Goal: Task Accomplishment & Management: Manage account settings

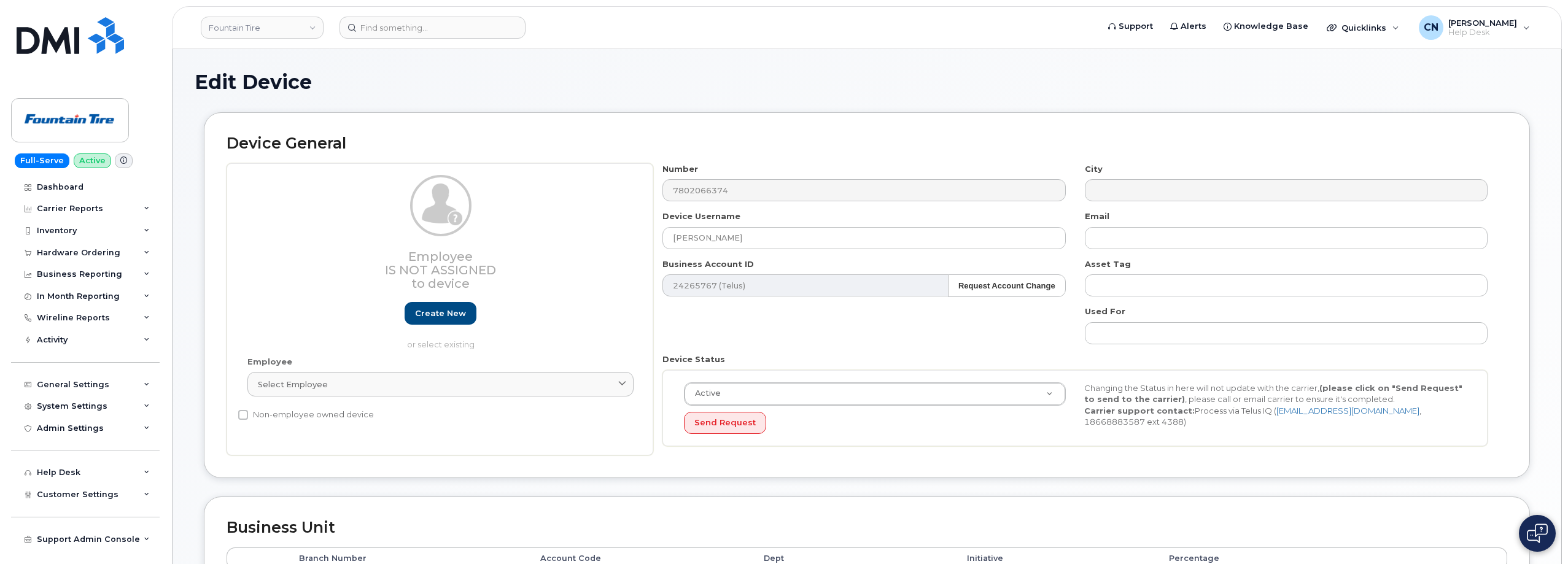
select select "1351"
select select "614"
select select "1363"
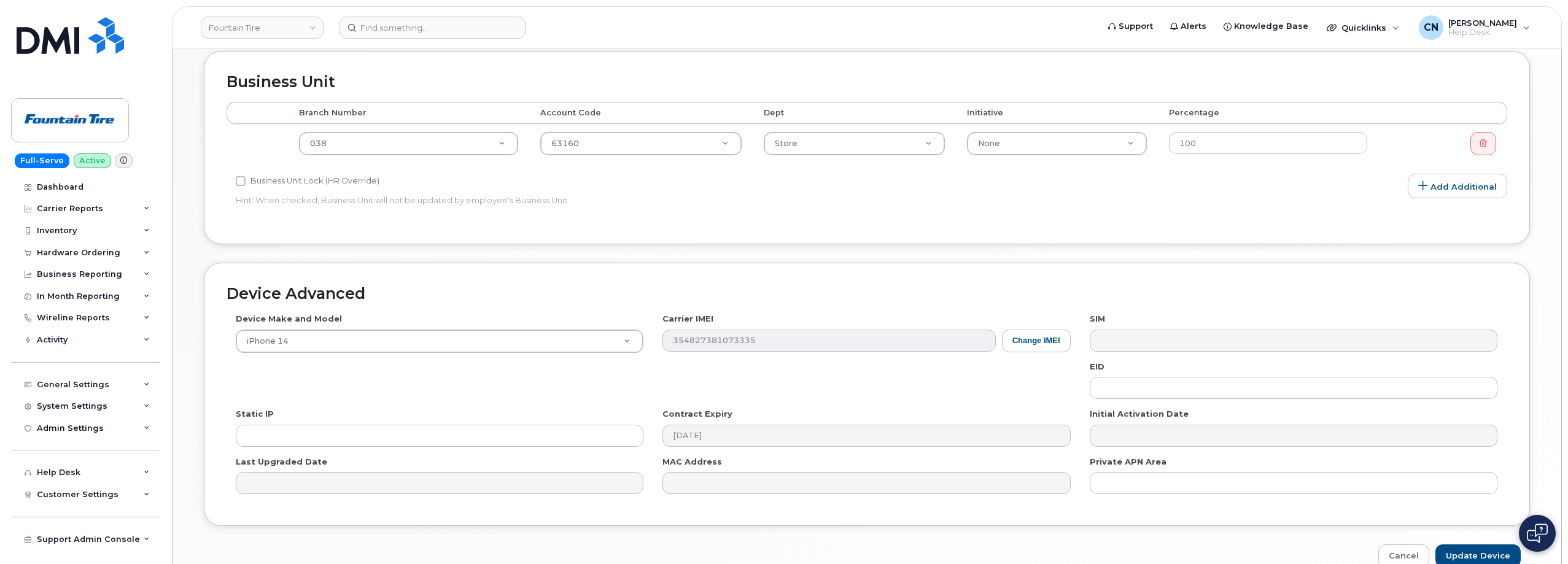
scroll to position [388, 0]
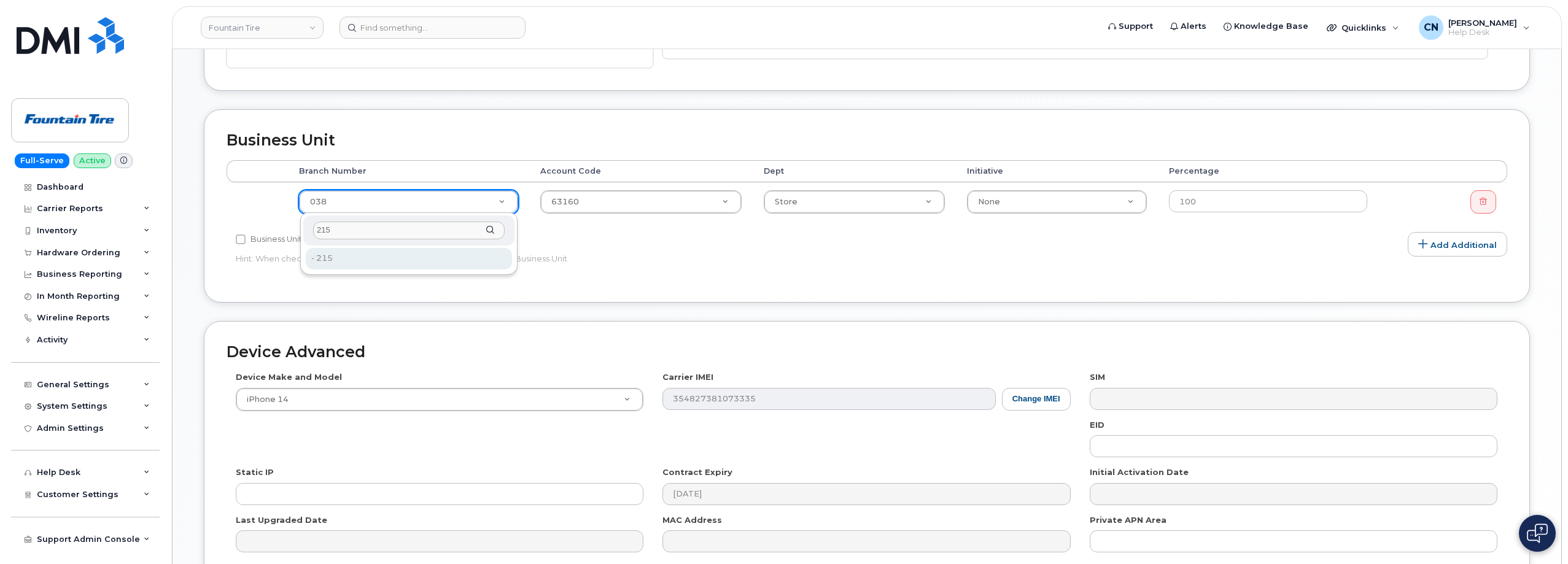
type input "215"
type input "8743"
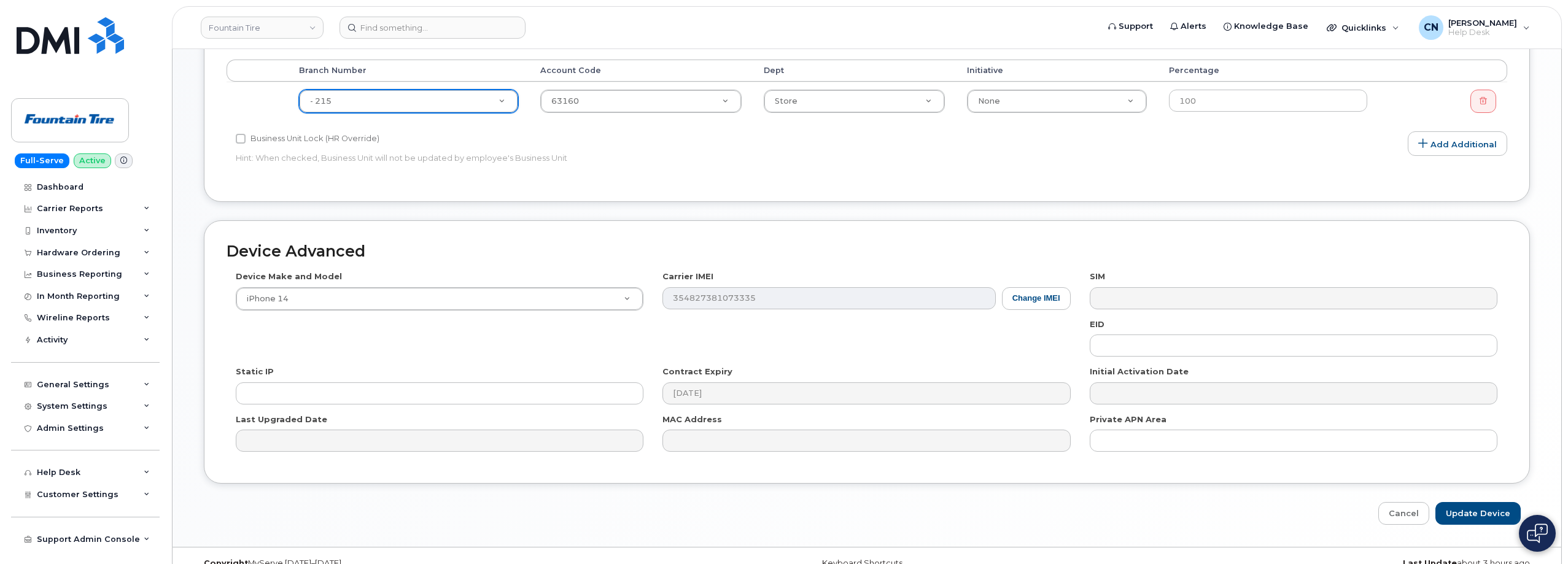
scroll to position [510, 0]
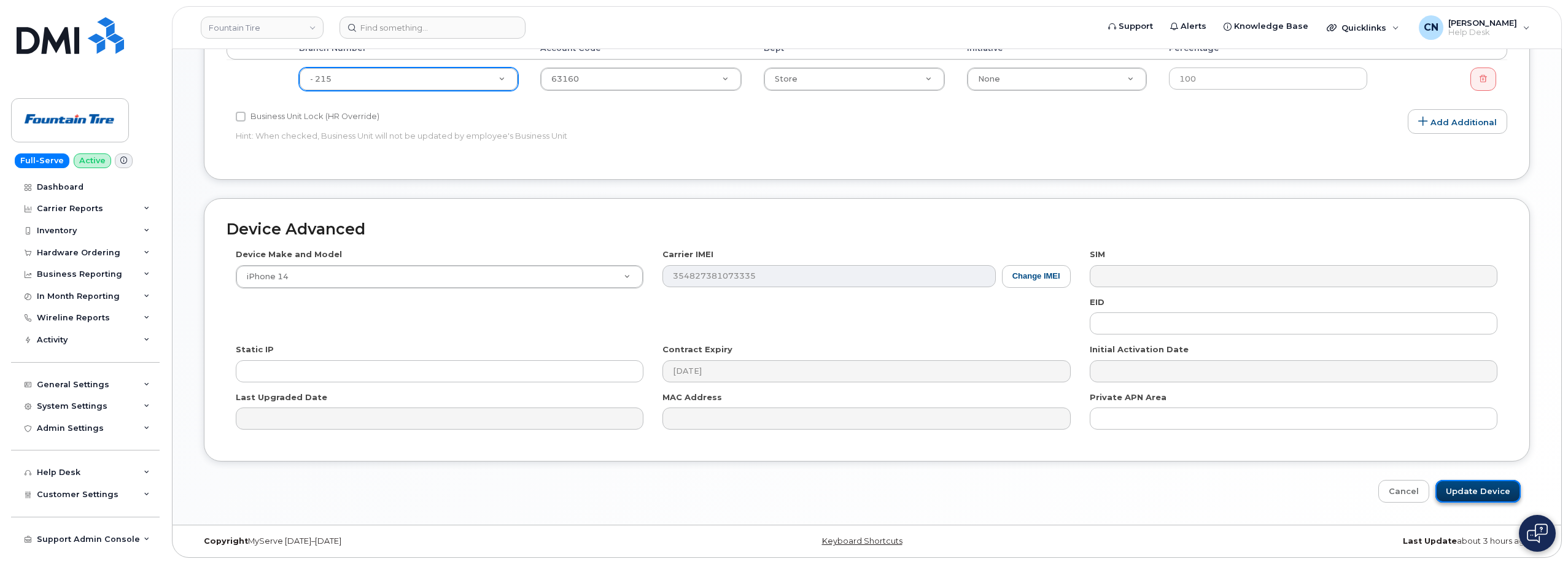
click at [1490, 492] on input "Update Device" at bounding box center [1478, 491] width 86 height 23
type input "Saving..."
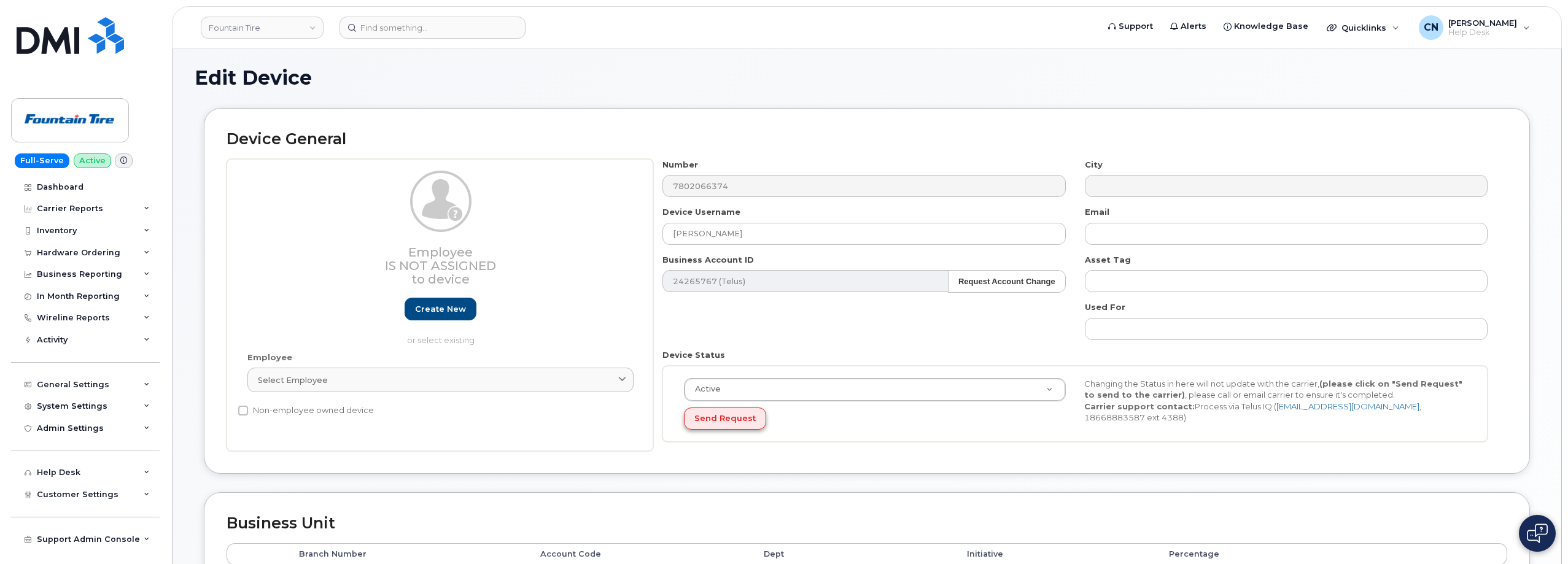
scroll to position [0, 0]
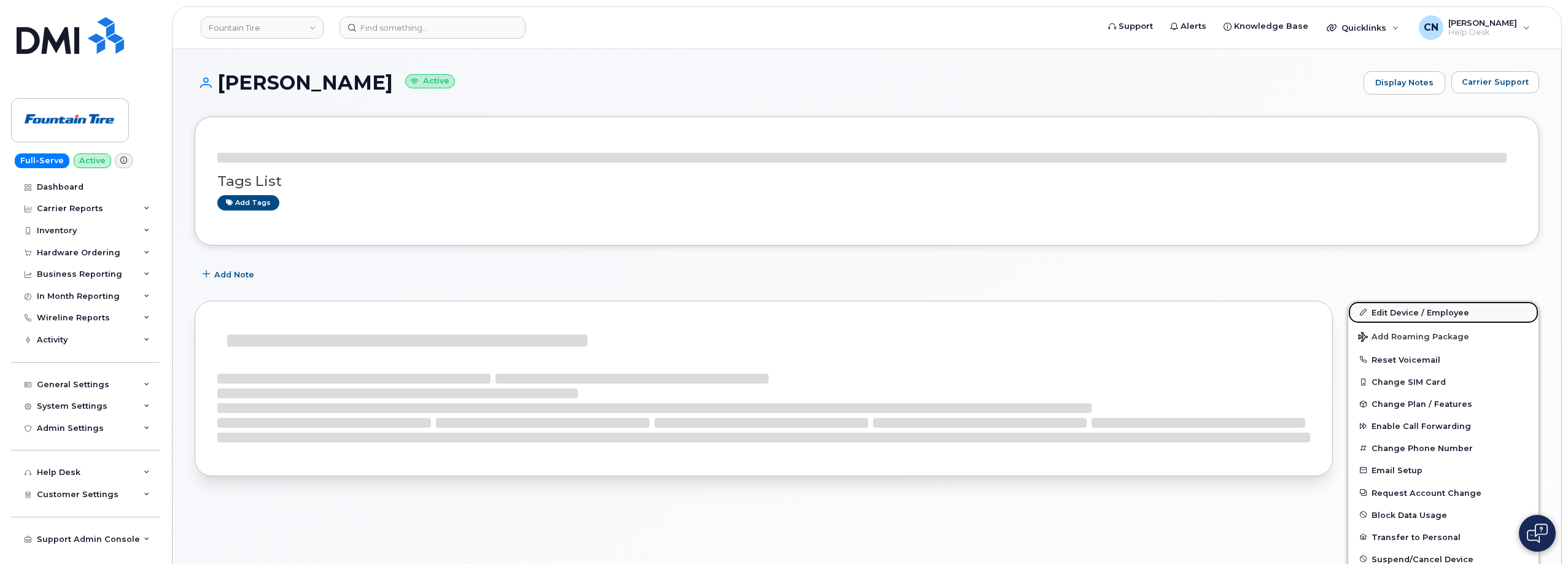
click at [1380, 306] on link "Edit Device / Employee" at bounding box center [1443, 312] width 191 height 22
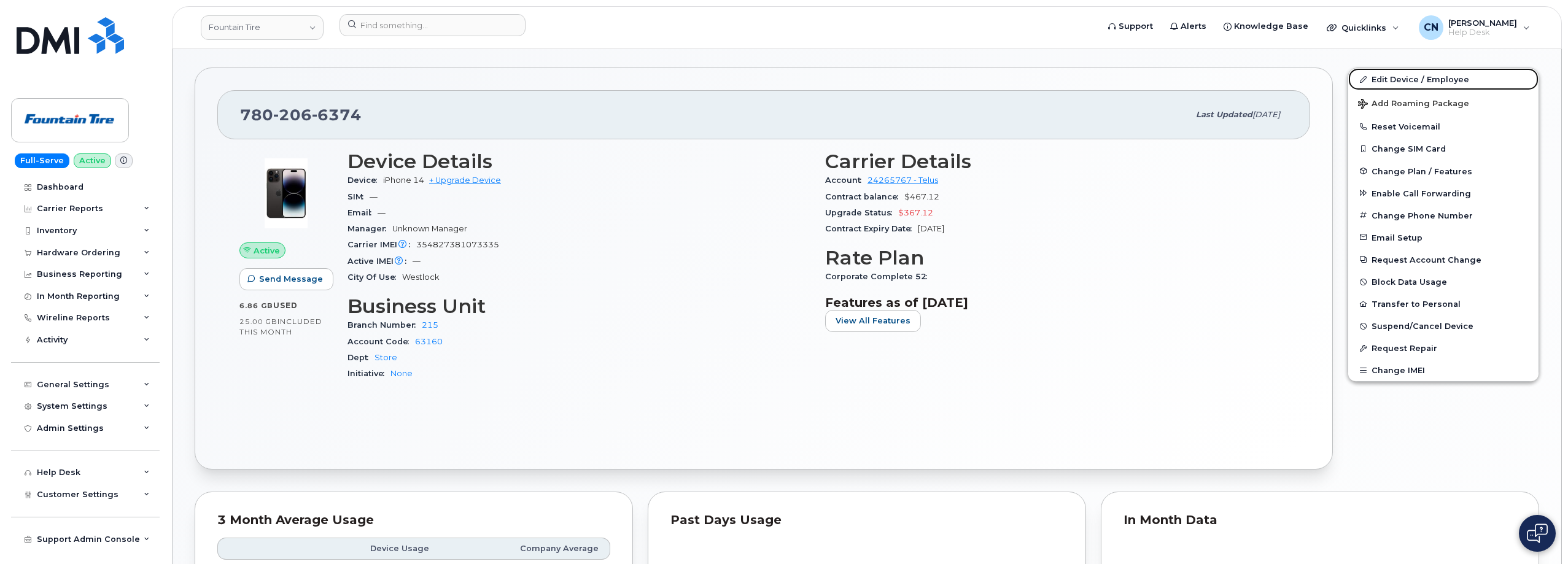
scroll to position [246, 0]
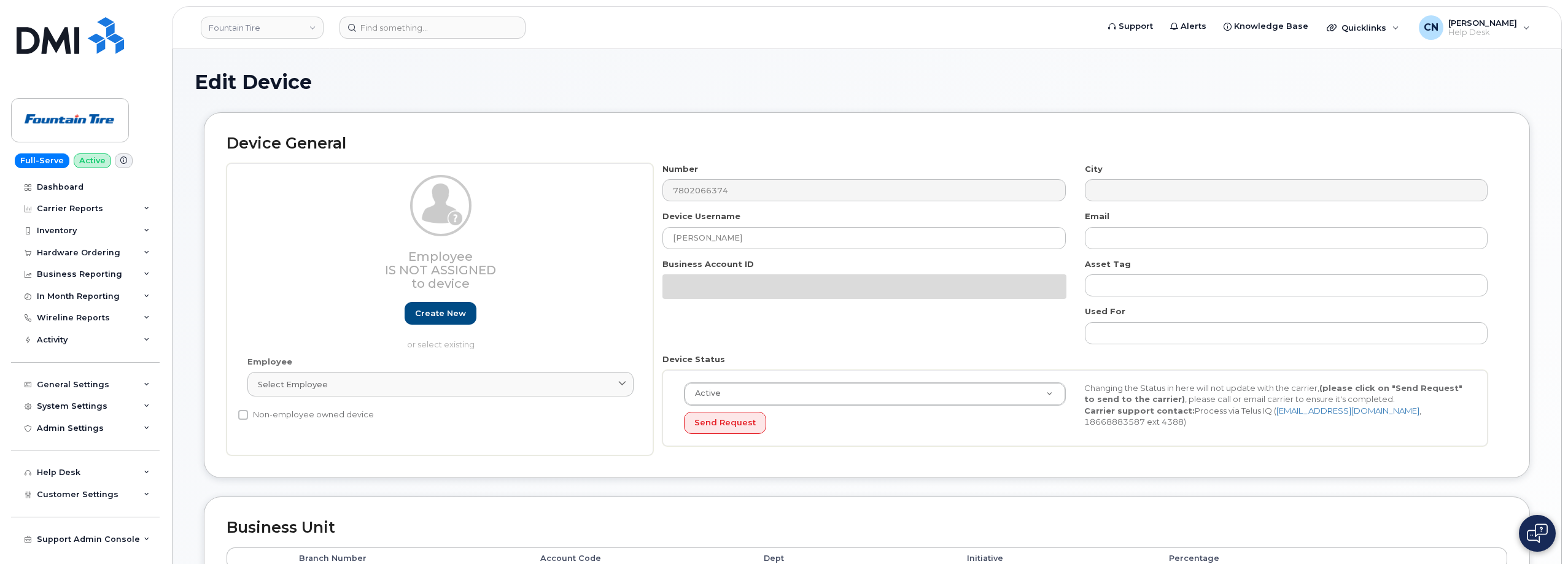
select select "1351"
select select "614"
select select "1363"
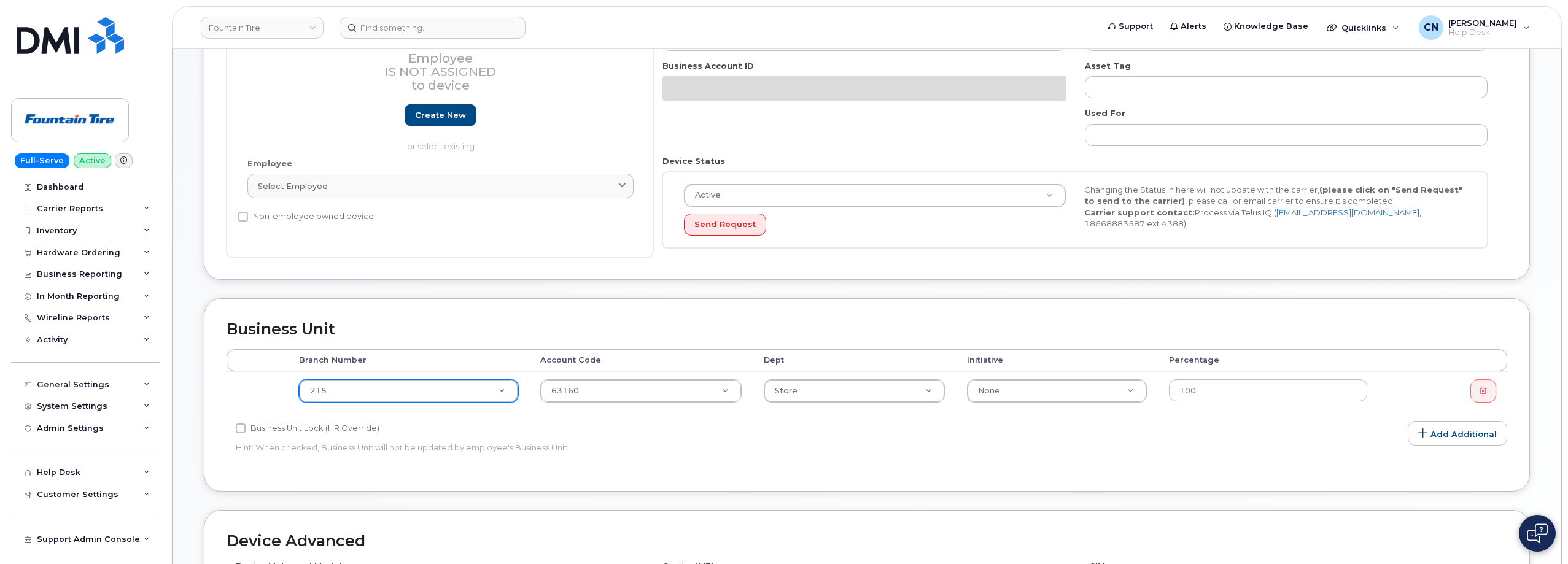
scroll to position [307, 0]
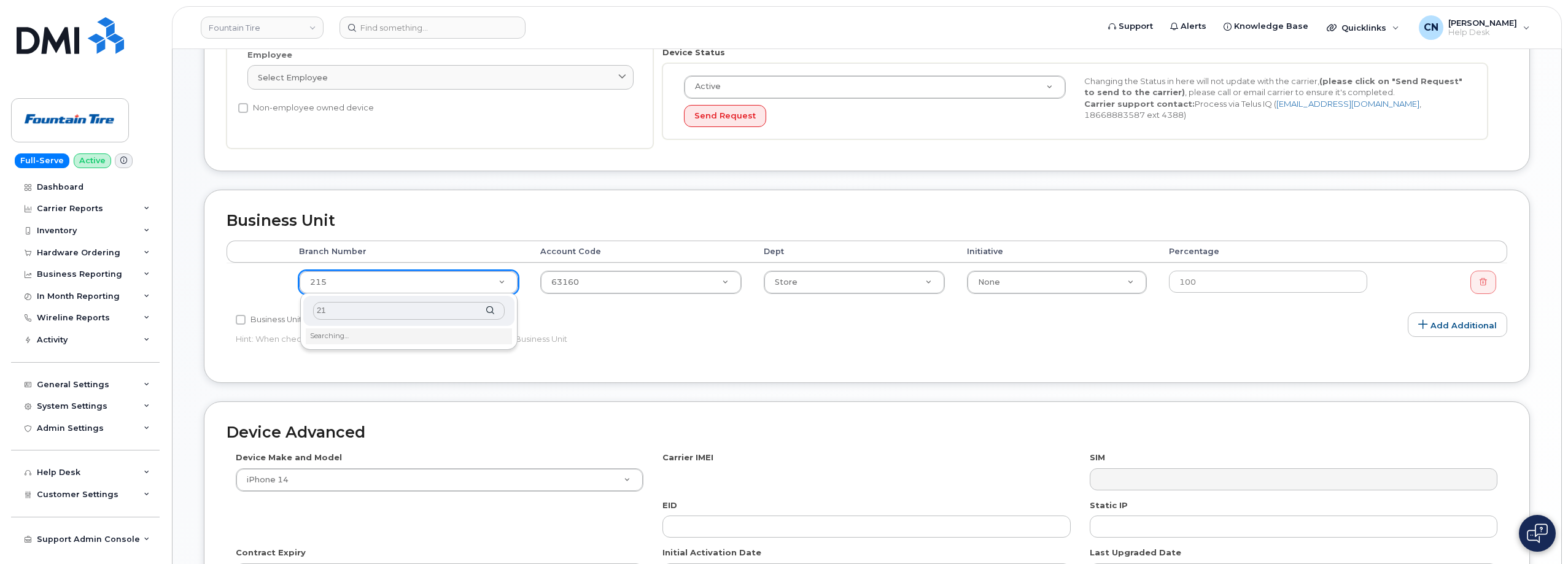
type input "216"
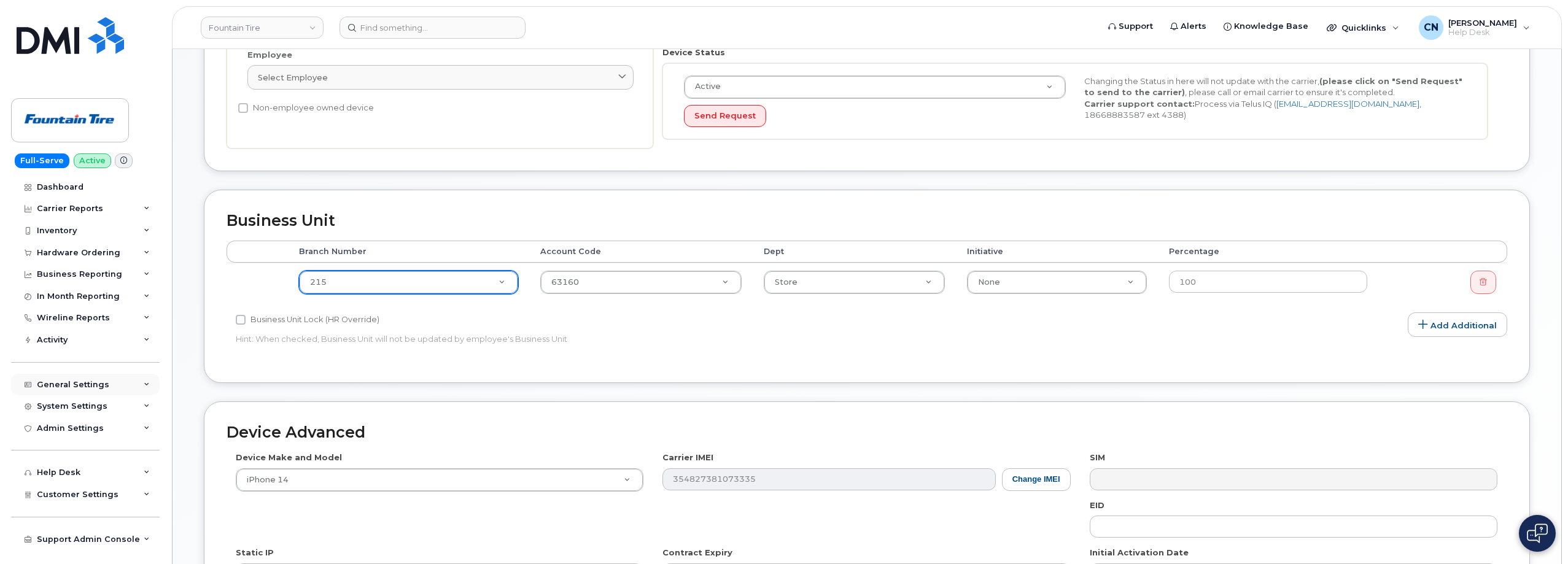
click at [61, 378] on div "General Settings" at bounding box center [86, 384] width 149 height 22
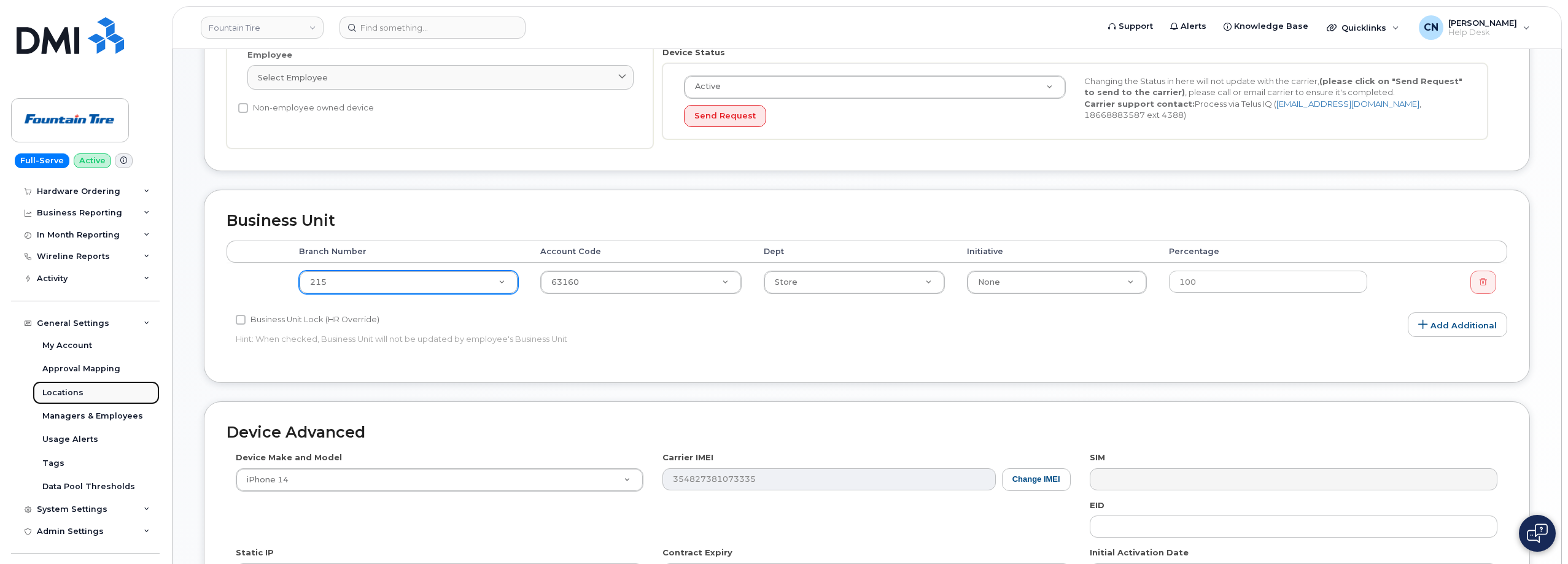
click at [76, 398] on link "Locations" at bounding box center [96, 392] width 127 height 23
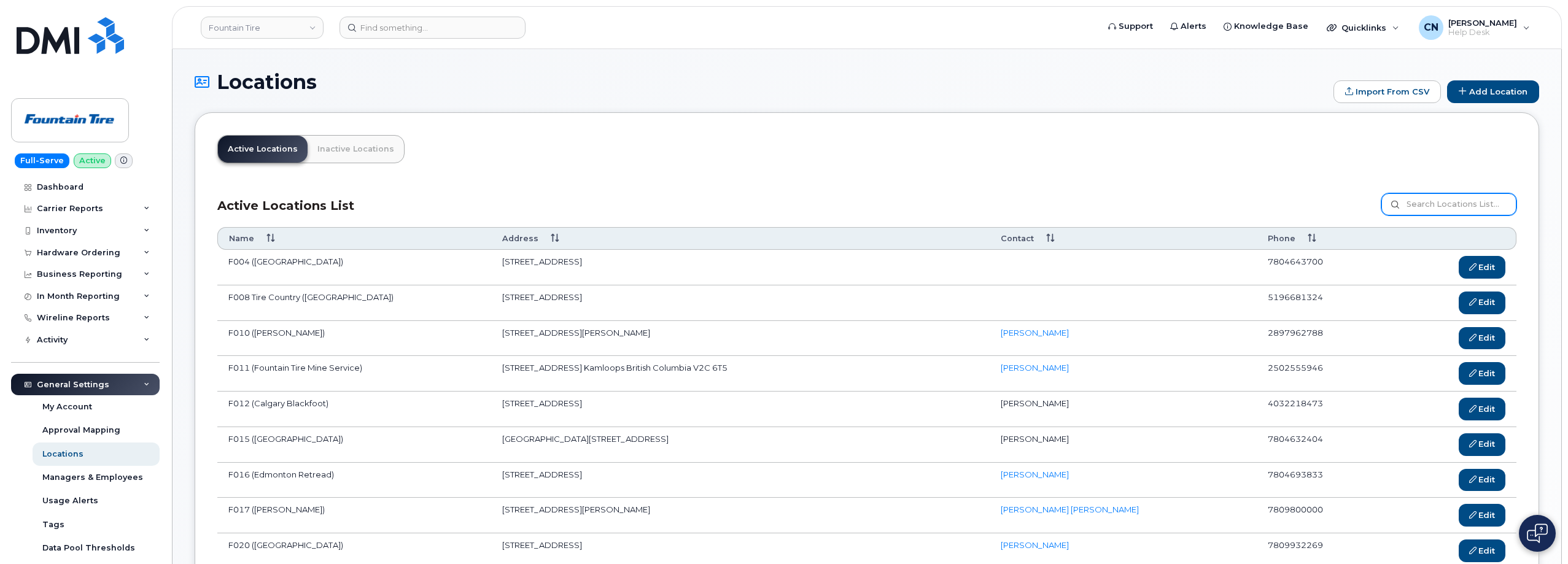
click at [1433, 200] on input at bounding box center [1449, 204] width 135 height 22
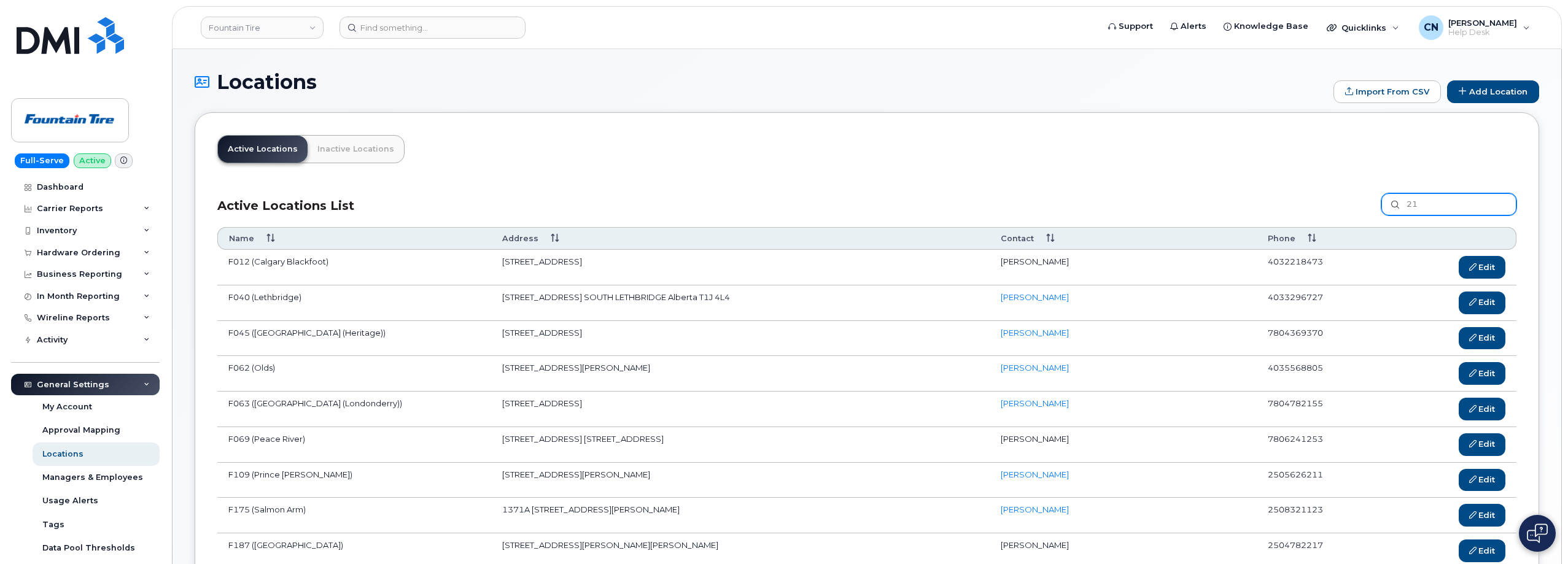
type input "2"
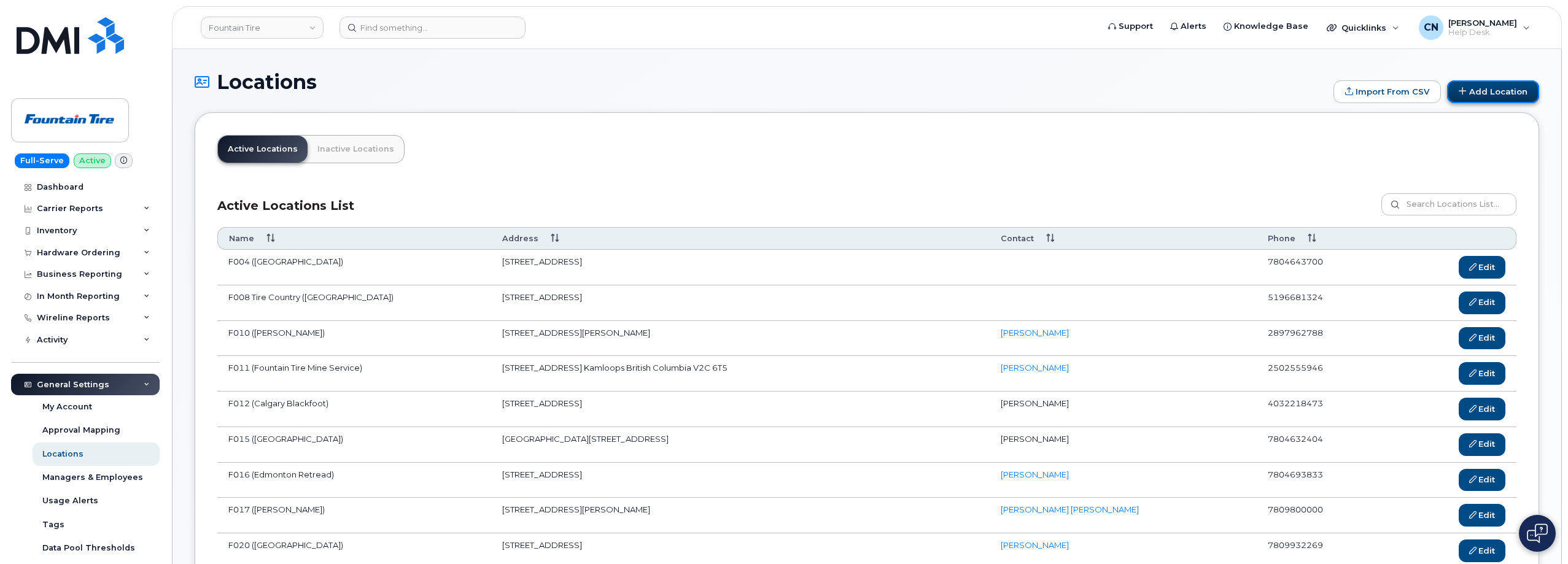
click at [1476, 92] on link "Add Location" at bounding box center [1493, 92] width 92 height 23
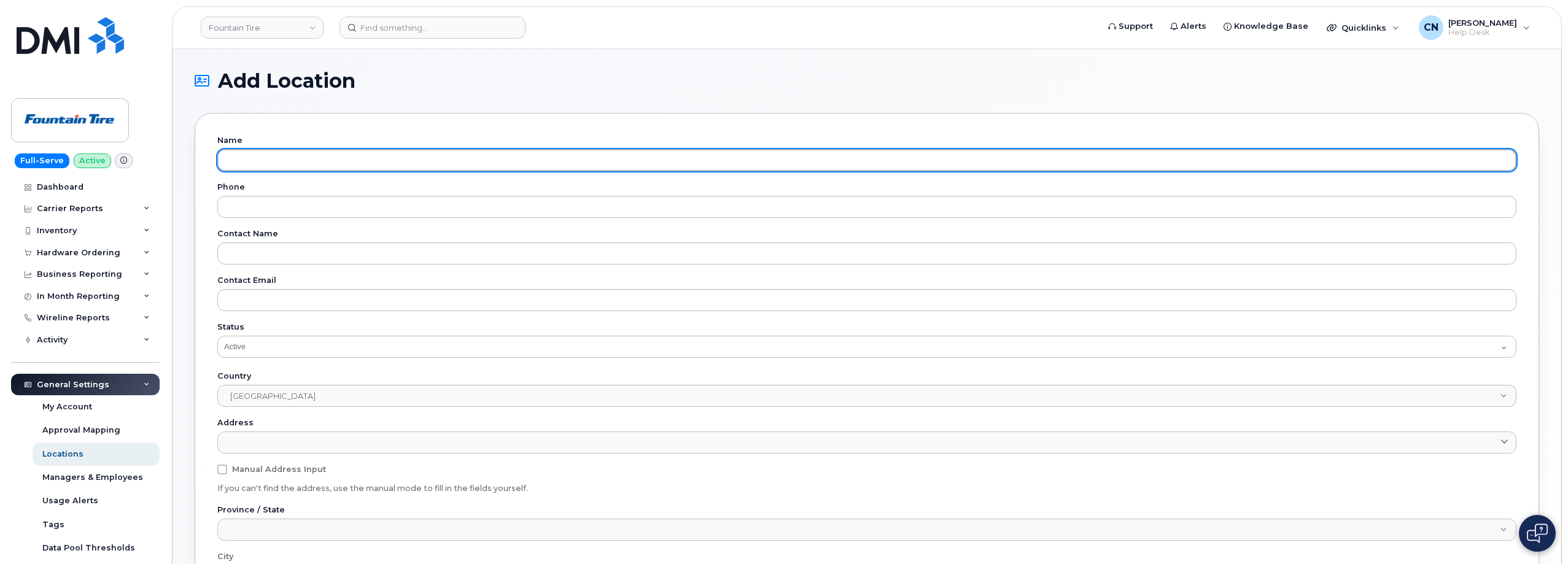
click at [274, 157] on input "text" at bounding box center [866, 160] width 1299 height 22
paste input "PRINCE ALBERT,"
type input "F216 (PRINCE [PERSON_NAME])"
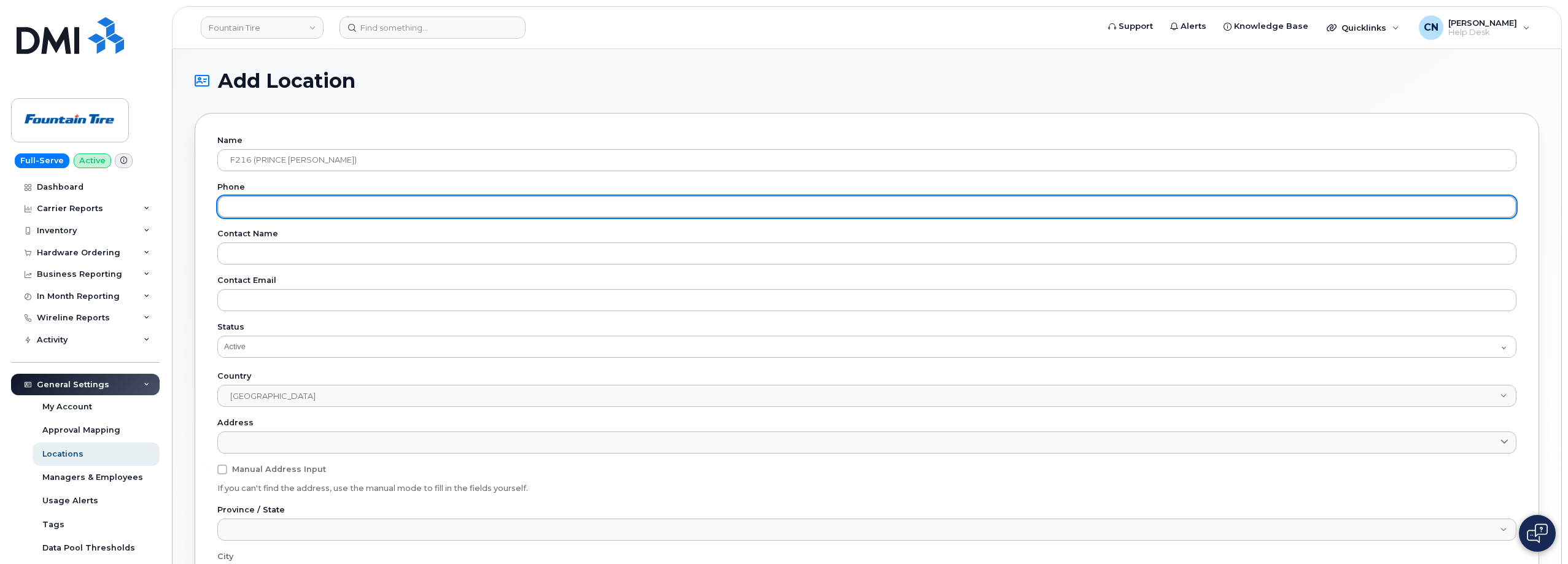
click at [274, 202] on input "tel" at bounding box center [866, 206] width 1299 height 22
paste input "(306) 970"
click at [274, 204] on input "306970" at bounding box center [866, 206] width 1299 height 22
type input "3069700411"
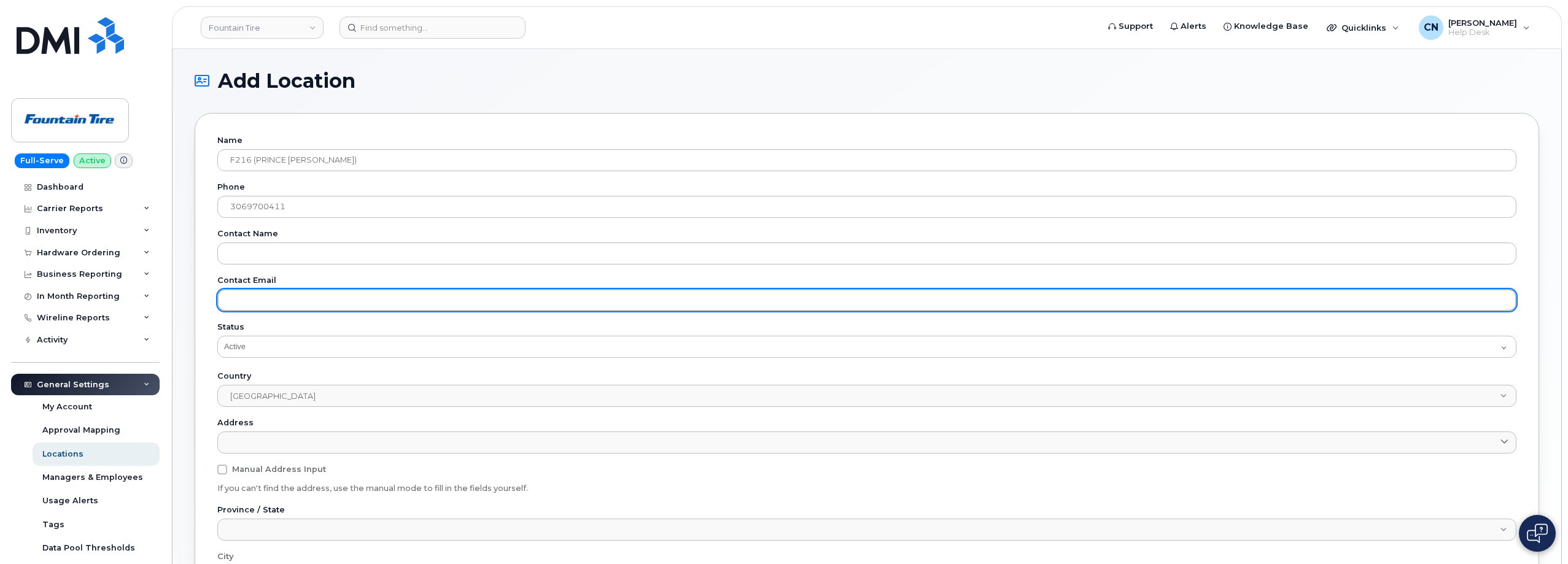
click at [297, 298] on input "email" at bounding box center [866, 300] width 1299 height 22
paste input "f216@fountaintire.com"
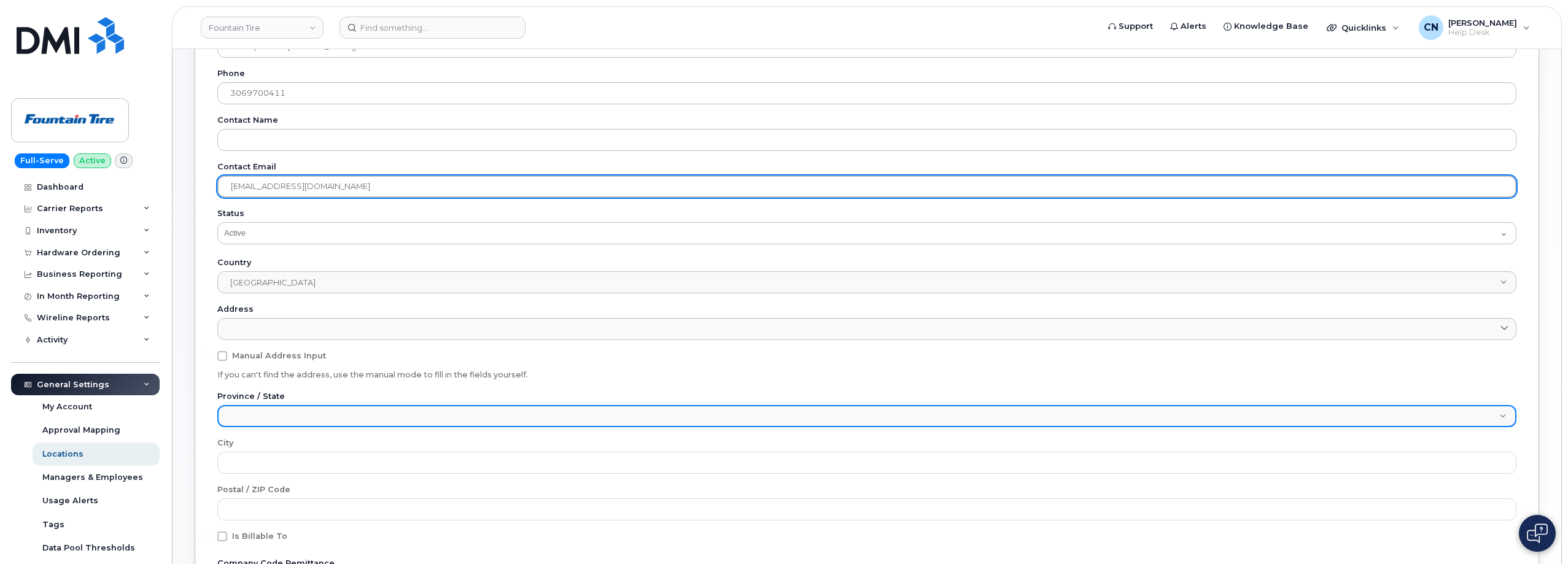
scroll to position [123, 0]
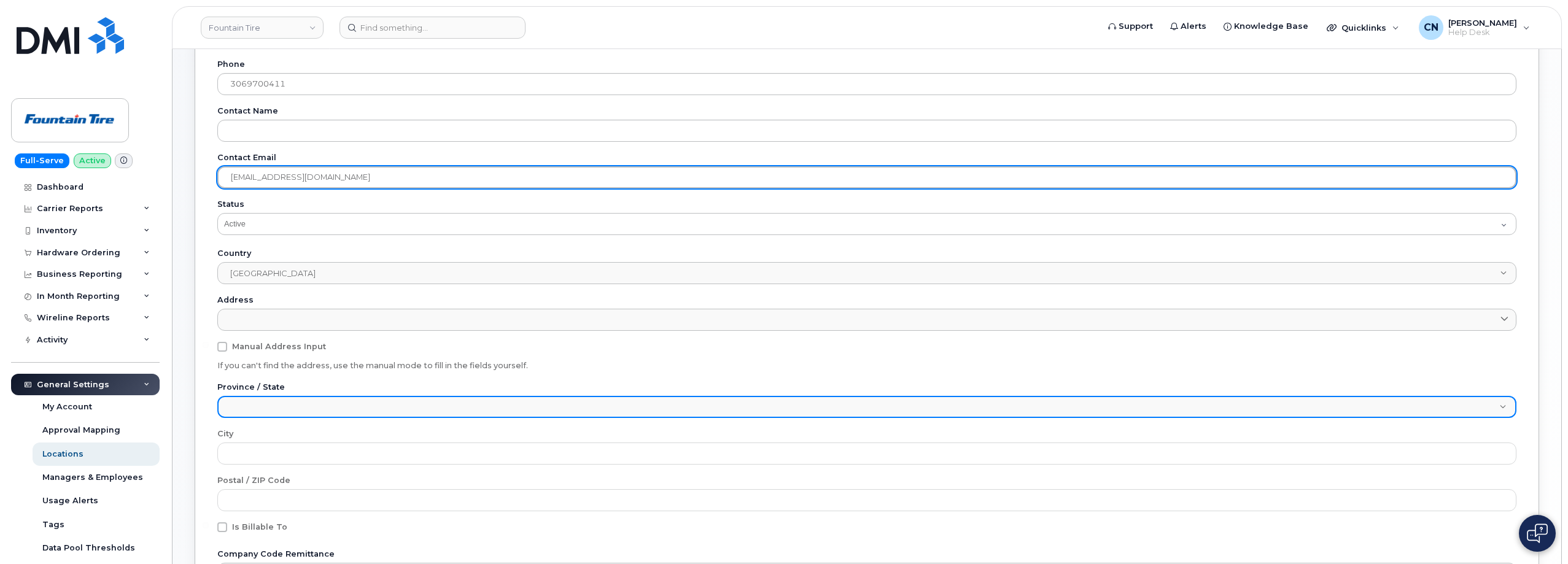
type input "f216@fountaintire.com"
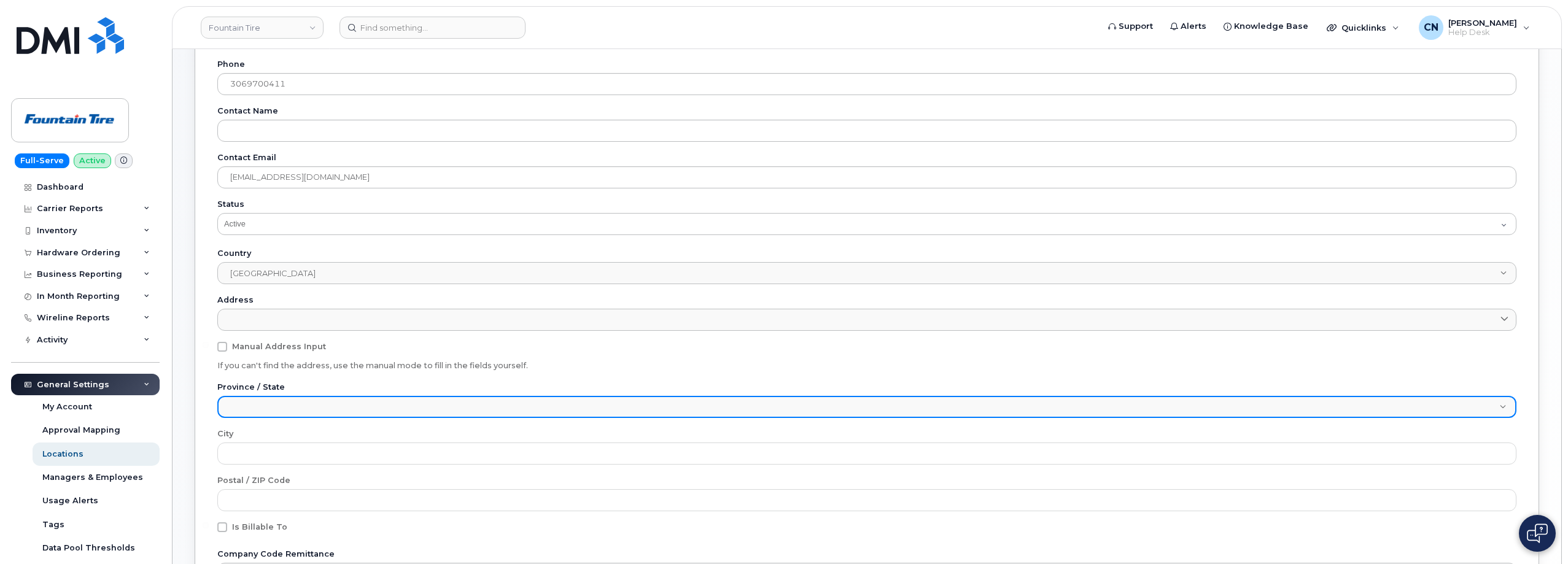
click at [275, 407] on span at bounding box center [859, 407] width 1281 height 22
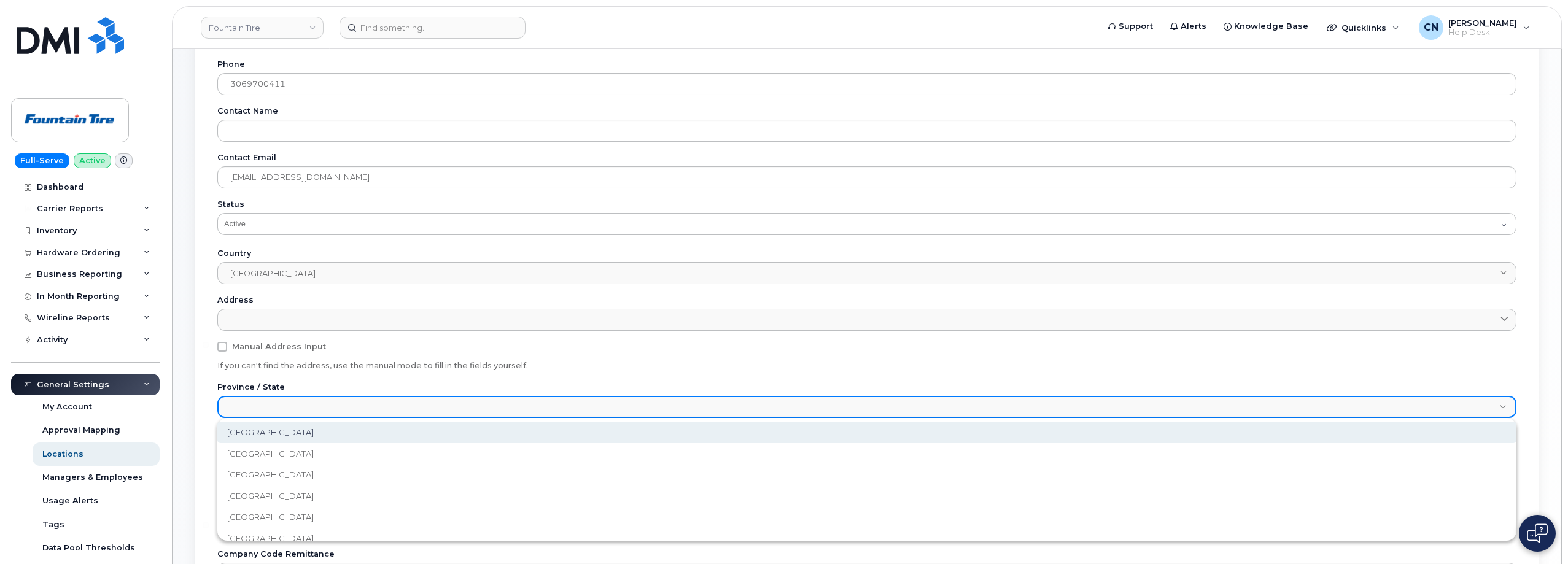
click at [270, 432] on li "Alberta" at bounding box center [866, 432] width 1299 height 21
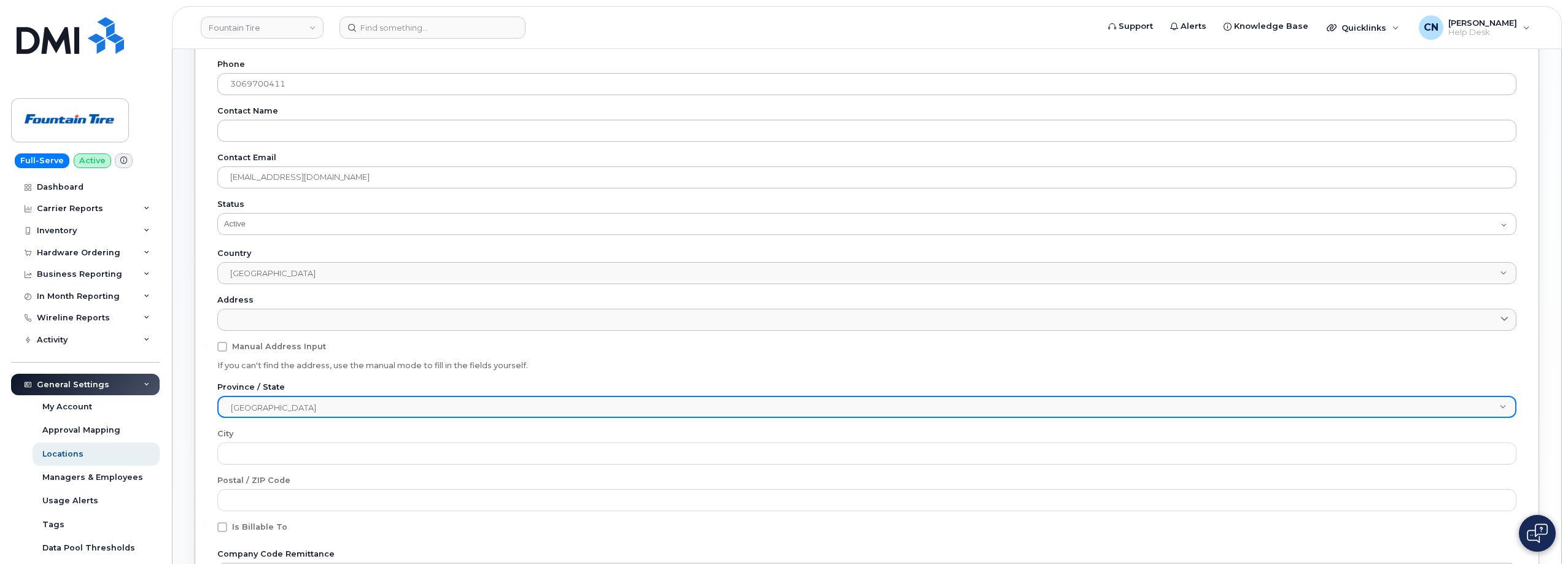
click at [288, 412] on span "Alberta" at bounding box center [859, 407] width 1281 height 22
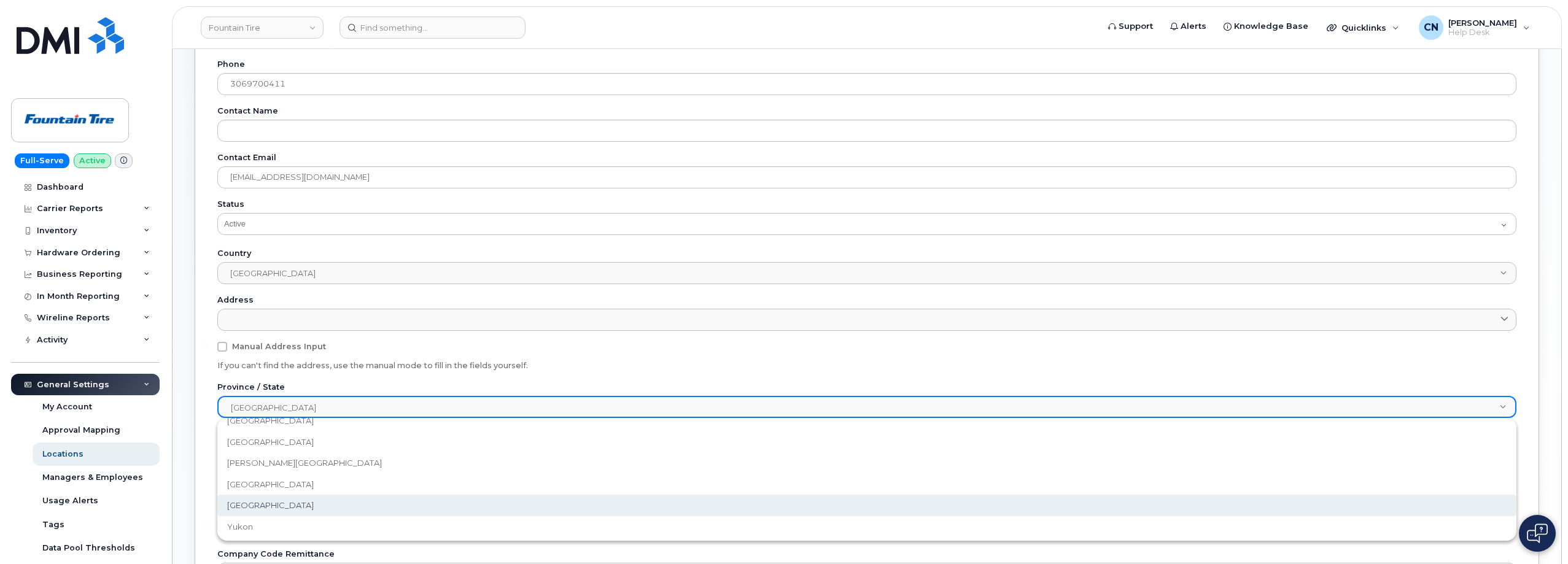
click at [262, 502] on span "Saskatchewan" at bounding box center [270, 506] width 86 height 12
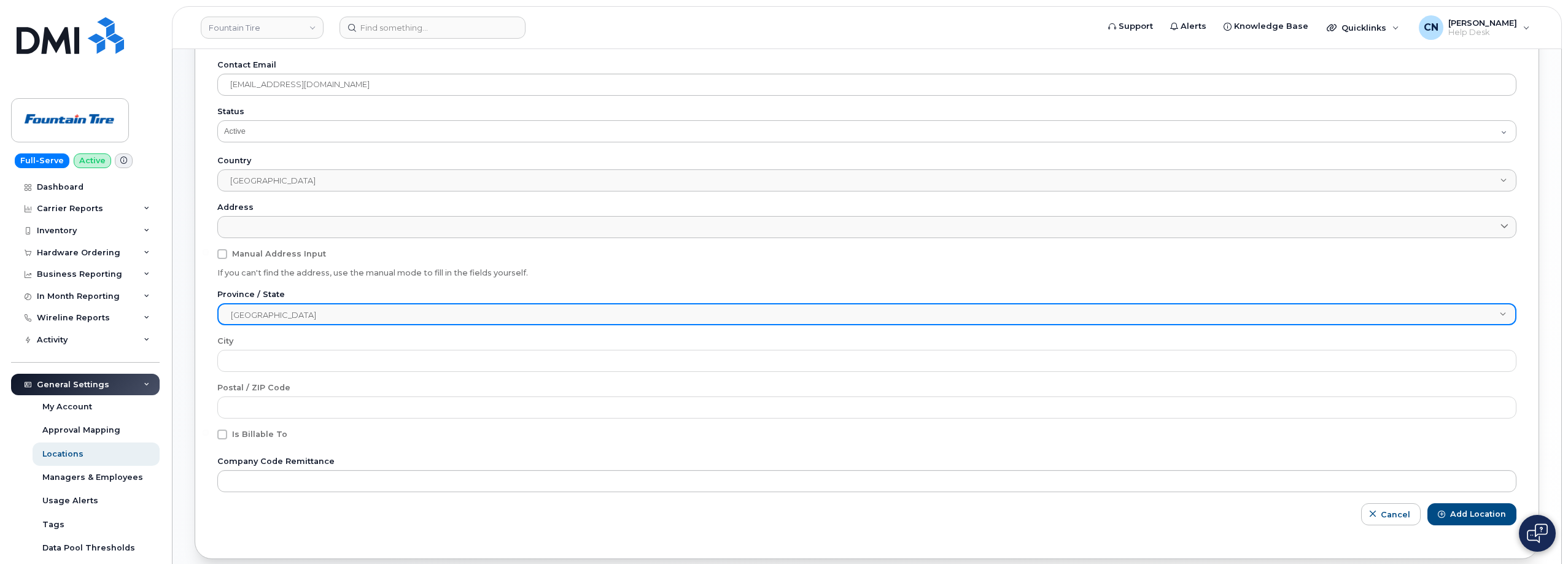
scroll to position [210, 0]
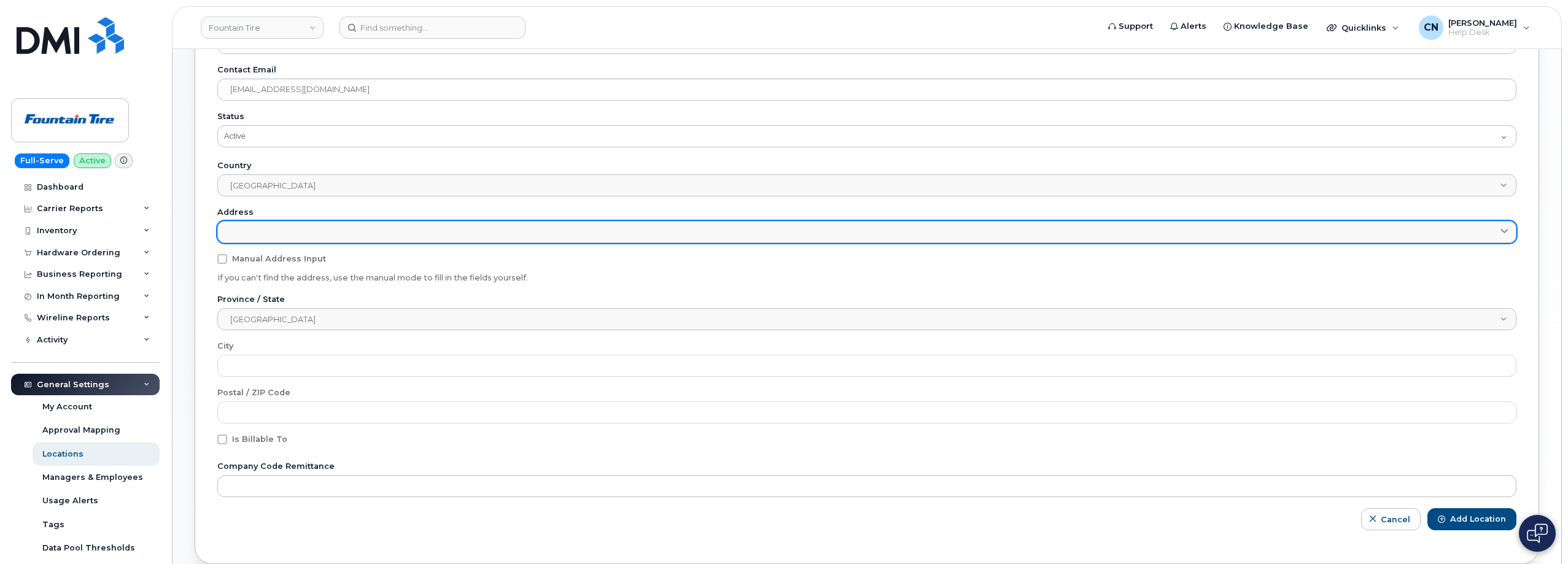
click at [276, 226] on link at bounding box center [866, 232] width 1299 height 22
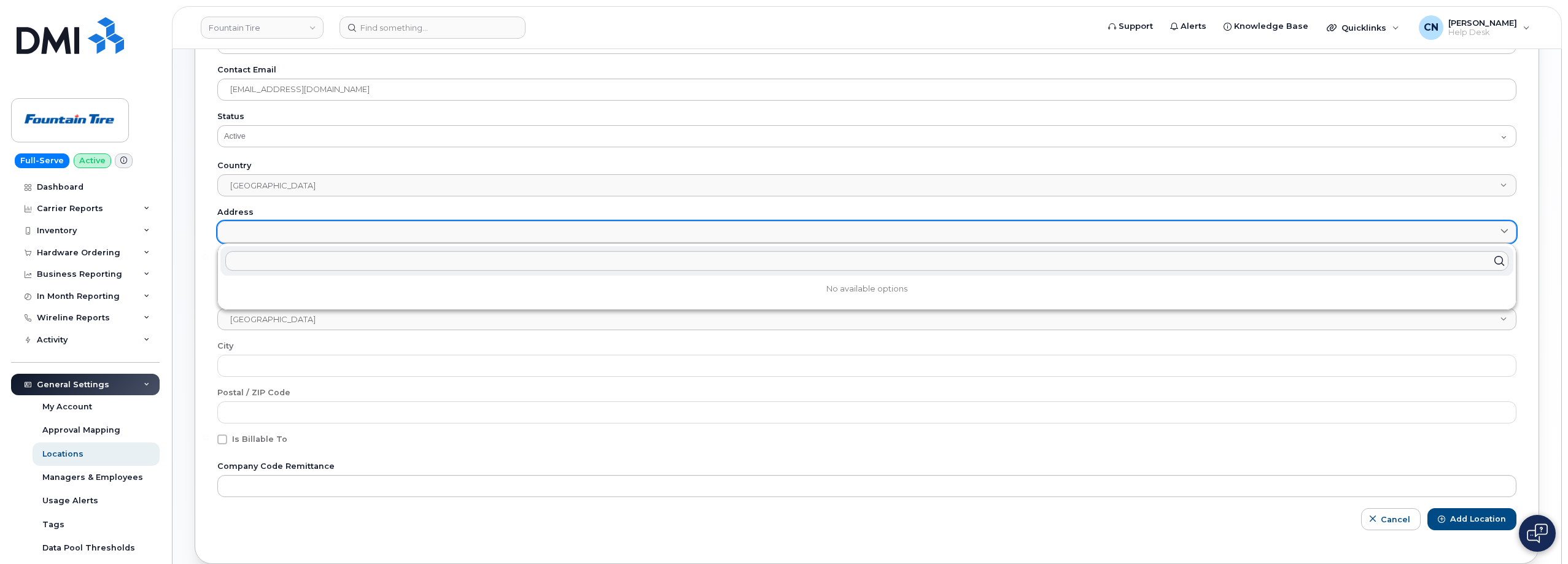
paste input "3751-5th Avenue Eas"
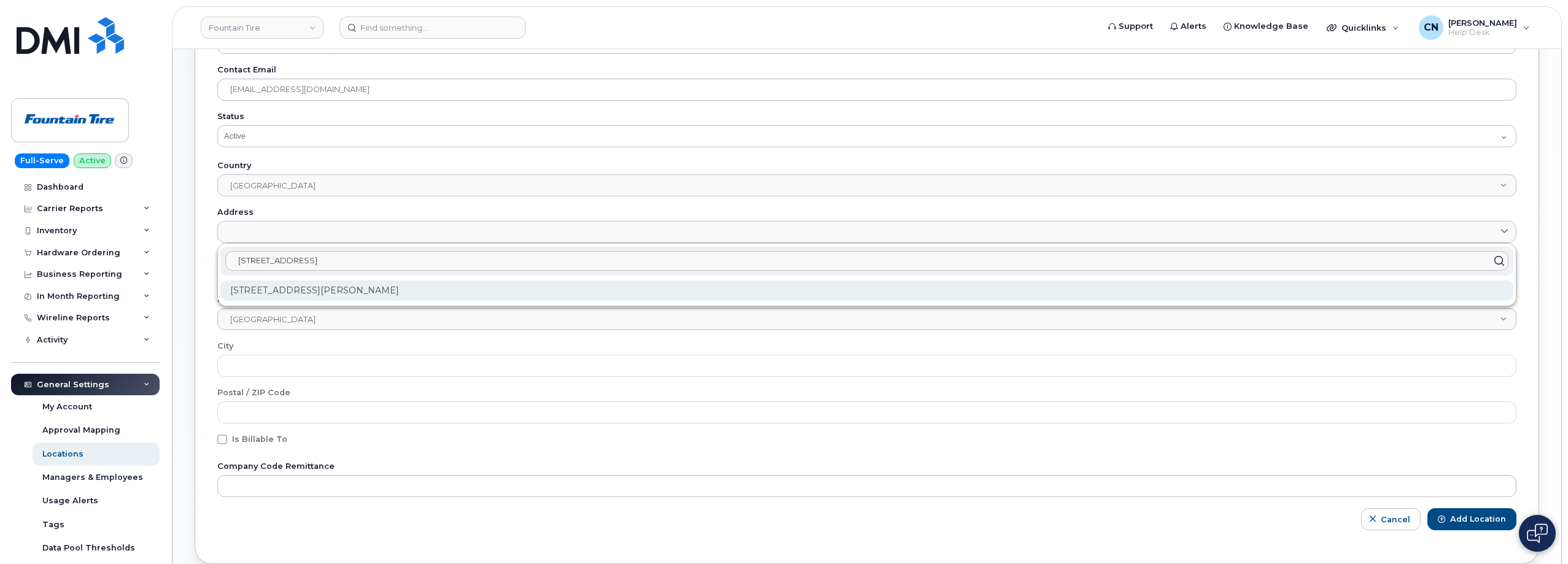
type input "3751-5th Avenue East"
click at [330, 285] on div "3751 5th Ave E Prince Albert SK S6W 0A2" at bounding box center [867, 291] width 1293 height 21
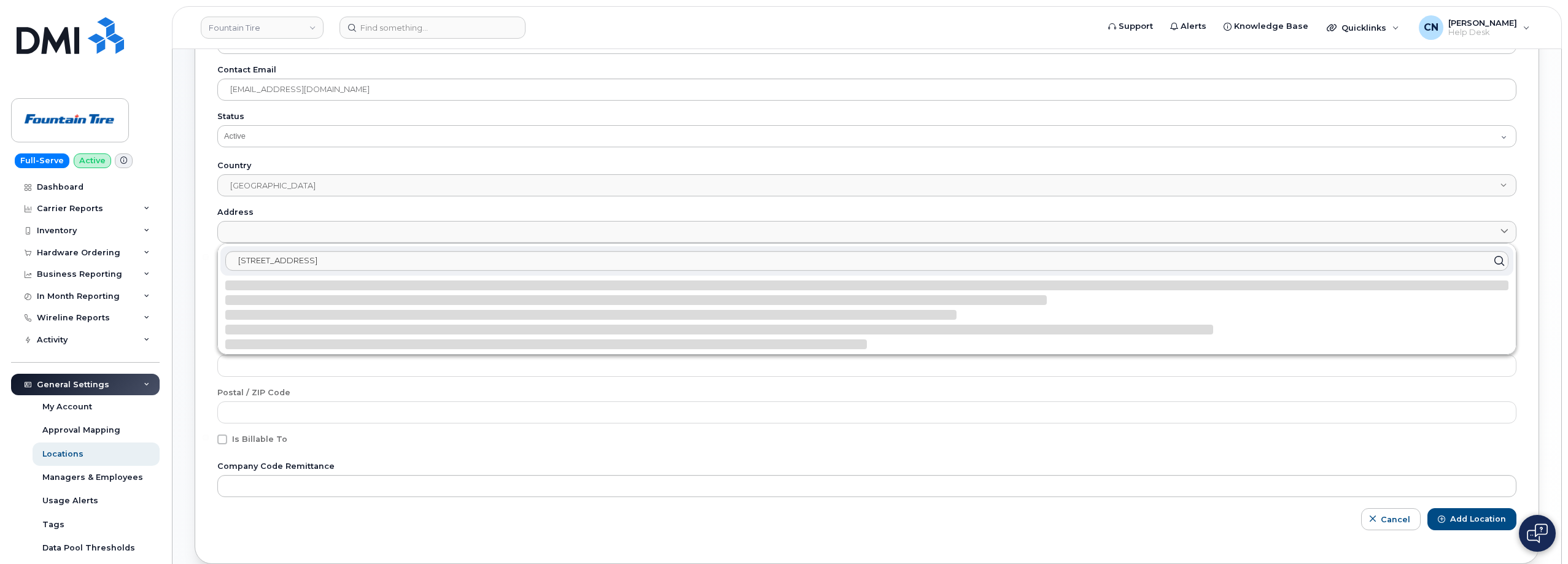
type input "Prince Albert"
type input "S6W 0A2"
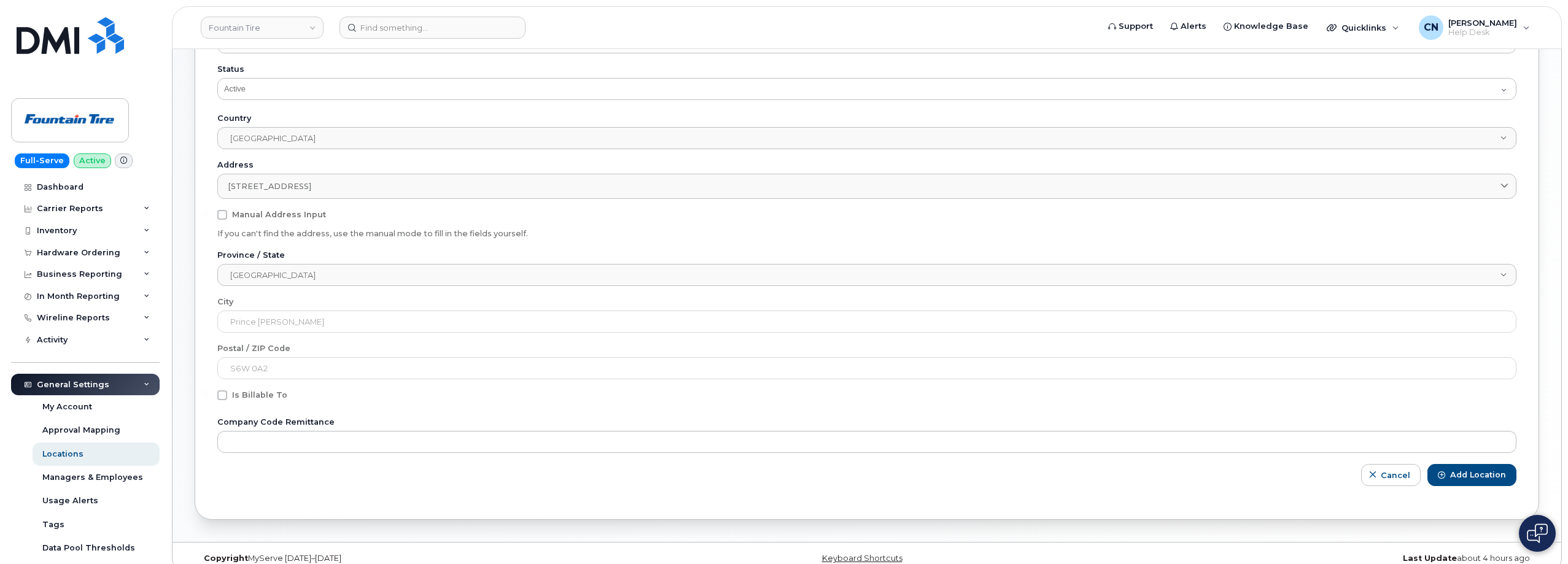
scroll to position [272, 0]
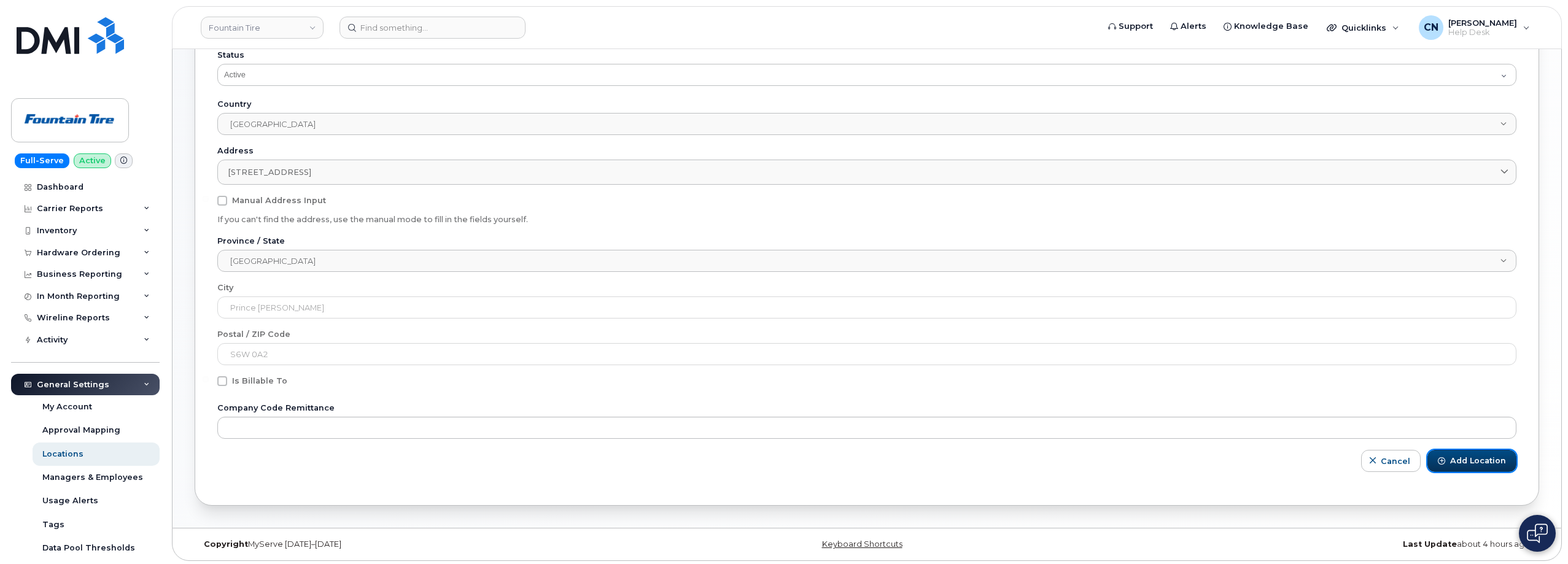
click at [1460, 457] on span "Add Location" at bounding box center [1478, 460] width 56 height 11
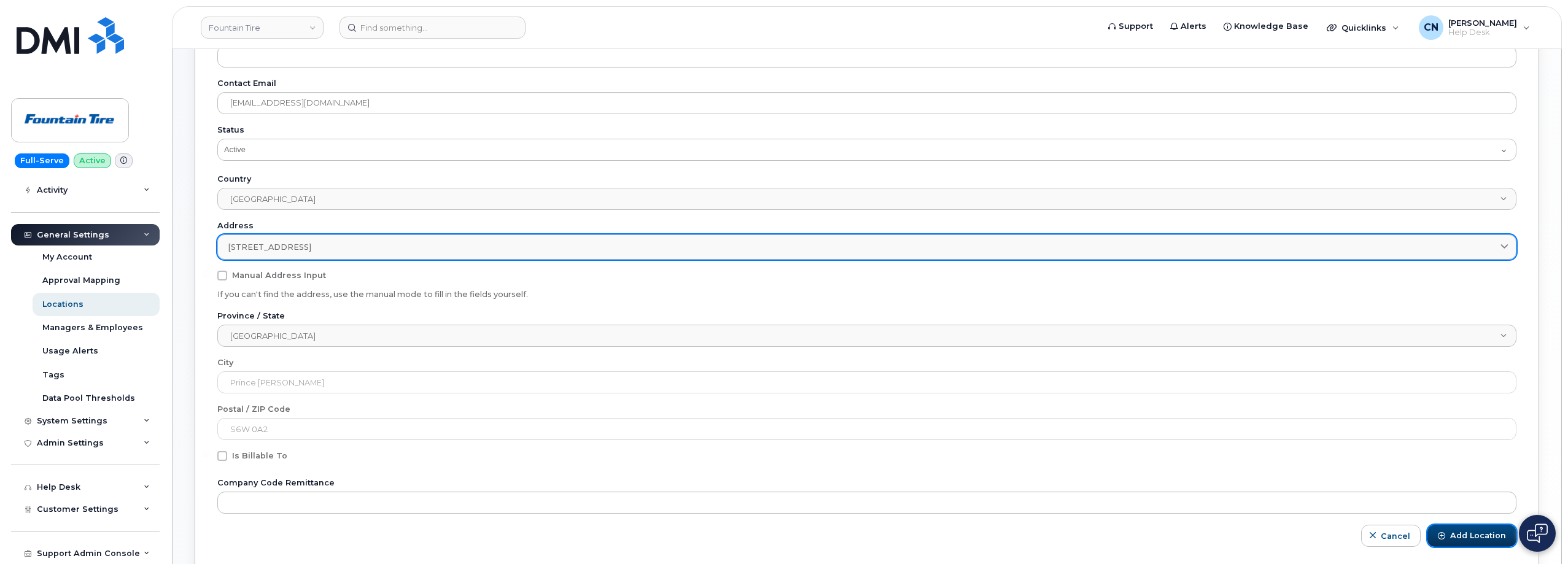
scroll to position [88, 0]
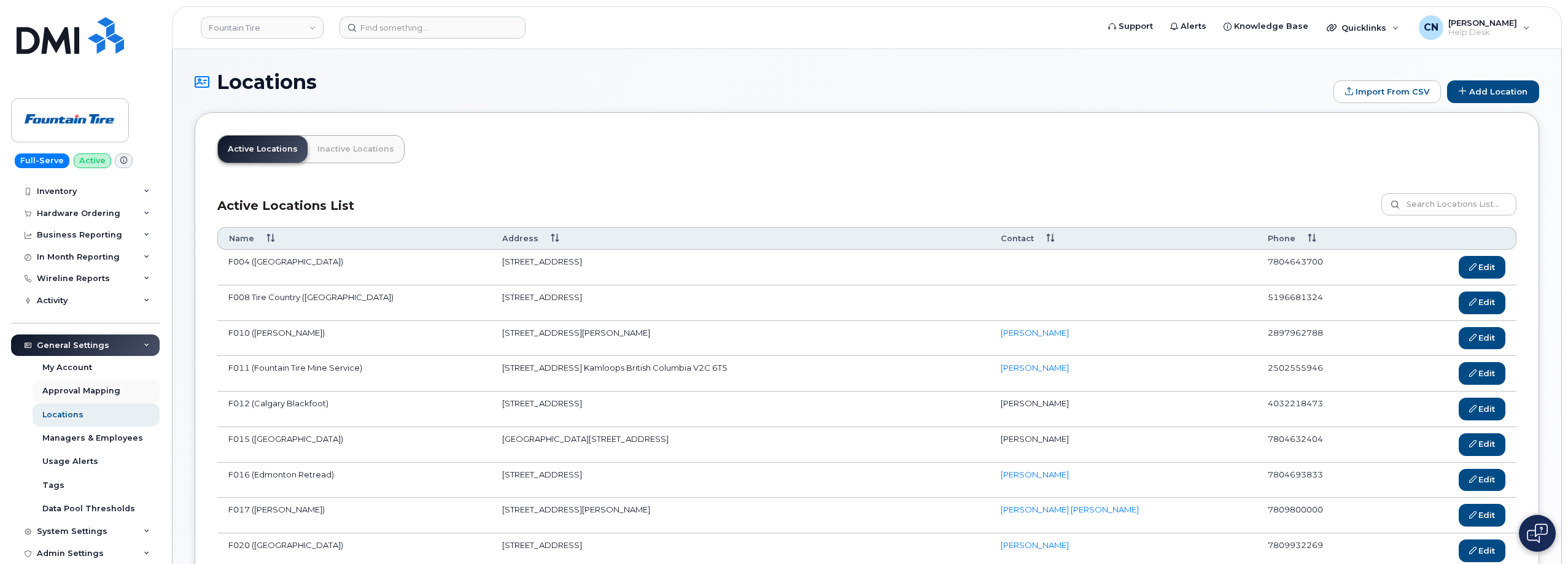
scroll to position [61, 0]
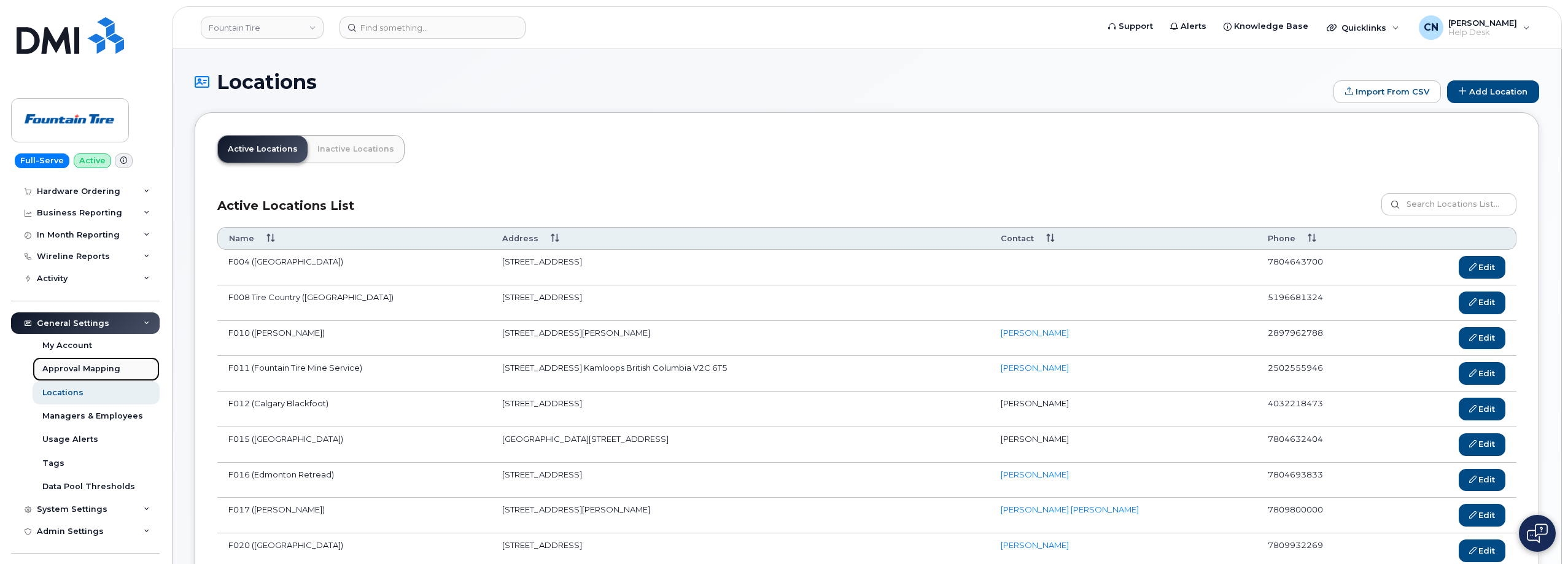
click at [81, 362] on link "Approval Mapping" at bounding box center [96, 368] width 127 height 23
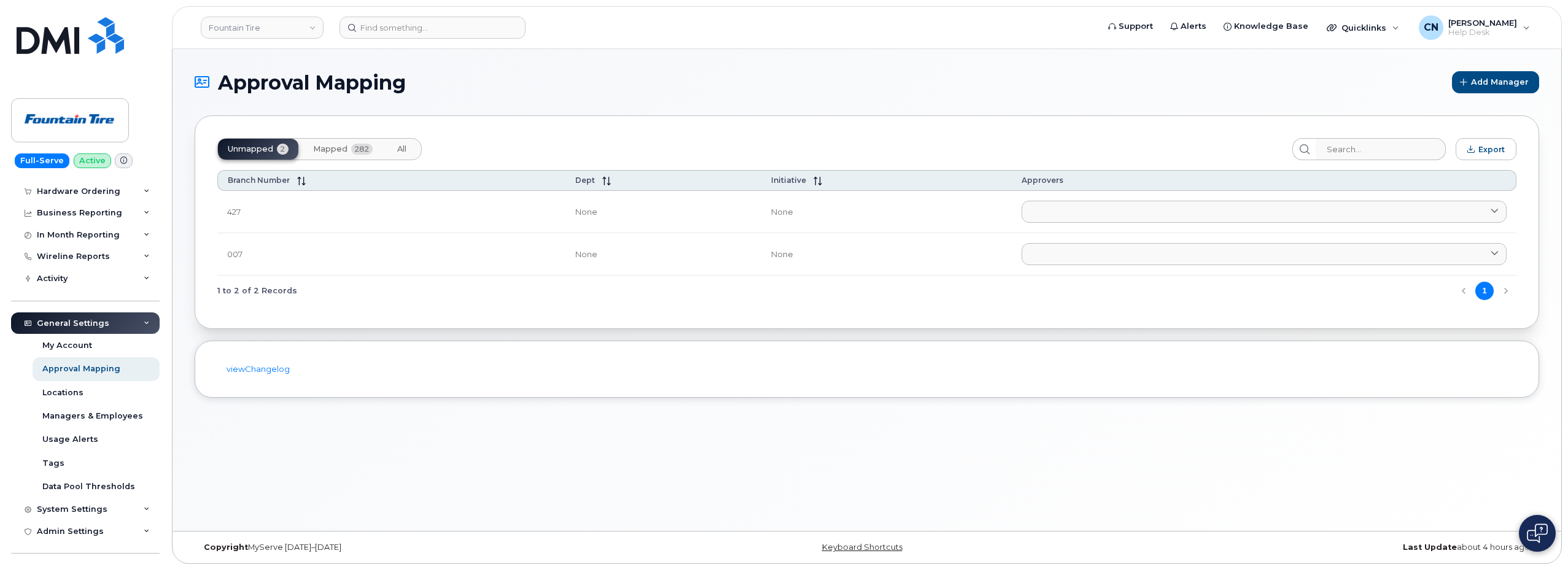
click at [329, 153] on span "Mapped" at bounding box center [331, 149] width 35 height 10
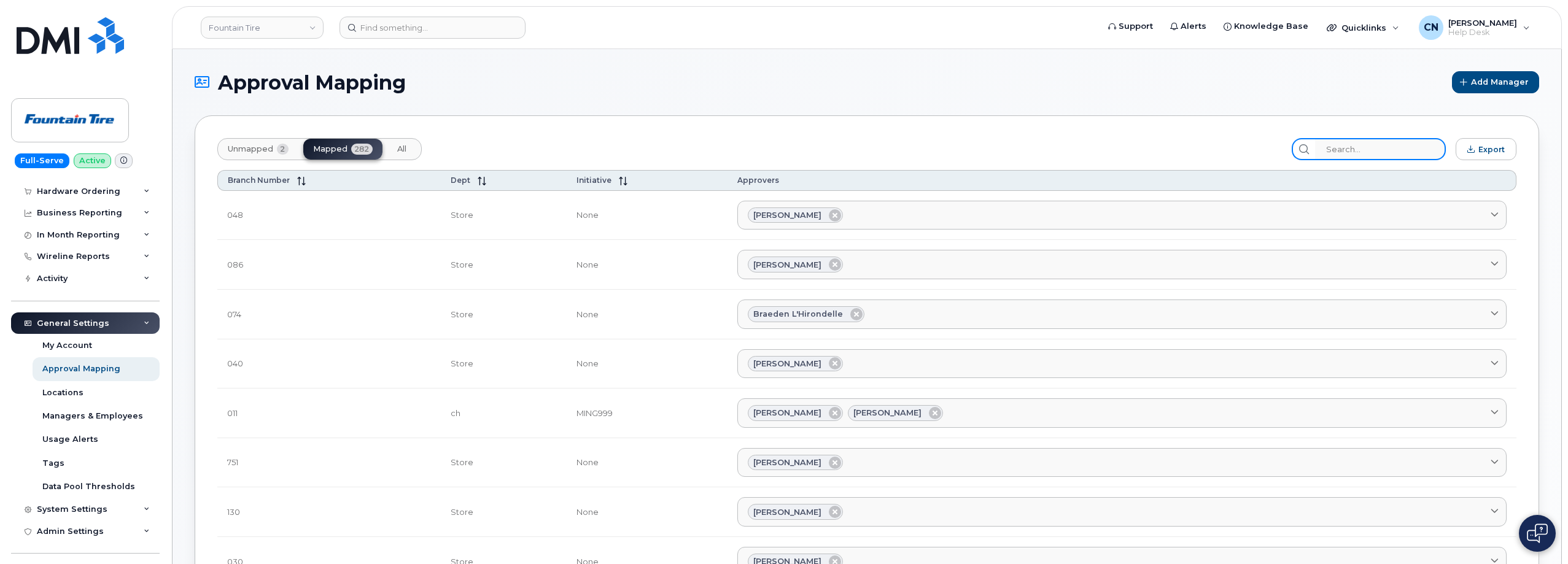
click at [1410, 149] on input "search" at bounding box center [1380, 149] width 131 height 22
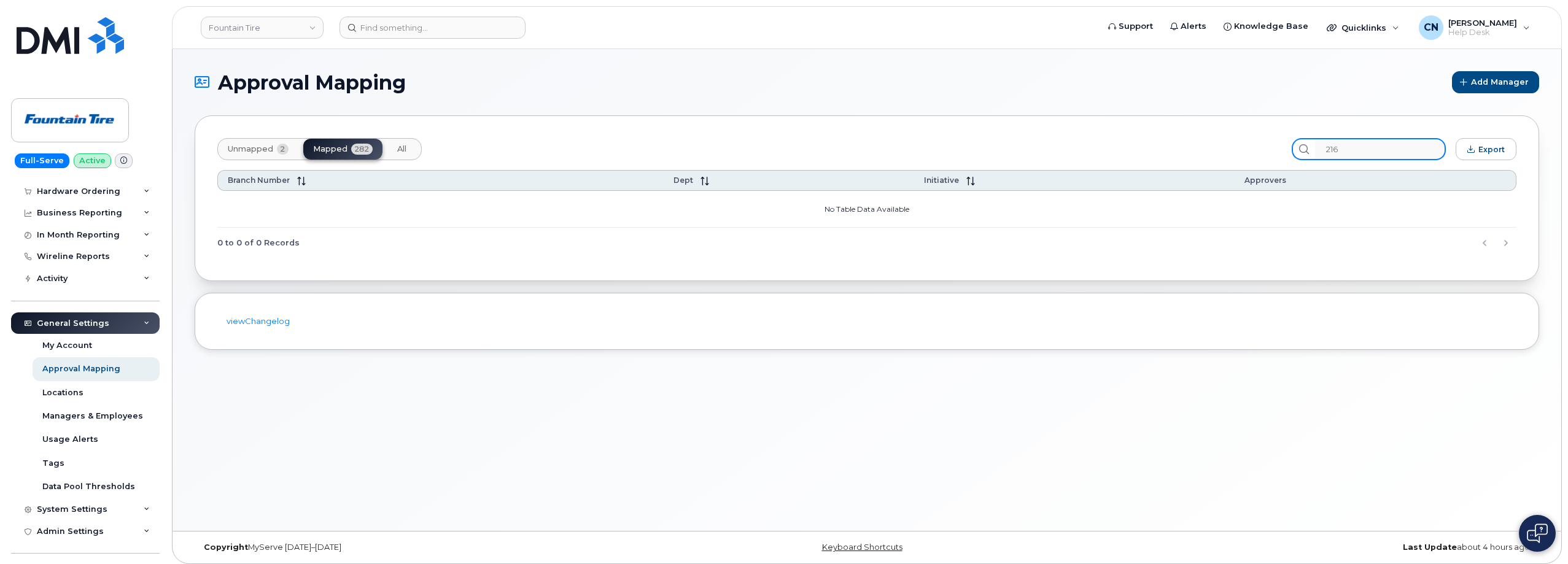
type input "216"
click at [258, 148] on span "Unmapped" at bounding box center [250, 149] width 45 height 10
drag, startPoint x: 1383, startPoint y: 149, endPoint x: 1071, endPoint y: 171, distance: 312.8
click at [1073, 171] on div "Unmapped 2 Mapped 282 All 216 Export Branch Number Dept Initiative Approvers No…" at bounding box center [866, 198] width 1344 height 166
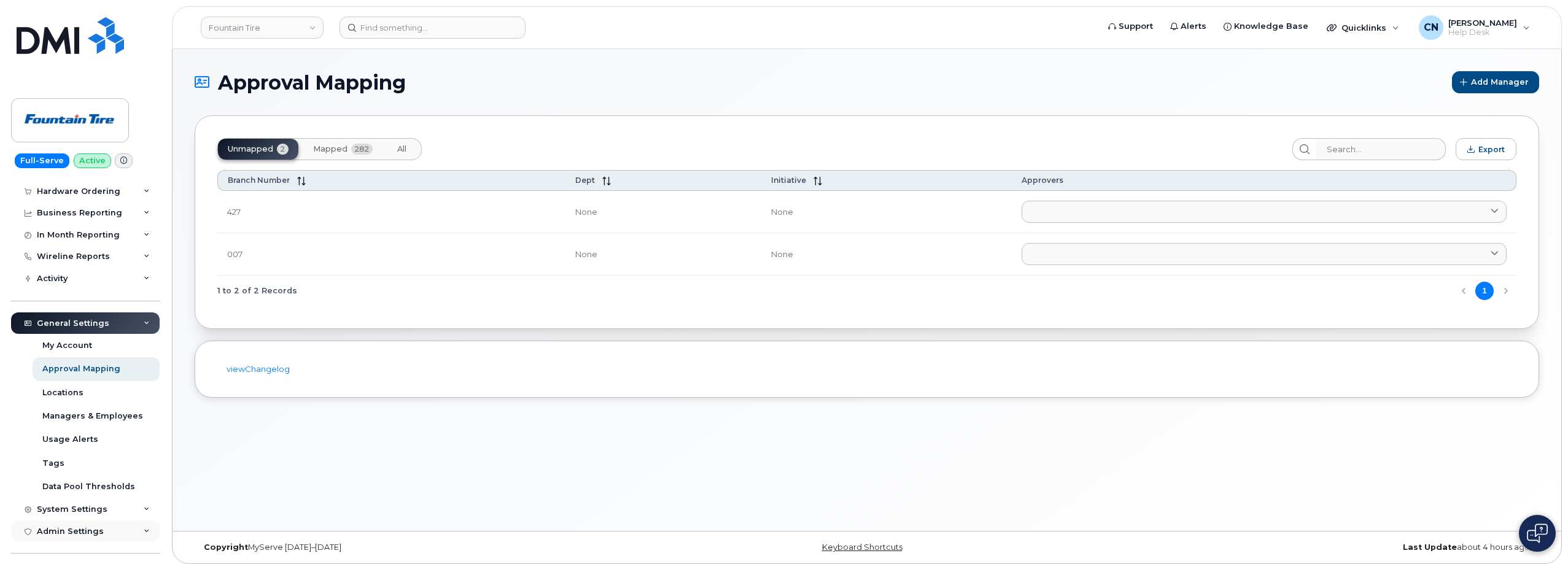
click at [66, 522] on div "Admin Settings" at bounding box center [86, 531] width 149 height 22
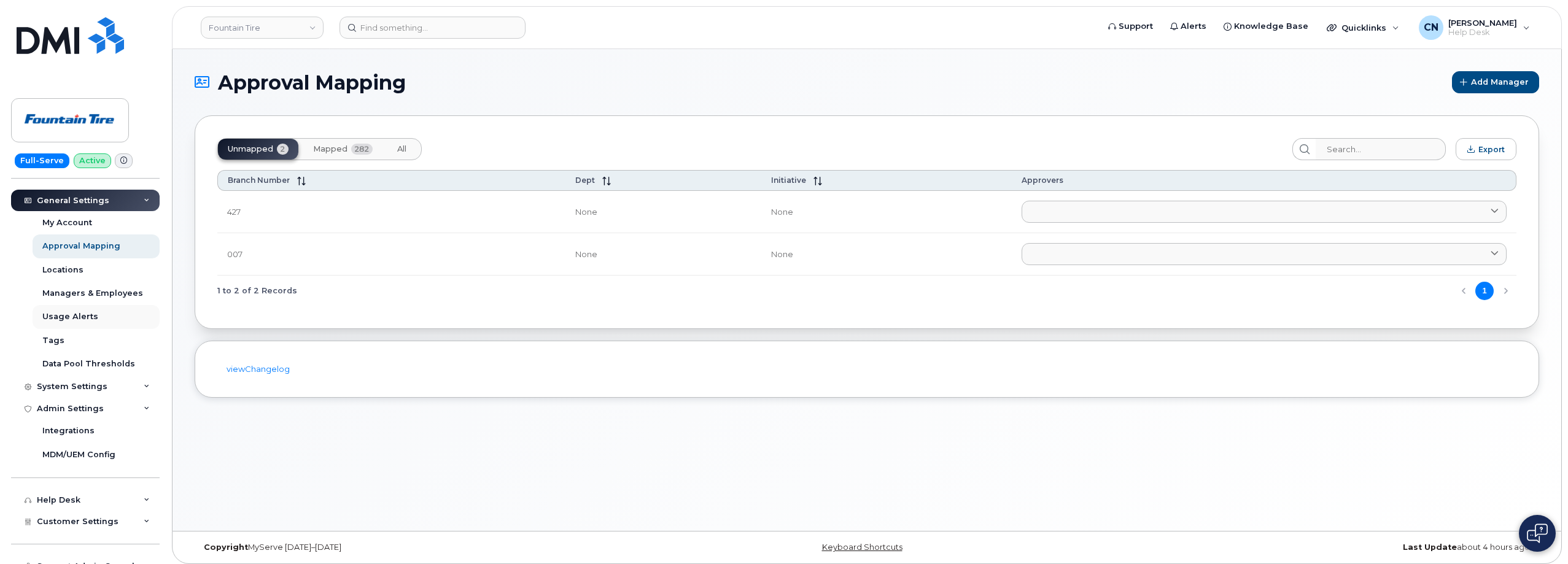
scroll to position [197, 0]
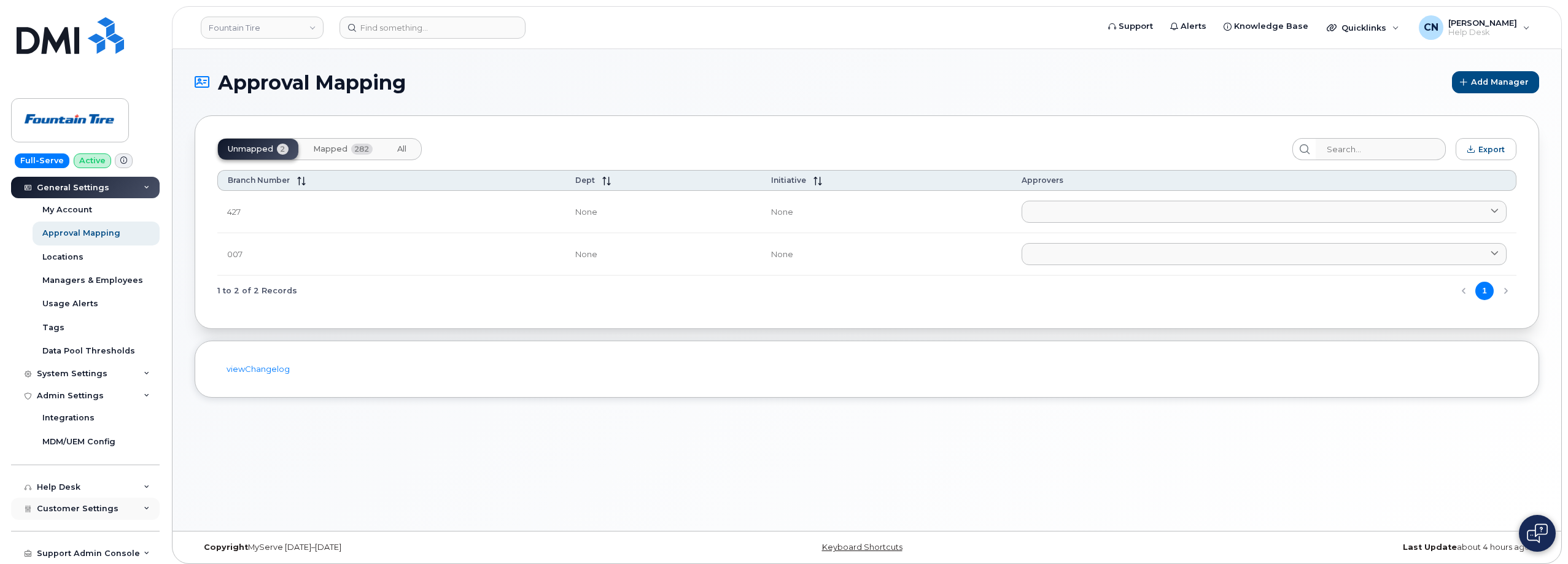
click at [68, 508] on span "Customer Settings" at bounding box center [77, 508] width 82 height 9
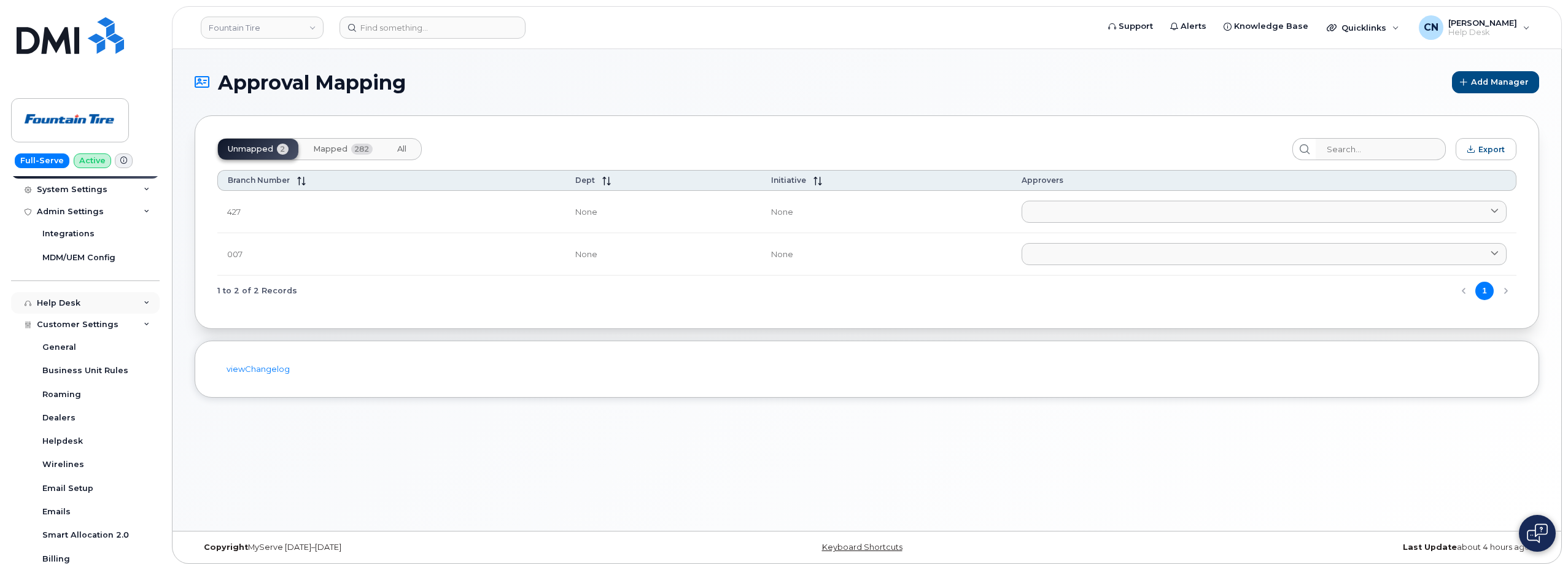
click at [61, 306] on div "Help Desk" at bounding box center [58, 303] width 44 height 10
click at [66, 299] on div "Help Desk" at bounding box center [58, 303] width 44 height 10
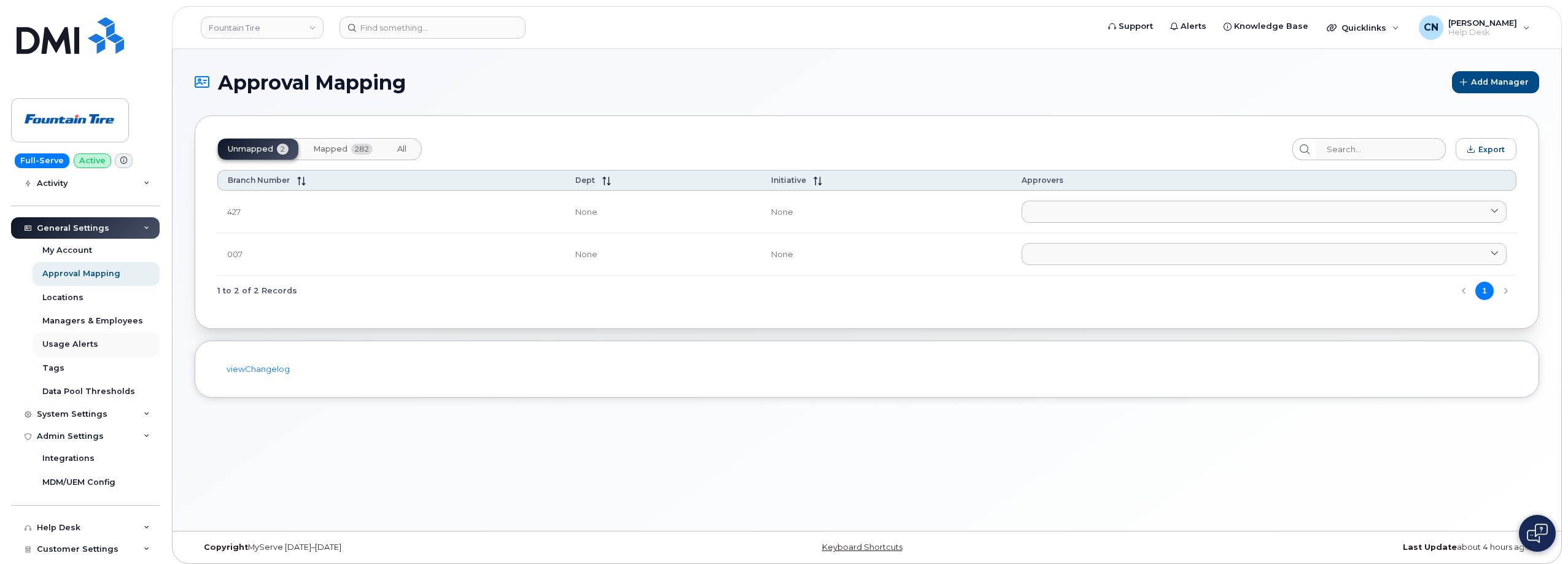
scroll to position [135, 0]
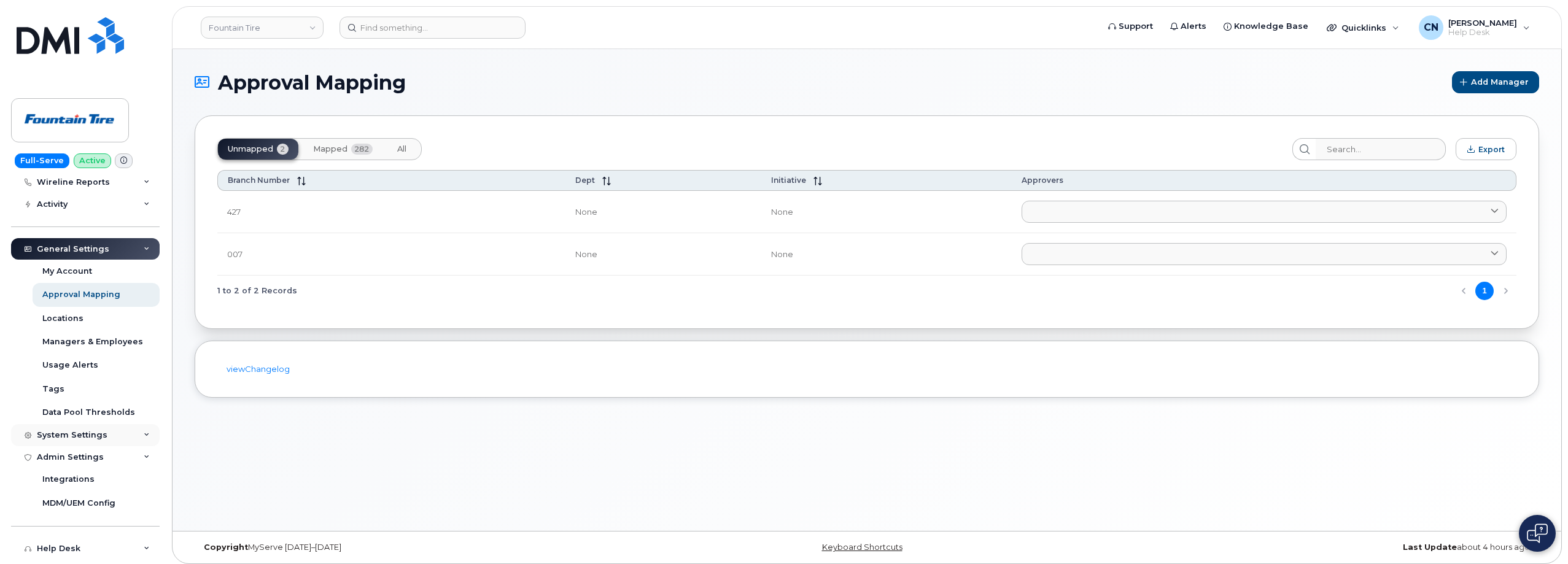
click at [74, 437] on div "System Settings" at bounding box center [72, 435] width 70 height 10
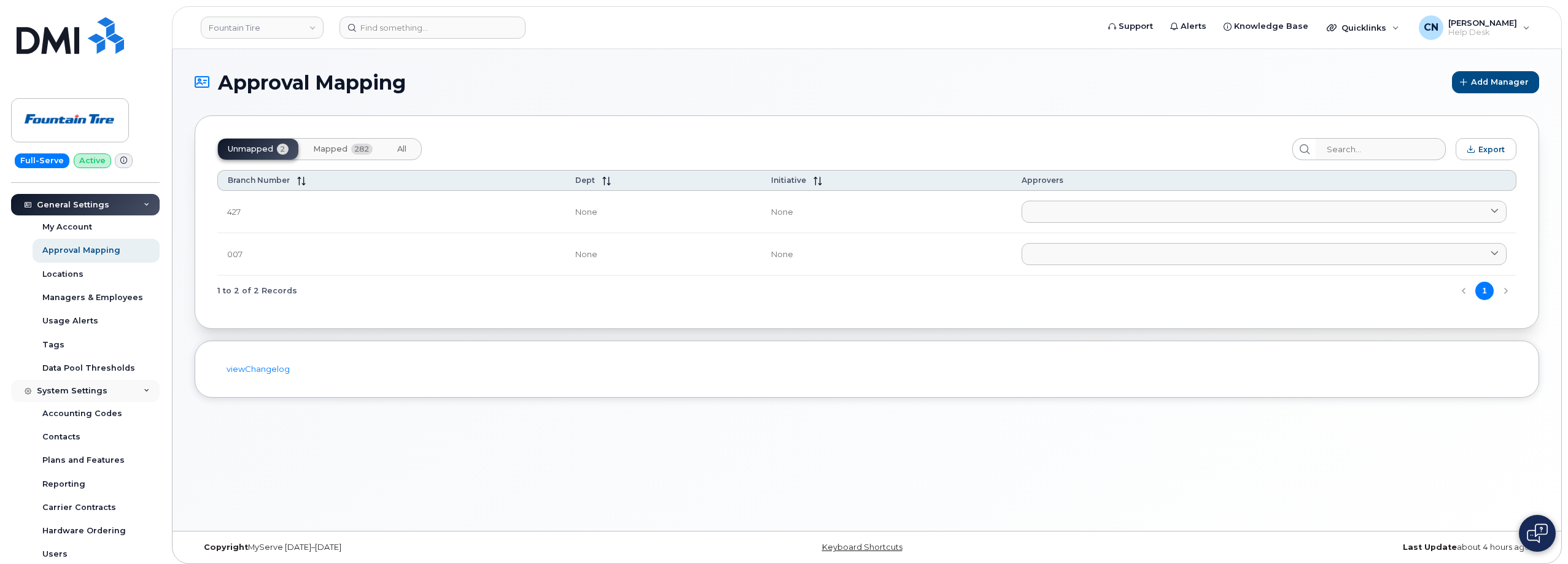
scroll to position [197, 0]
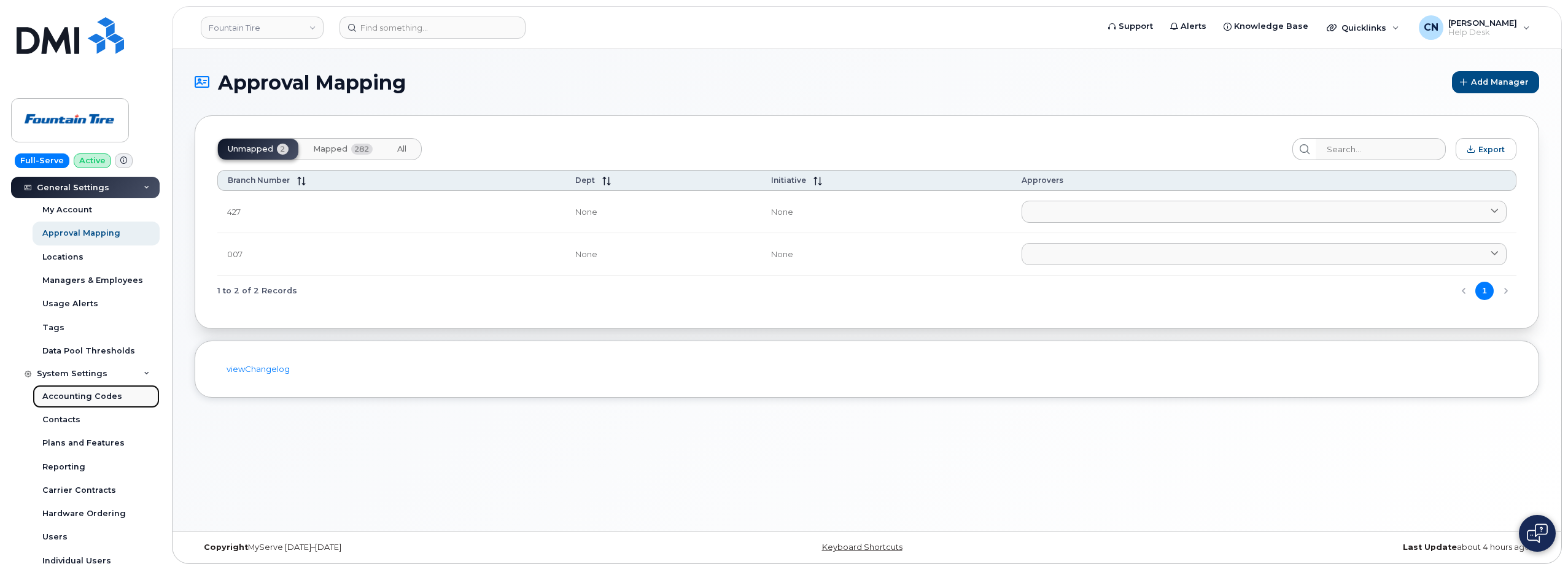
click at [84, 397] on div "Accounting Codes" at bounding box center [82, 396] width 80 height 11
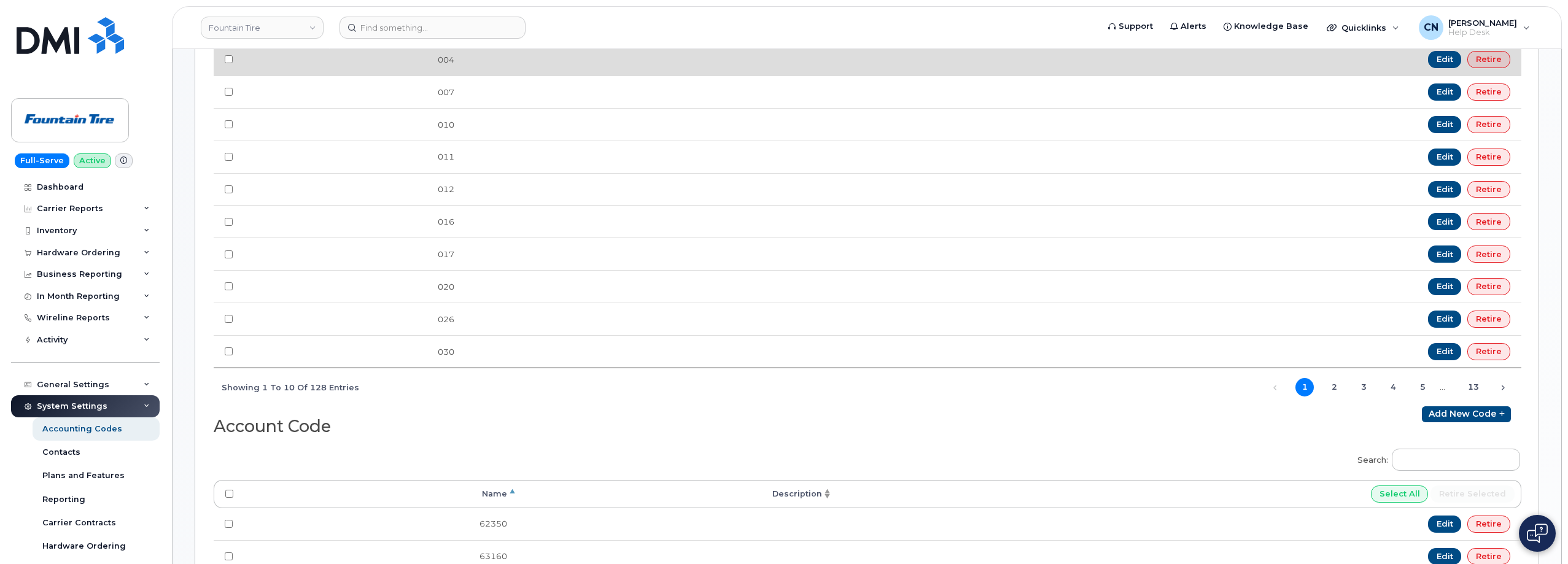
scroll to position [123, 0]
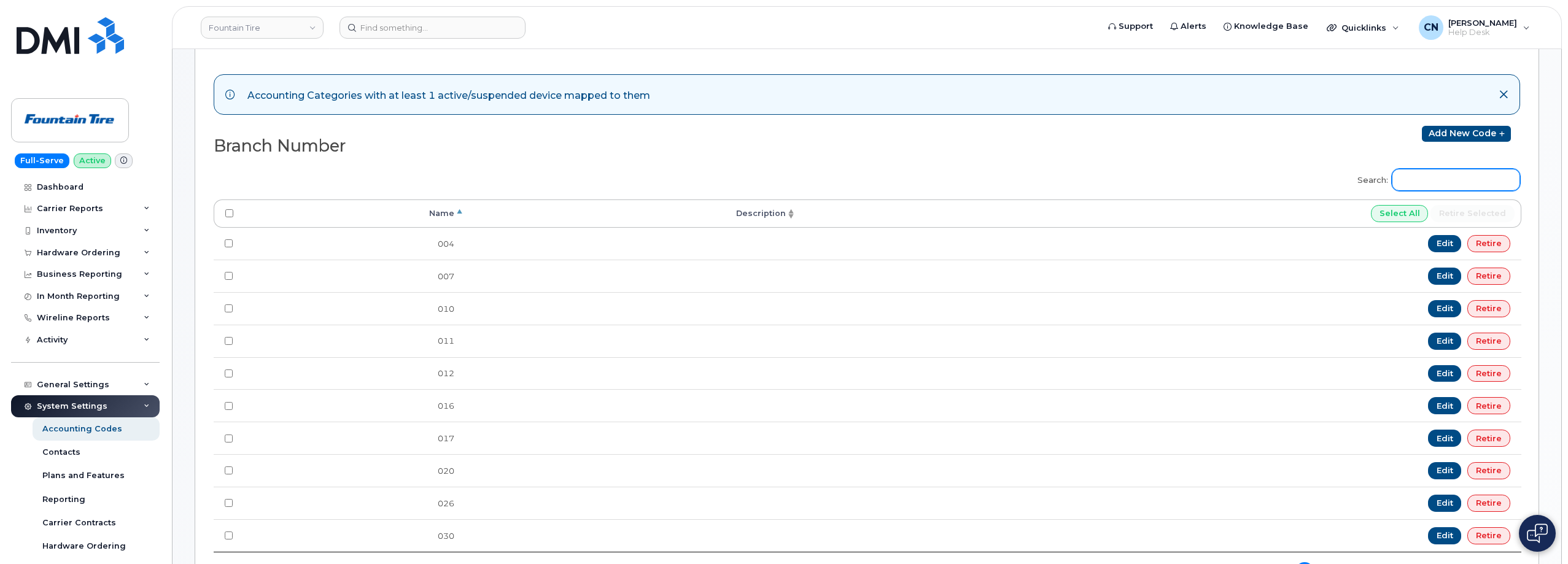
click at [1446, 169] on input "Search:" at bounding box center [1456, 179] width 128 height 22
click at [1431, 182] on input "Search:" at bounding box center [1456, 179] width 128 height 22
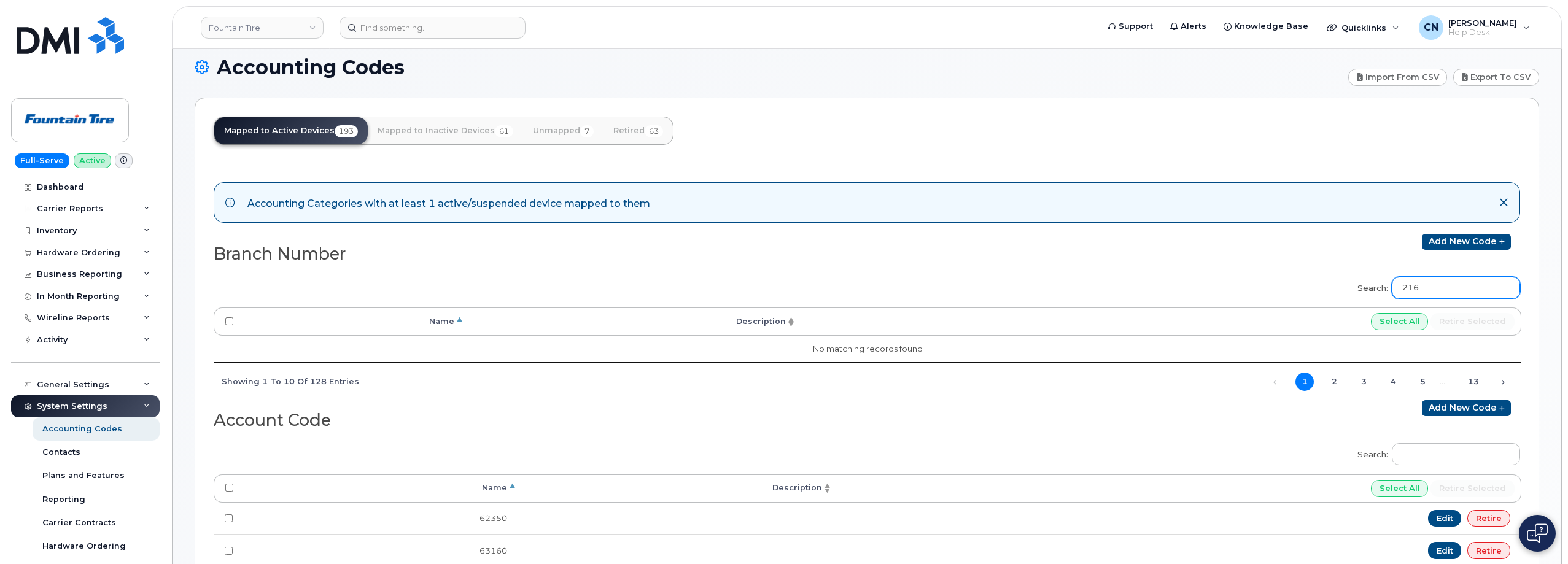
scroll to position [0, 0]
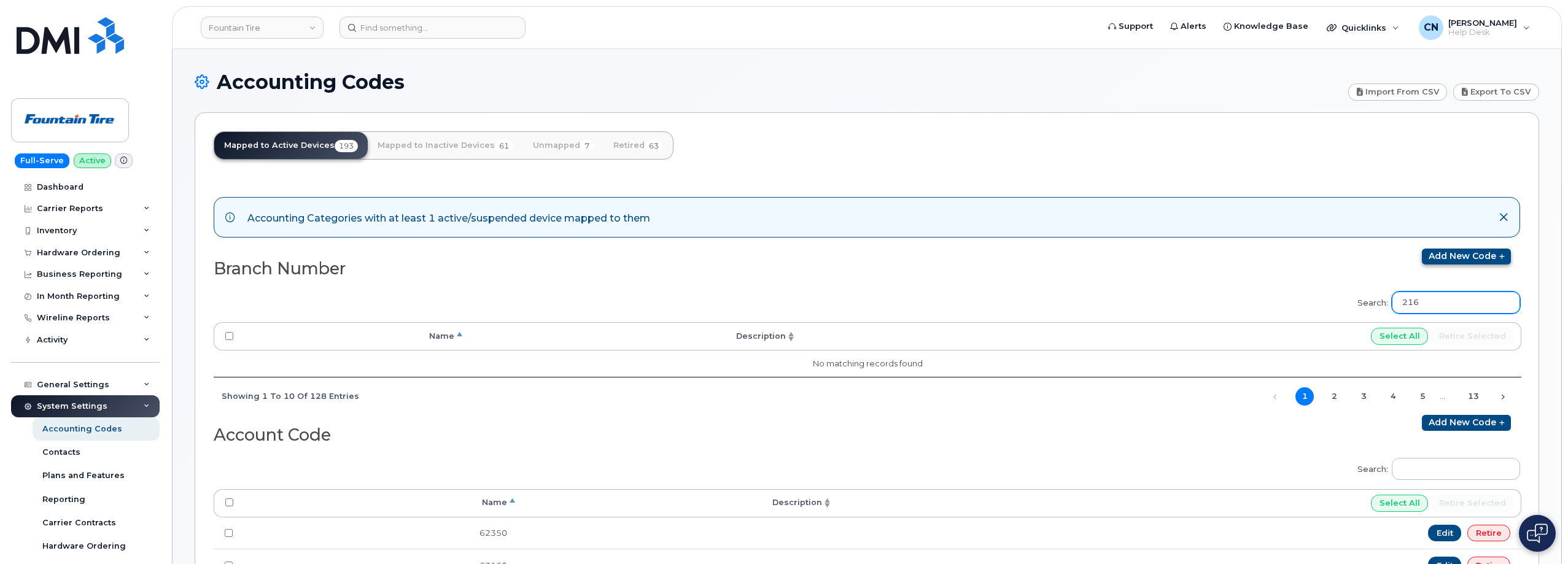
type input "216"
click at [1472, 251] on link "Add new code" at bounding box center [1466, 257] width 89 height 16
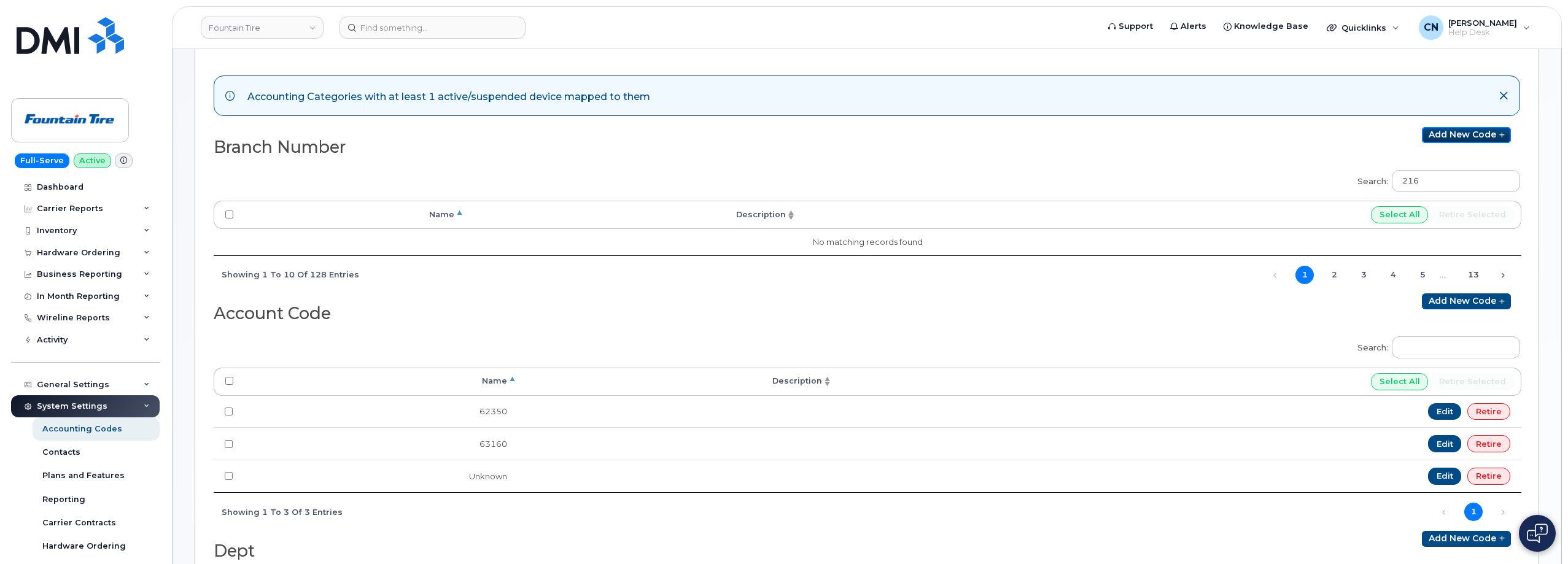
scroll to position [123, 0]
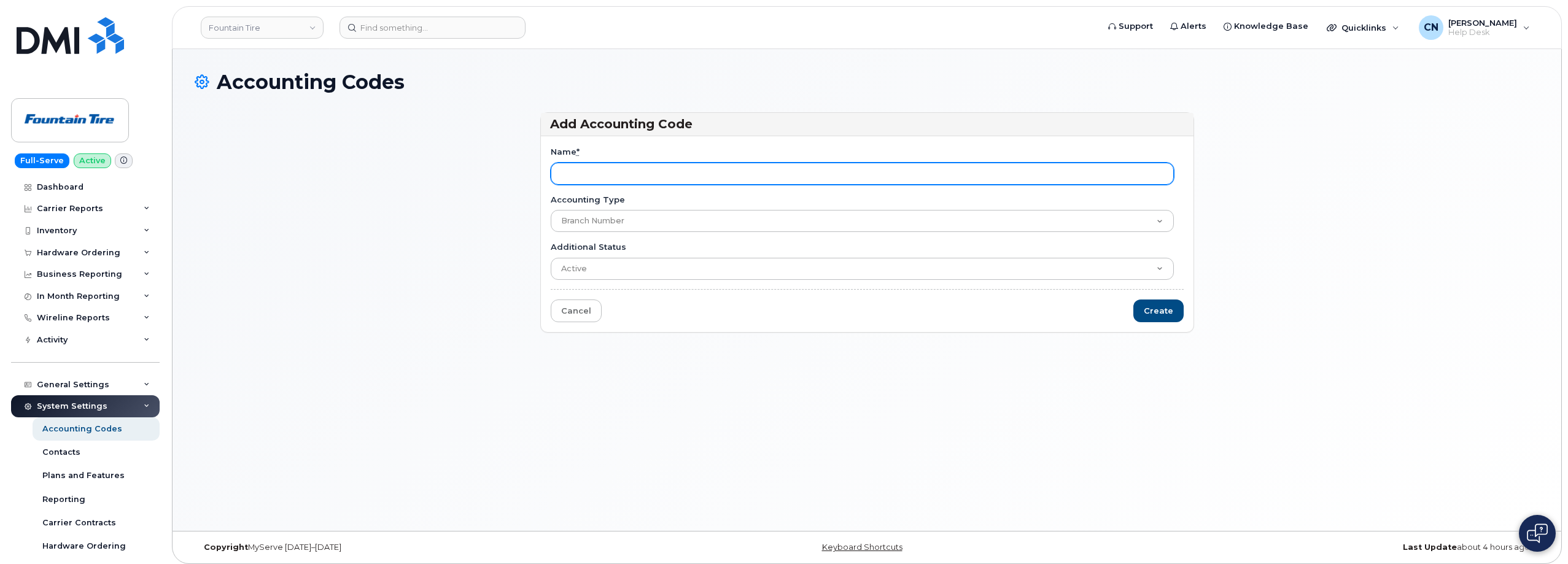
click at [619, 175] on input "Name *" at bounding box center [862, 173] width 623 height 22
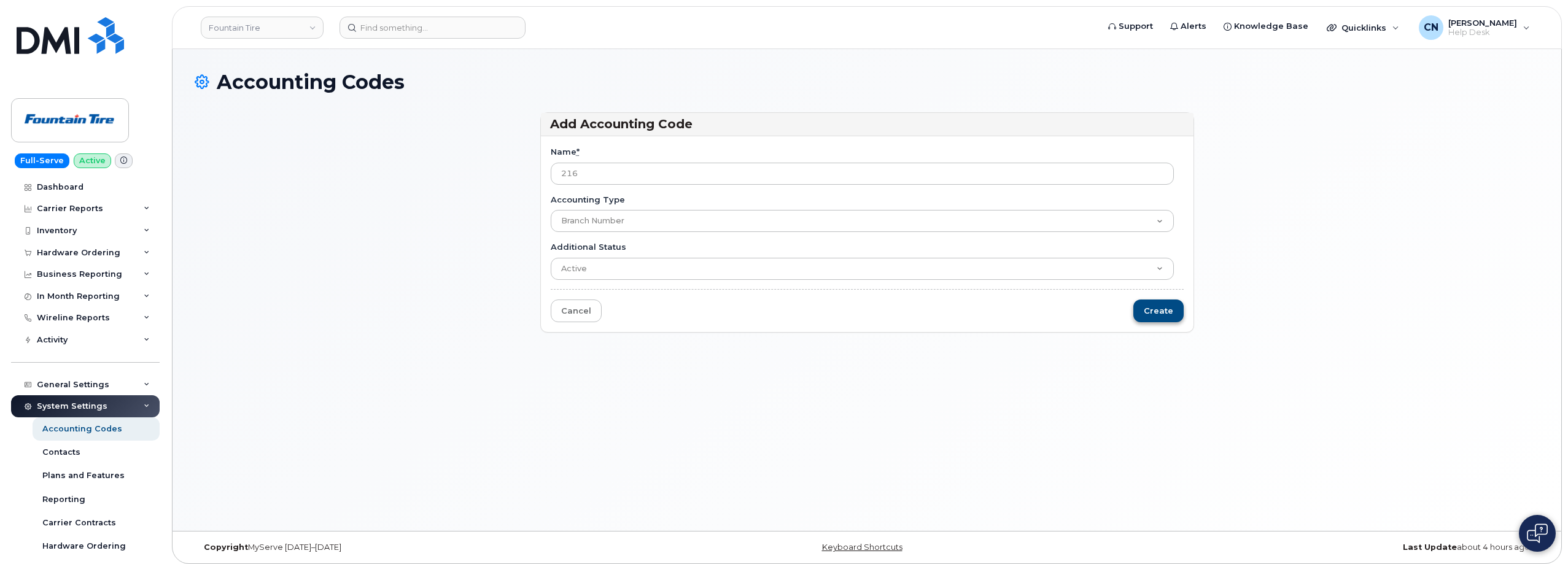
type input "216"
click at [1144, 321] on input "Create" at bounding box center [1158, 311] width 50 height 23
type input "Create"
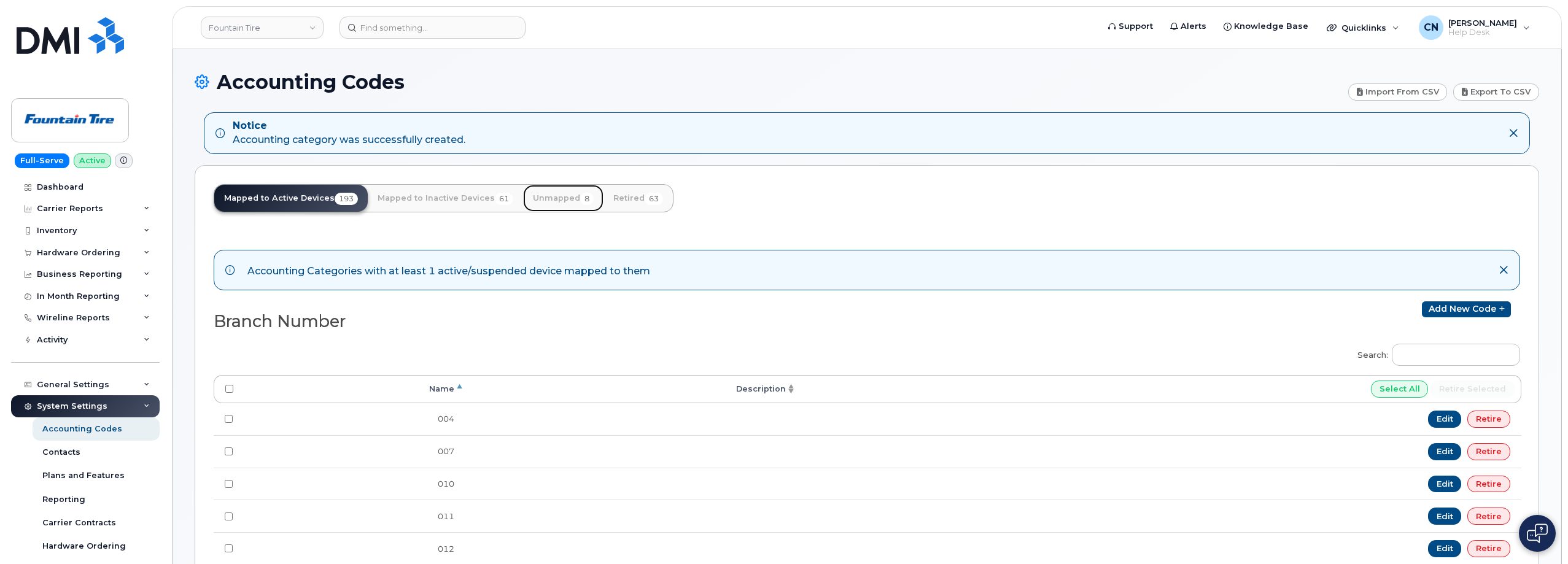
click at [547, 204] on link "Unmapped 8" at bounding box center [563, 198] width 80 height 27
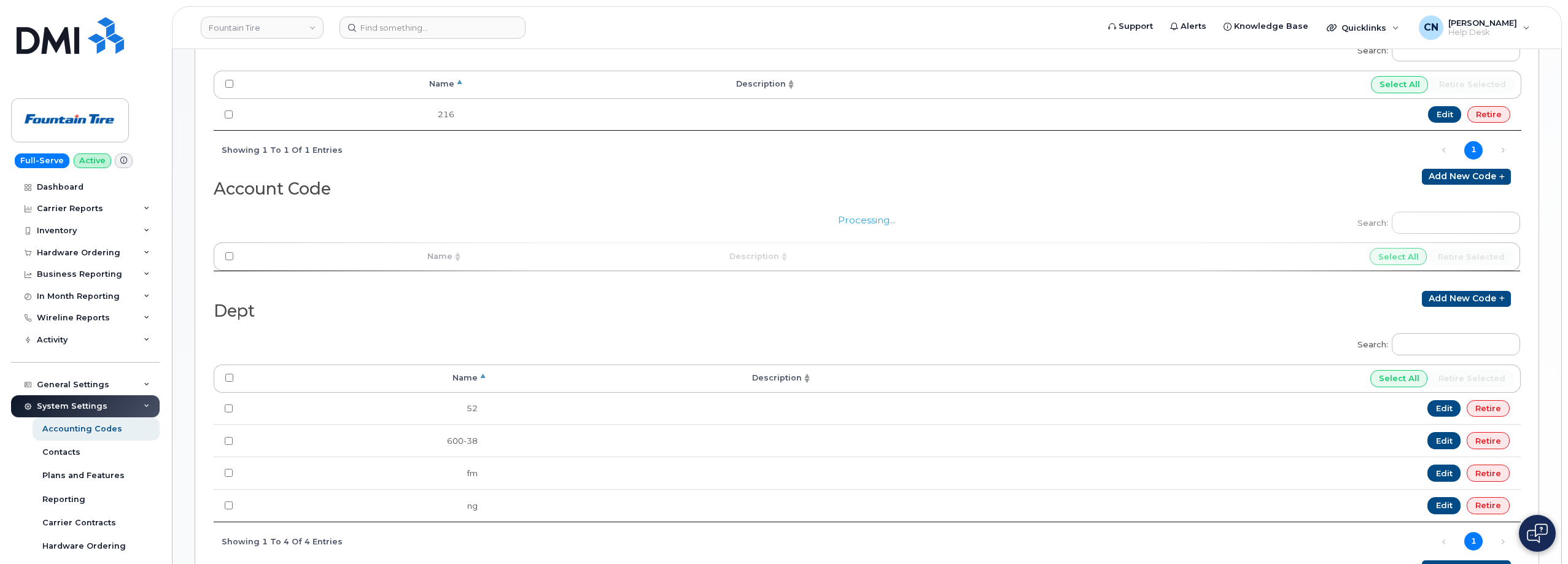
scroll to position [105, 0]
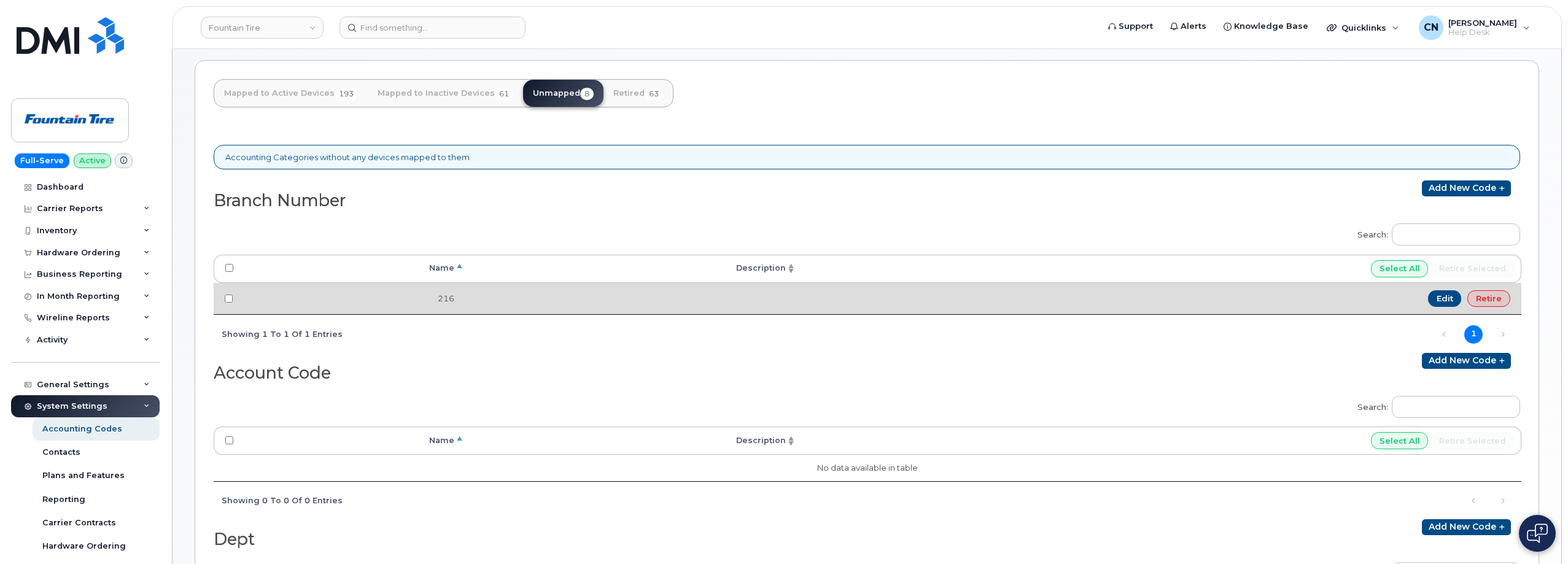
click at [424, 301] on td "216" at bounding box center [354, 299] width 221 height 32
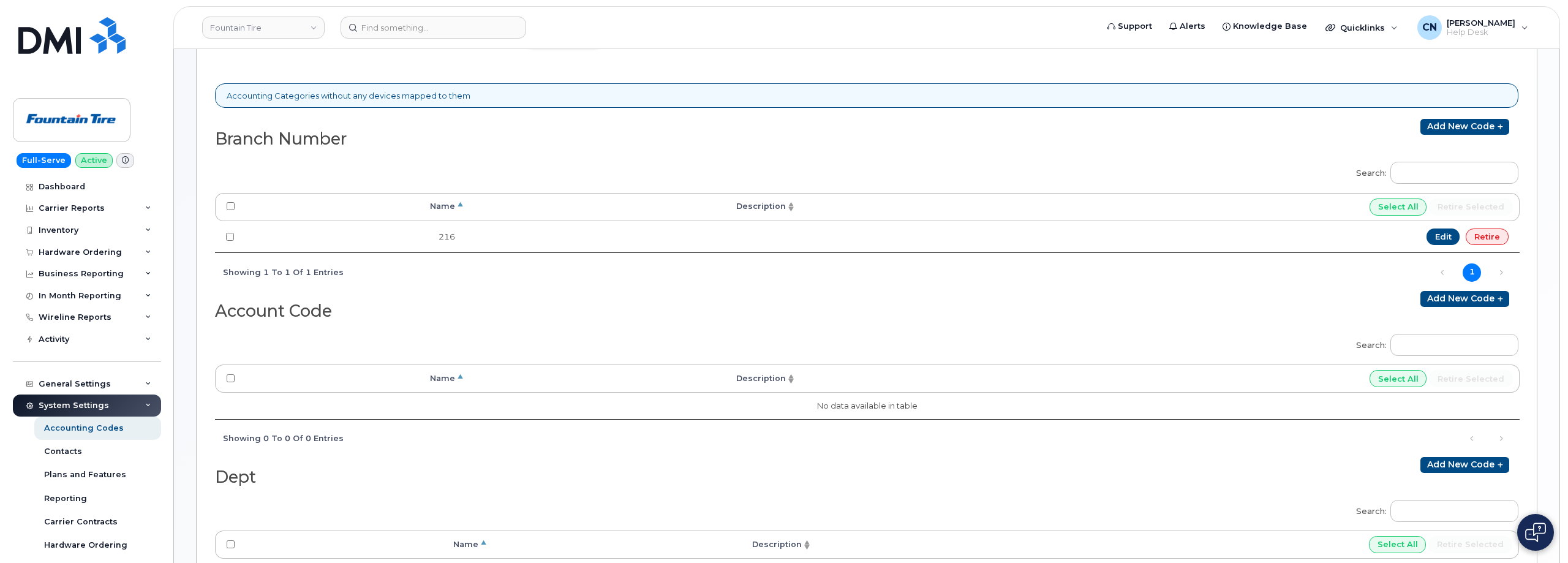
scroll to position [0, 0]
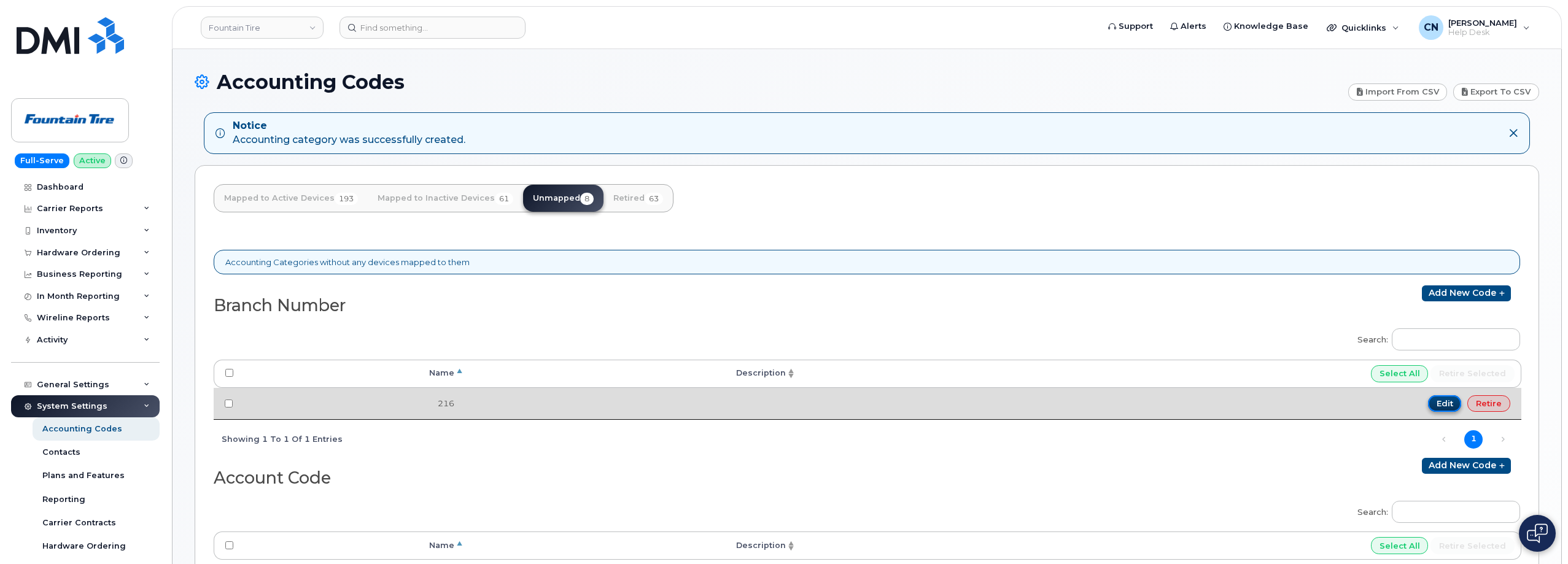
click at [1440, 402] on link "Edit" at bounding box center [1445, 404] width 34 height 17
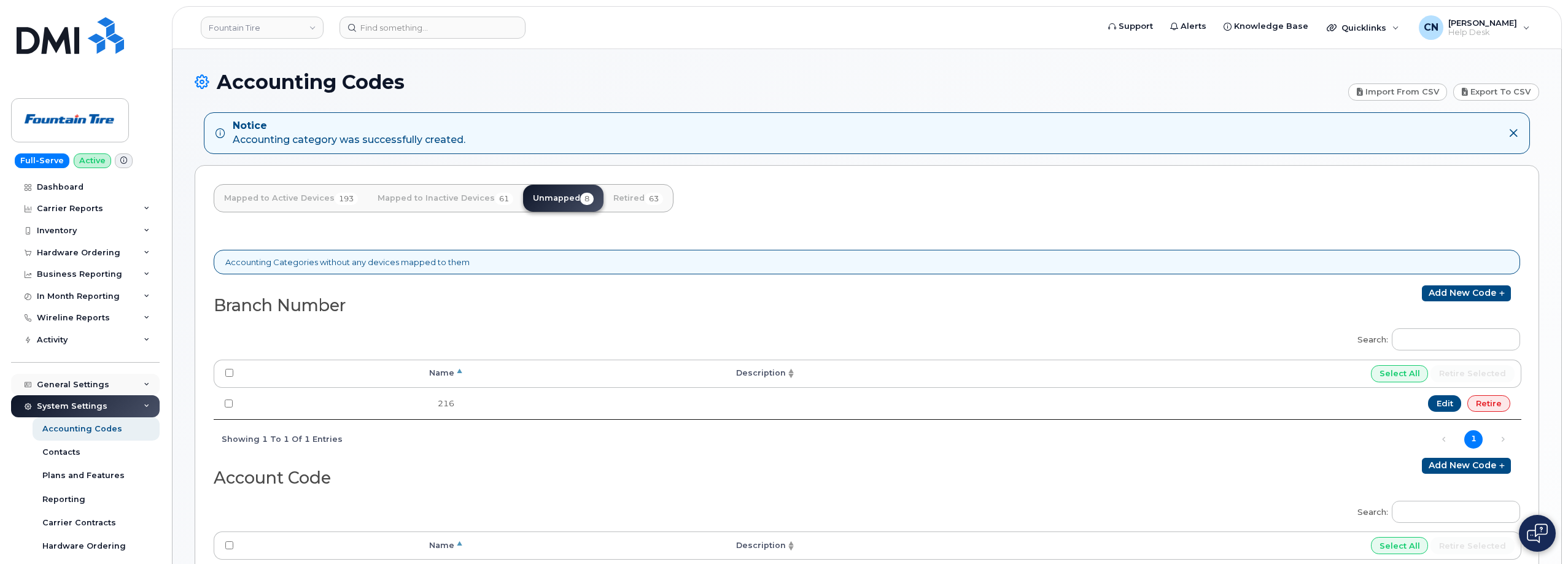
click at [62, 379] on div "General Settings" at bounding box center [86, 384] width 149 height 22
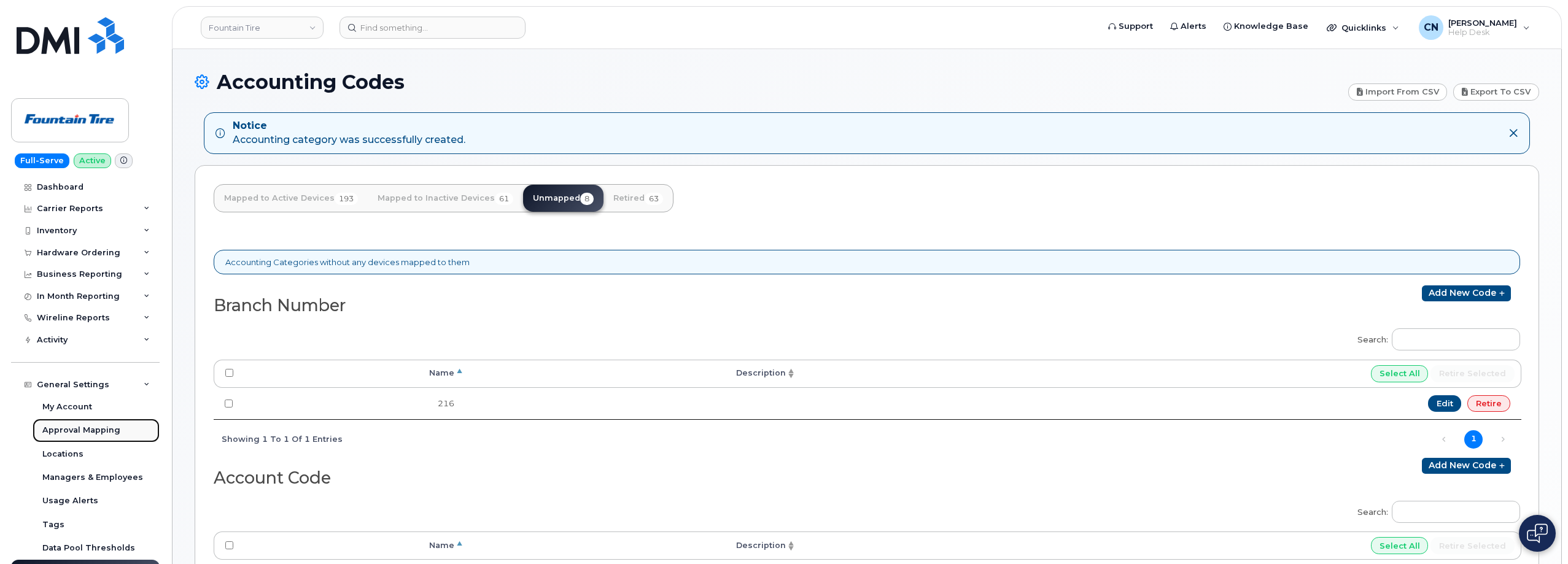
click at [58, 427] on div "Approval Mapping" at bounding box center [81, 430] width 78 height 11
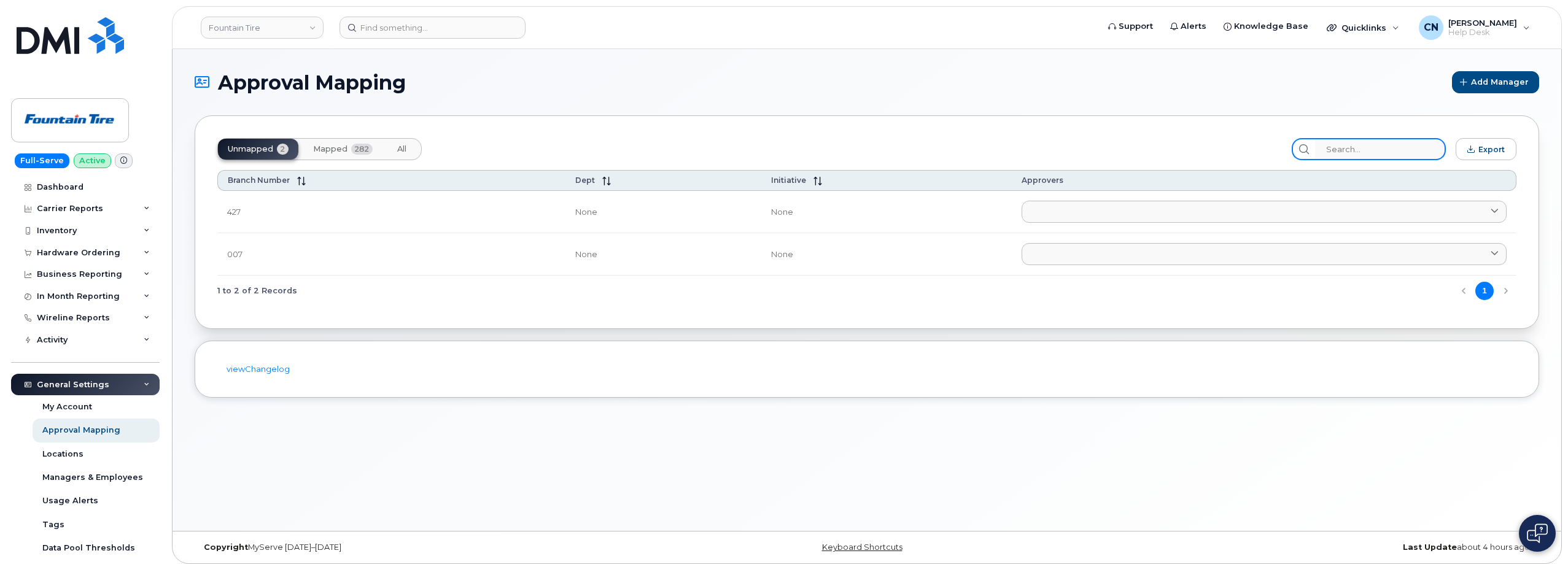
click at [1396, 149] on input "search" at bounding box center [1380, 149] width 131 height 22
click at [332, 145] on span "Mapped" at bounding box center [331, 149] width 35 height 10
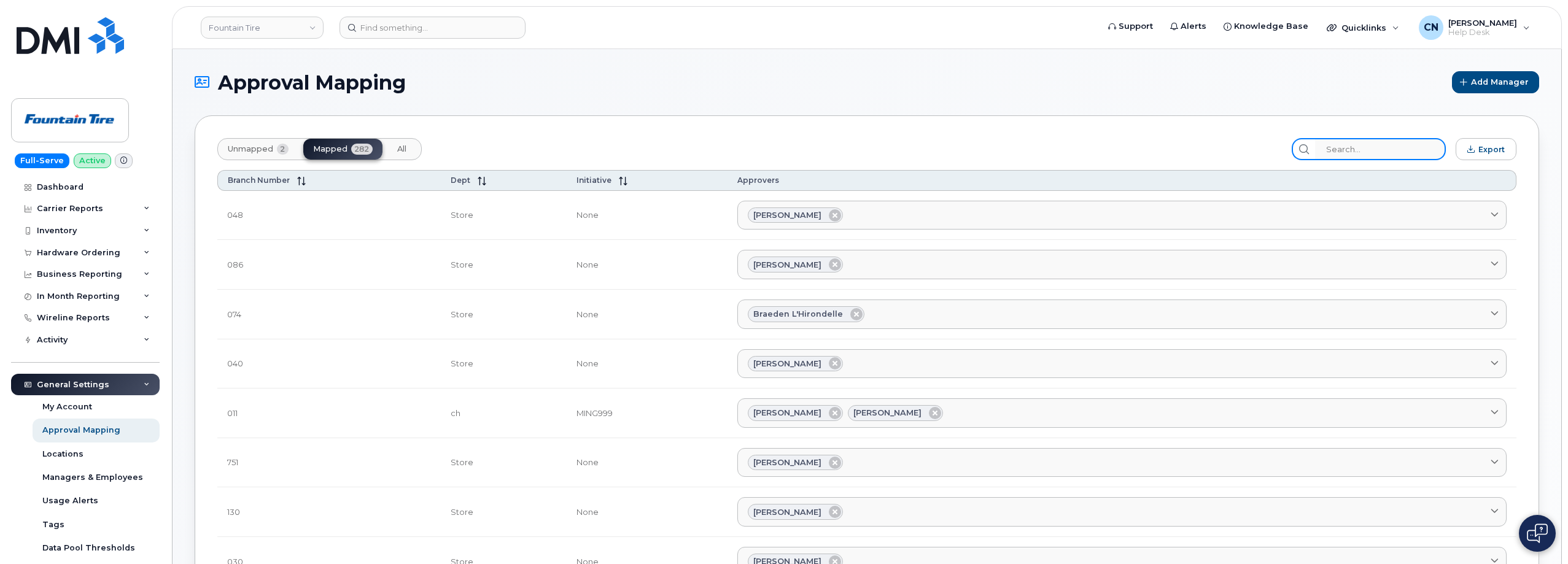
click at [1400, 149] on input "search" at bounding box center [1380, 149] width 131 height 22
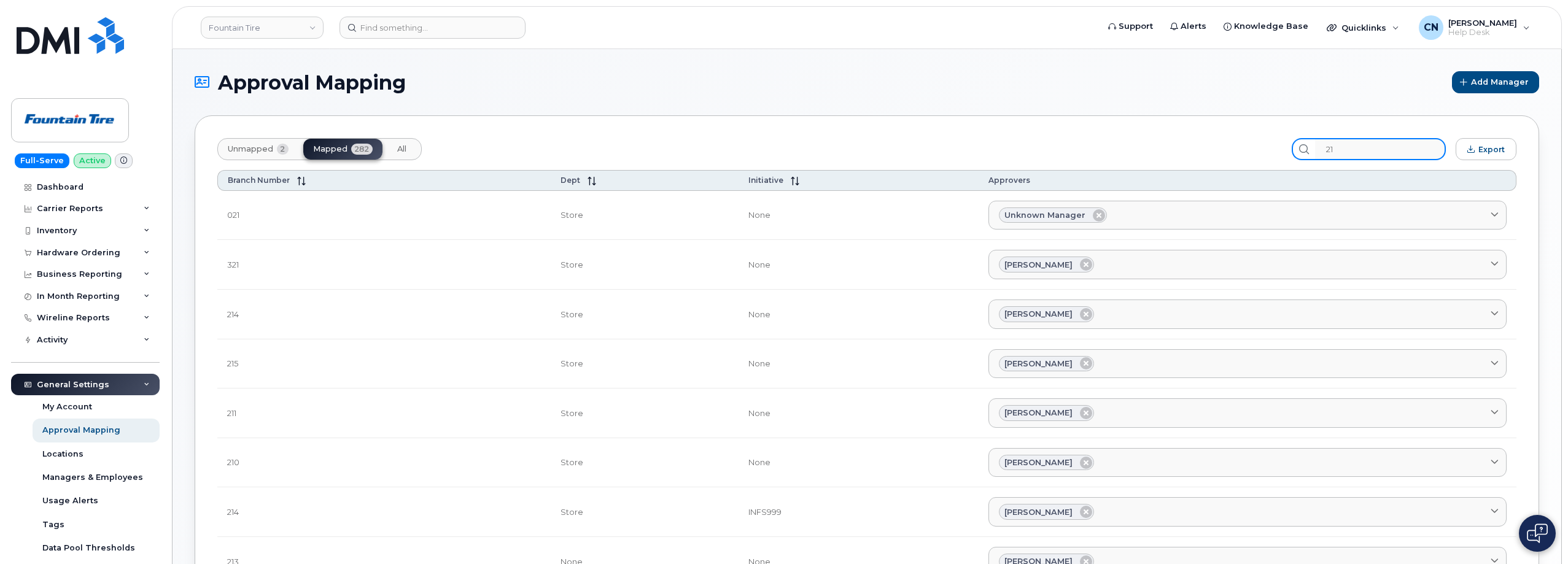
type input "2"
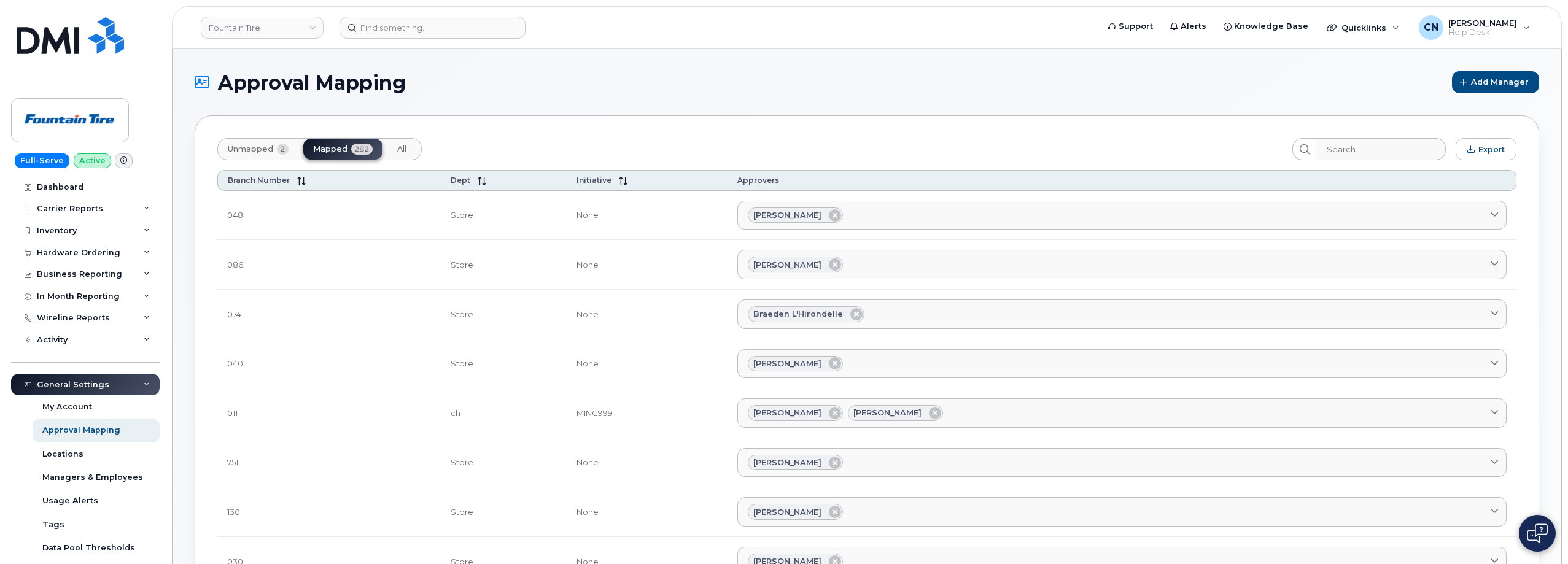
click at [246, 153] on span "Unmapped" at bounding box center [250, 149] width 45 height 10
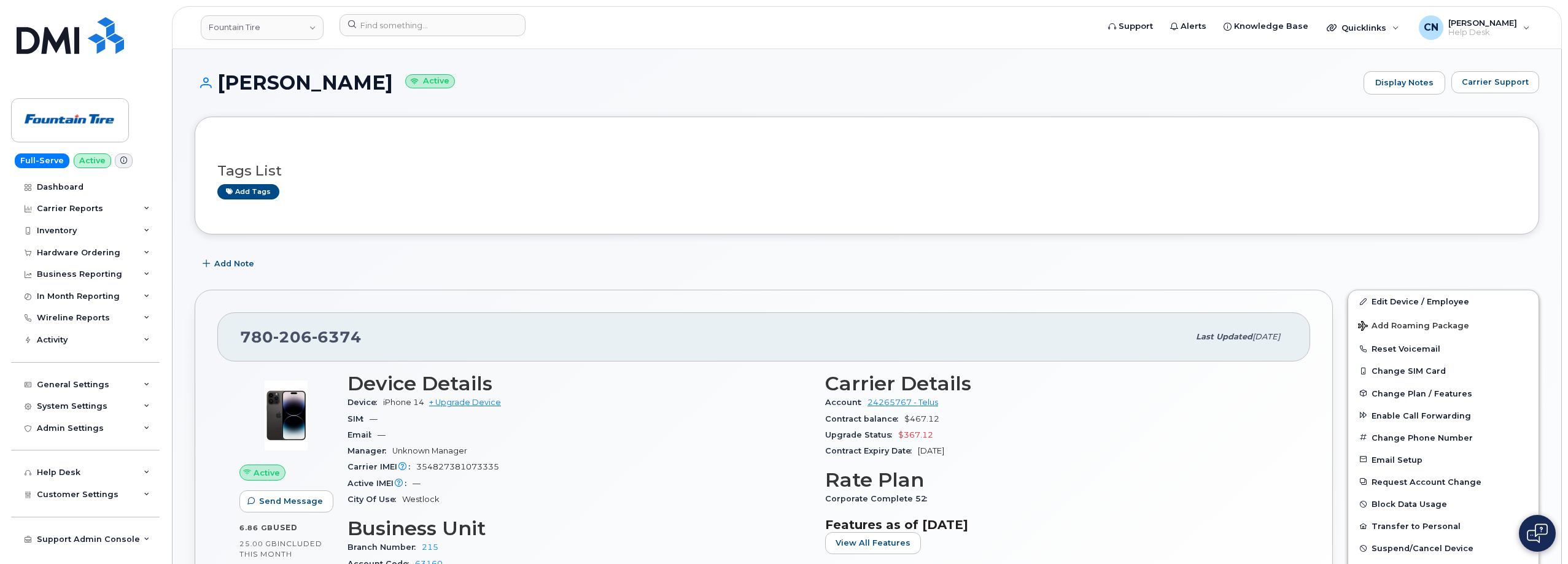
scroll to position [123, 0]
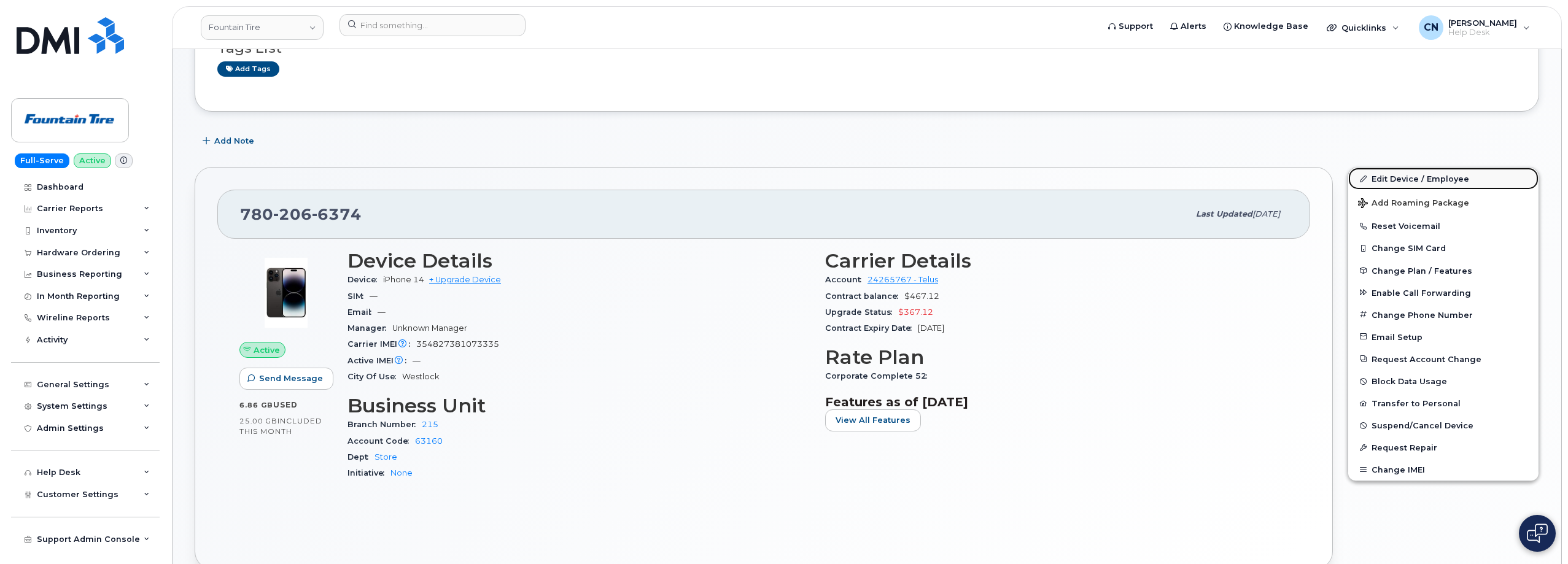
click at [1422, 175] on link "Edit Device / Employee" at bounding box center [1443, 178] width 191 height 22
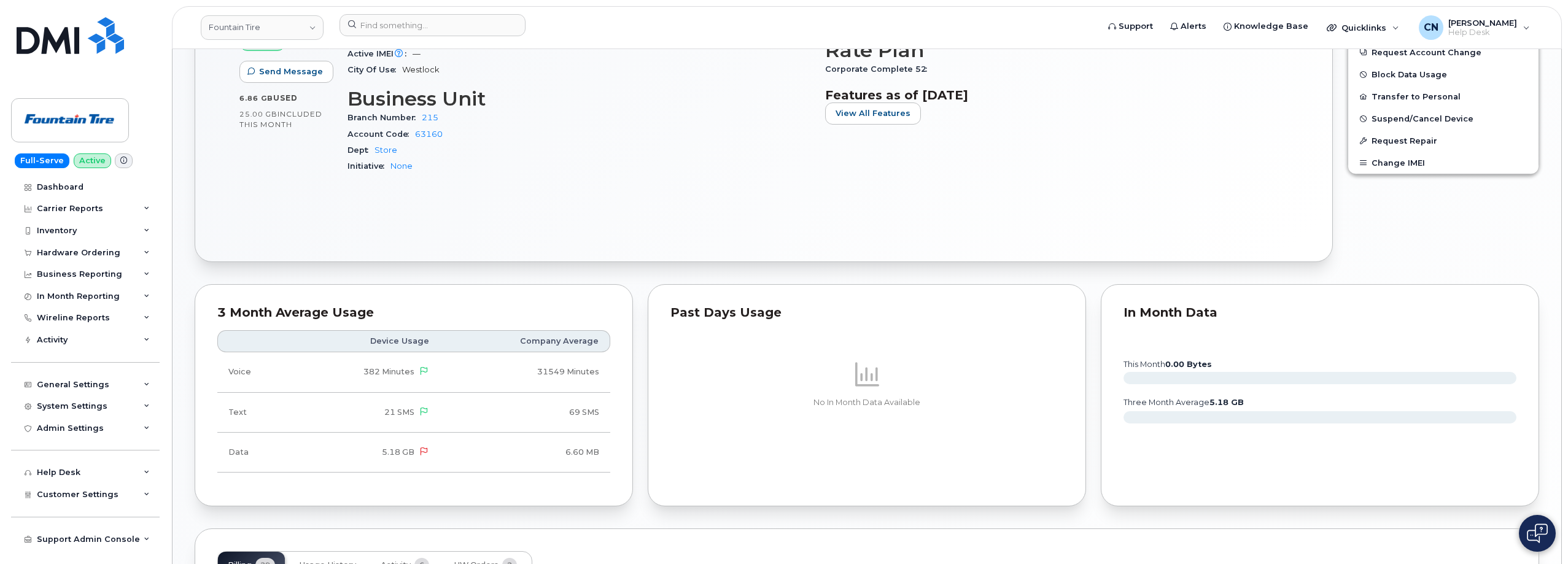
scroll to position [675, 0]
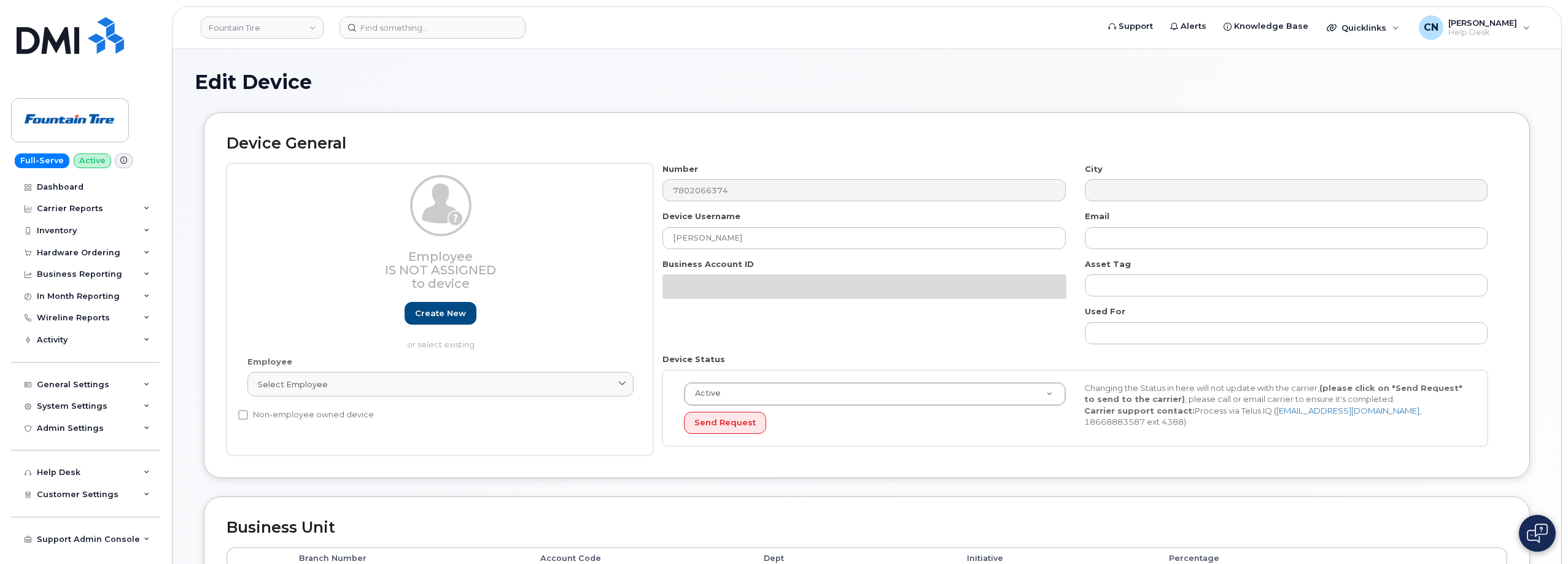
select select "1351"
select select "614"
select select "1363"
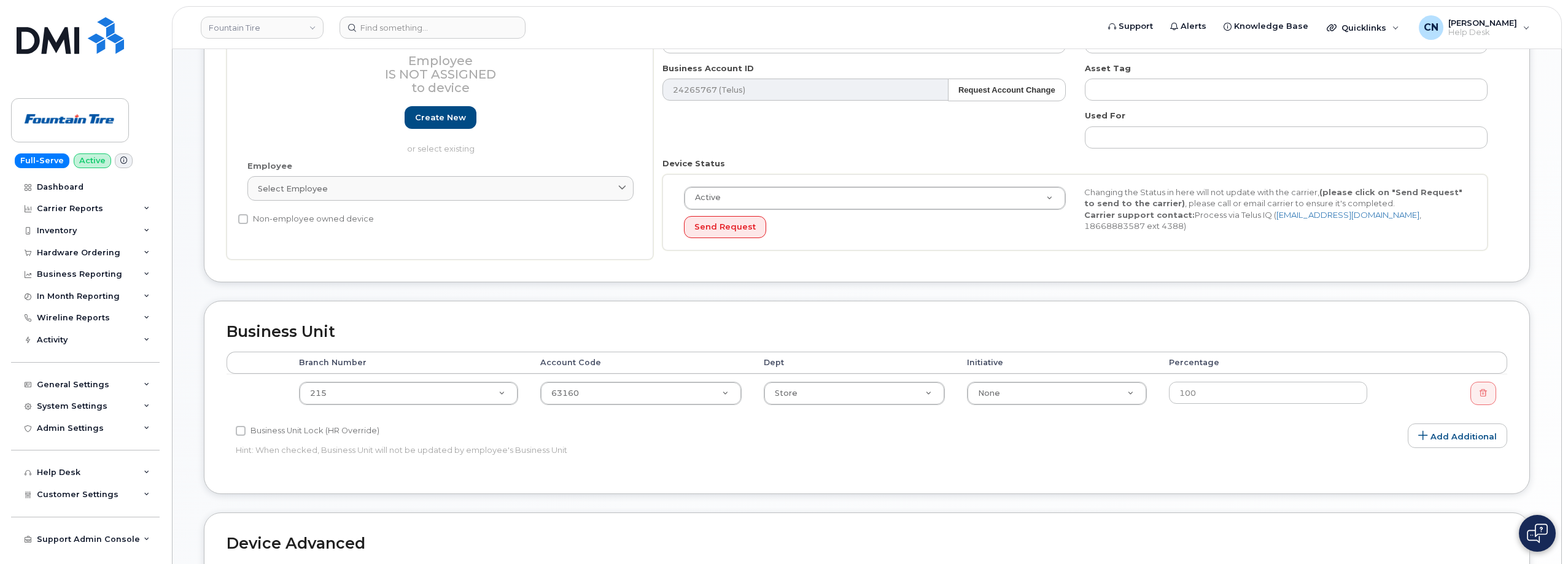
scroll to position [307, 0]
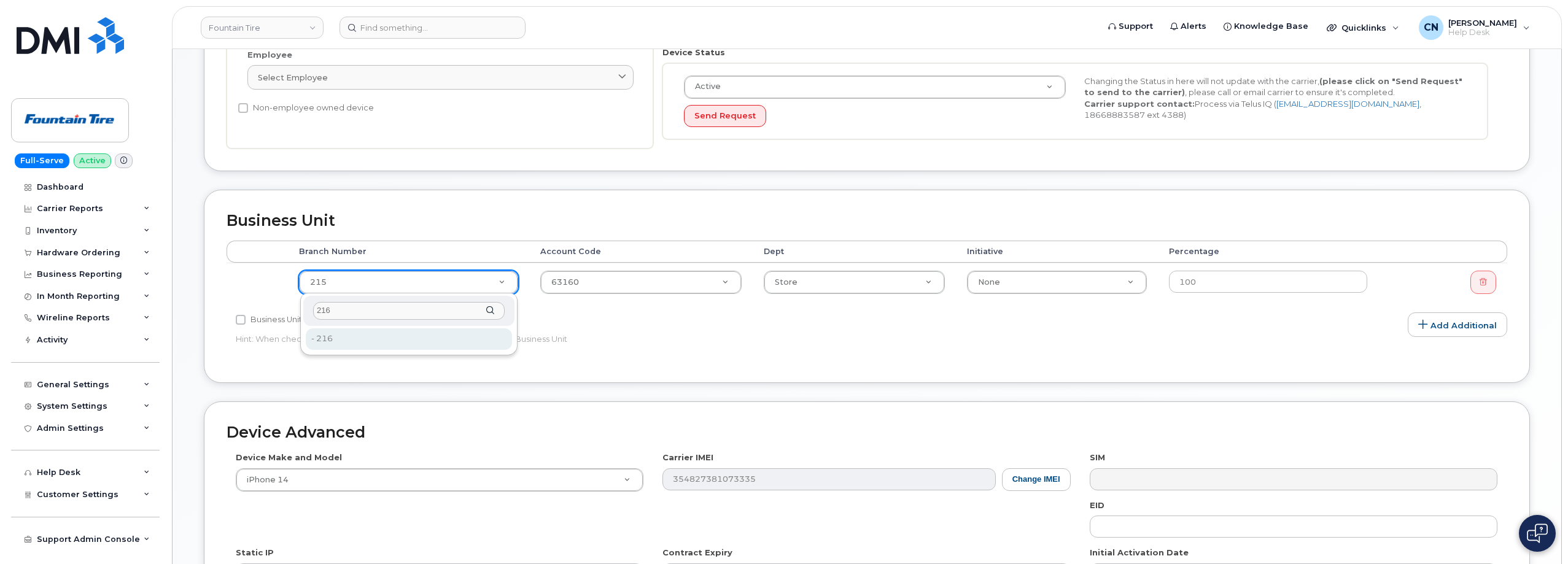
type input "216"
drag, startPoint x: 325, startPoint y: 340, endPoint x: 350, endPoint y: 351, distance: 27.3
type input "35871536"
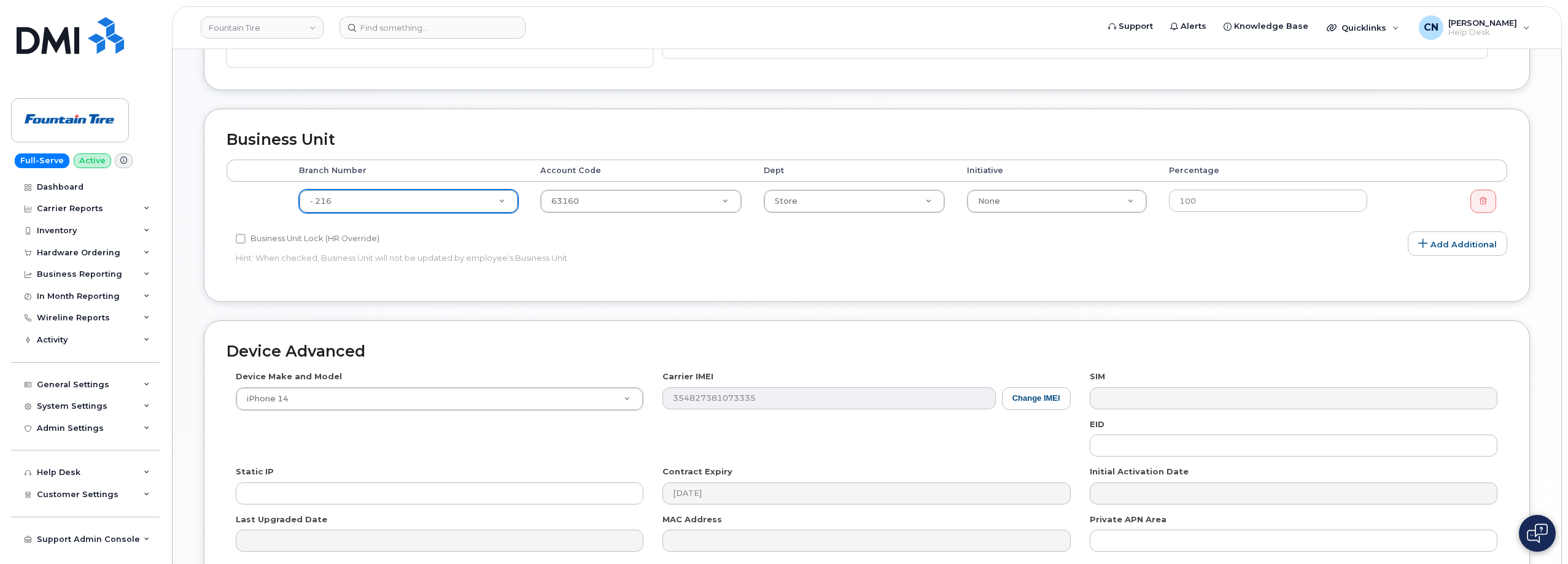
scroll to position [510, 0]
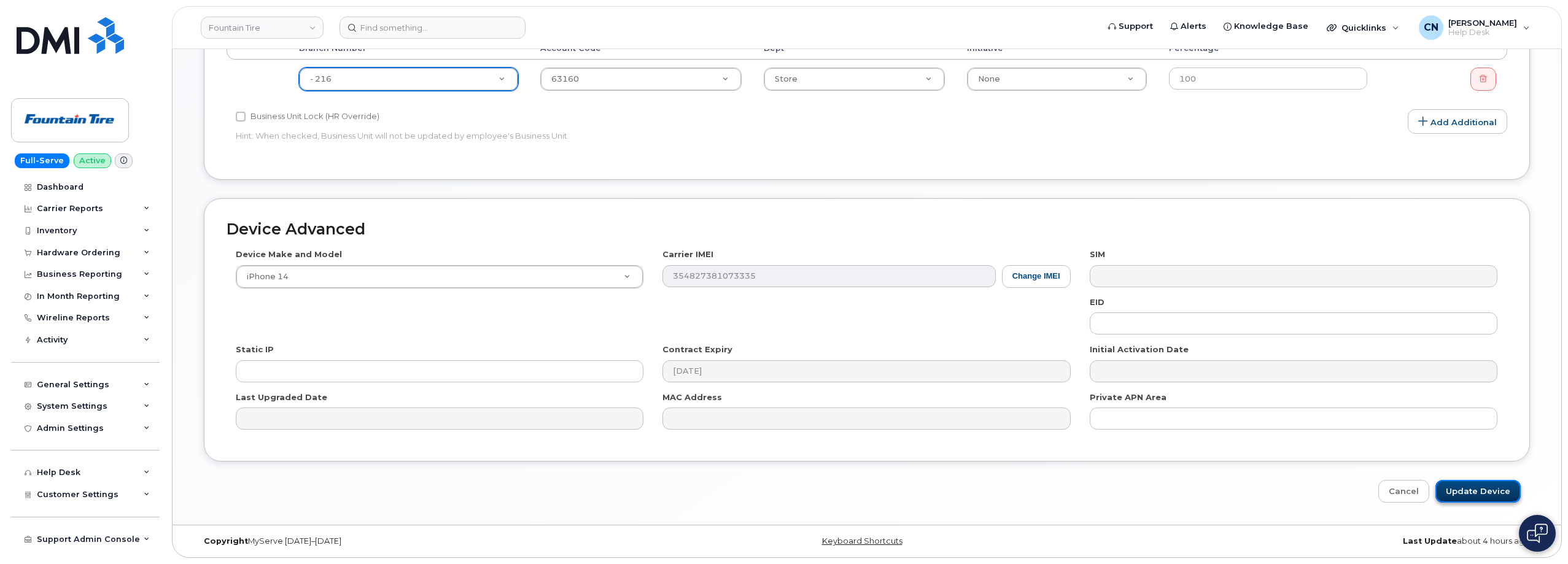
click at [1476, 490] on input "Update Device" at bounding box center [1478, 491] width 86 height 23
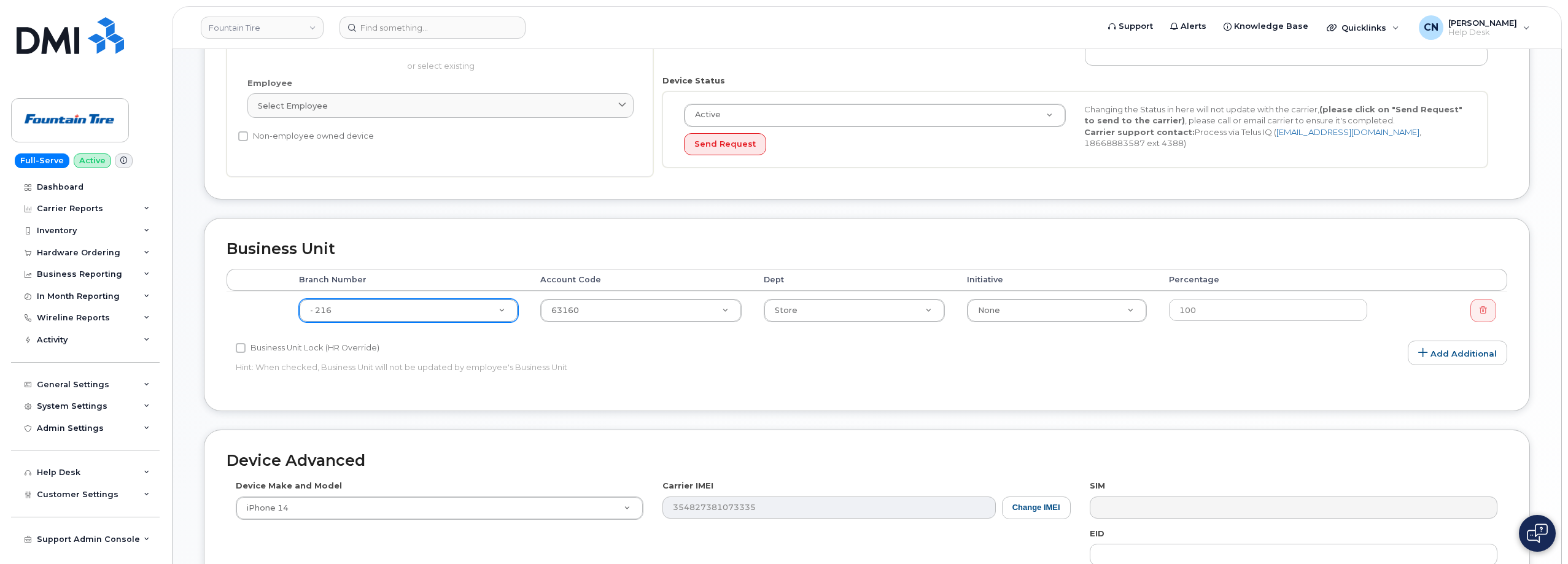
scroll to position [0, 0]
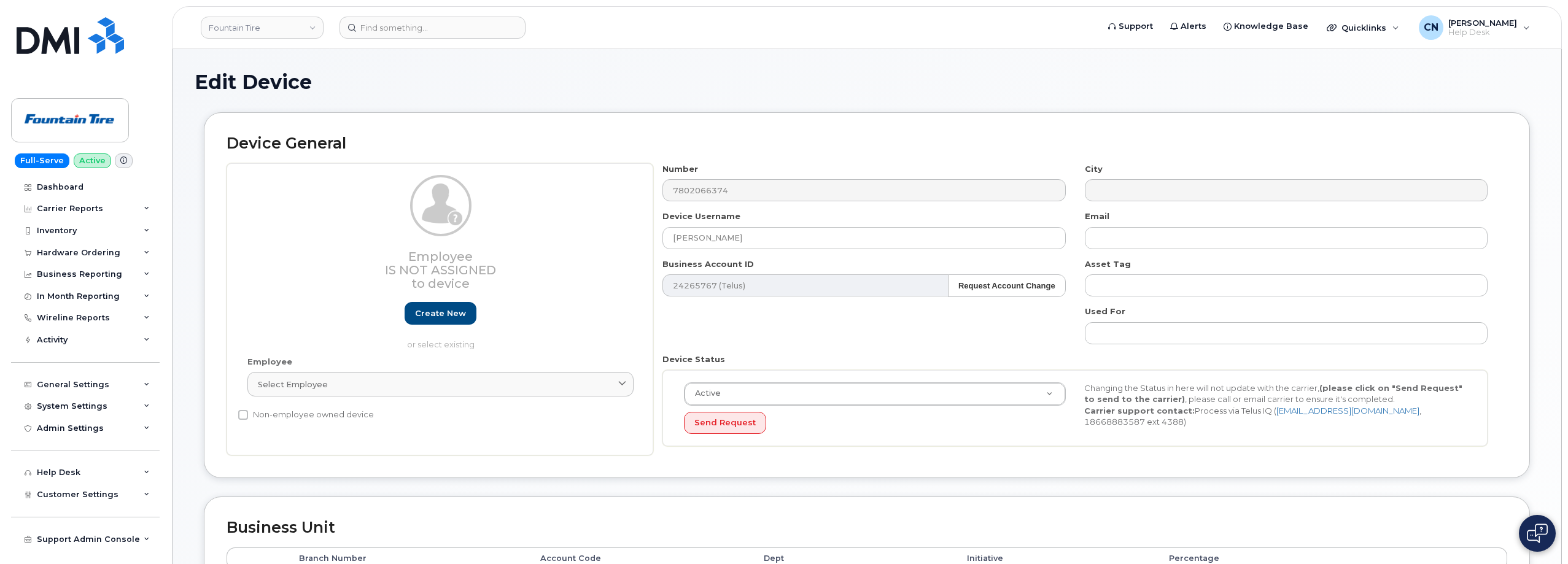
type input "Update Device"
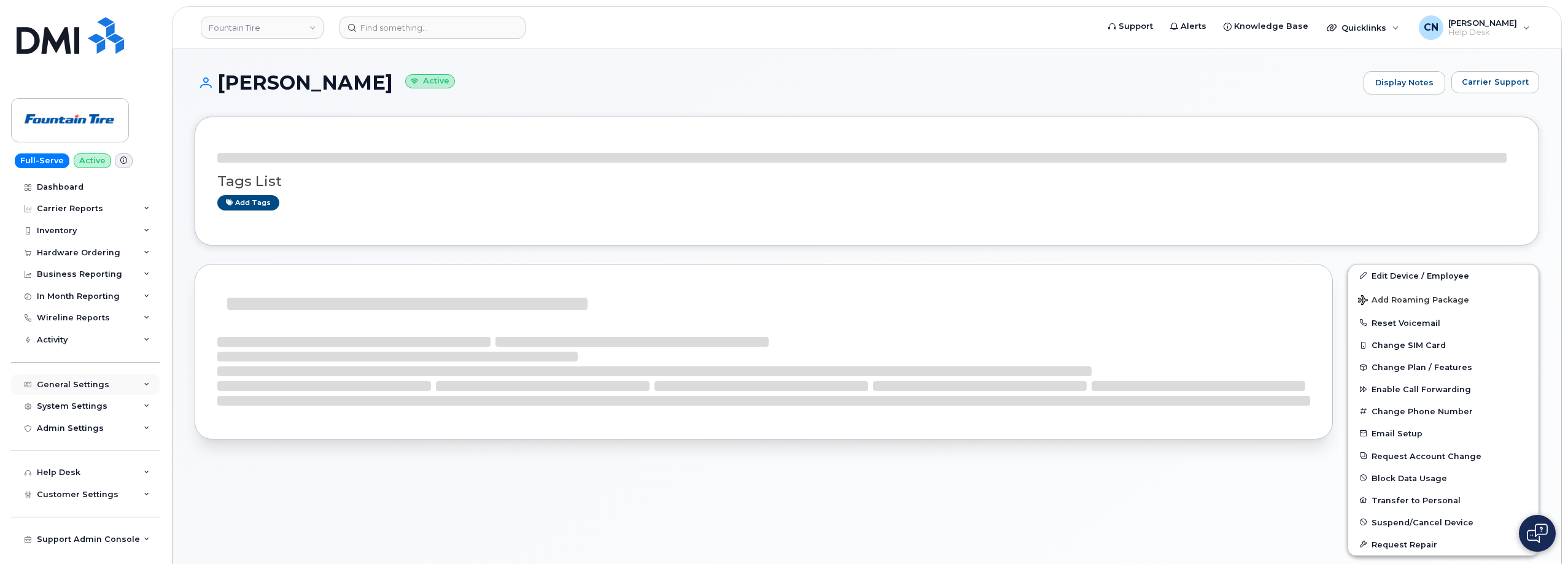
click at [89, 389] on div "General Settings" at bounding box center [86, 384] width 149 height 22
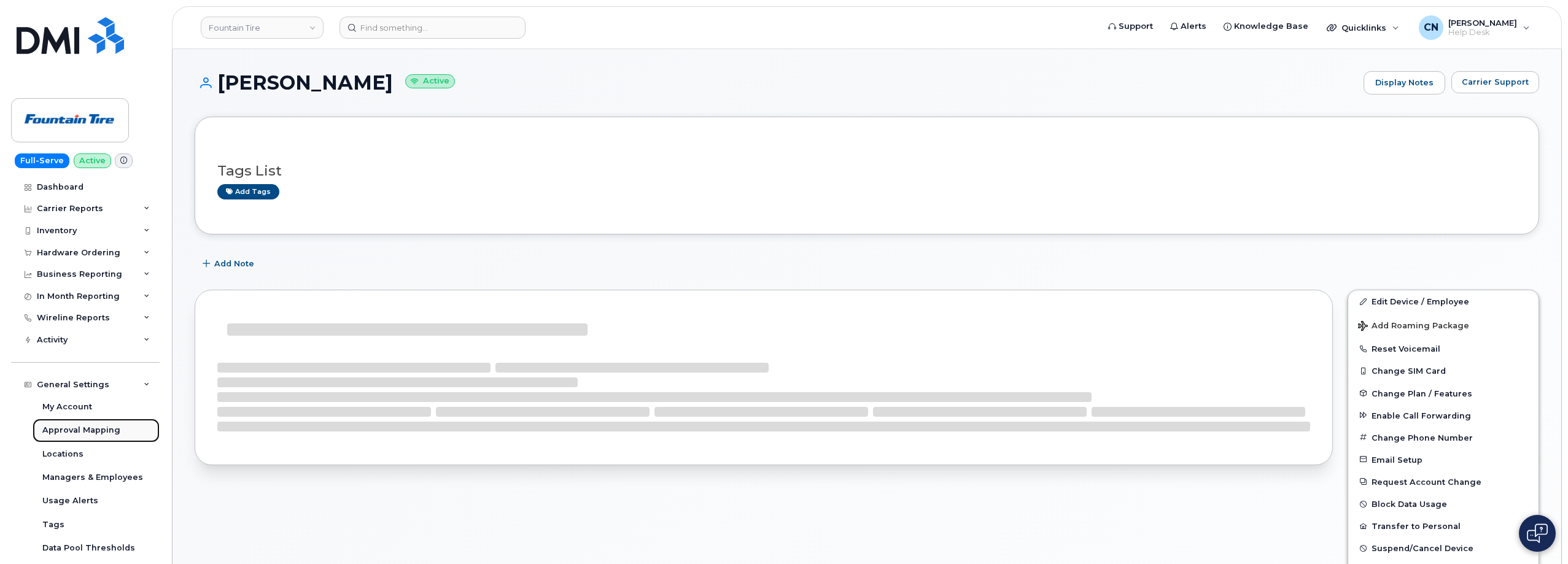
click at [84, 431] on div "Approval Mapping" at bounding box center [81, 430] width 78 height 11
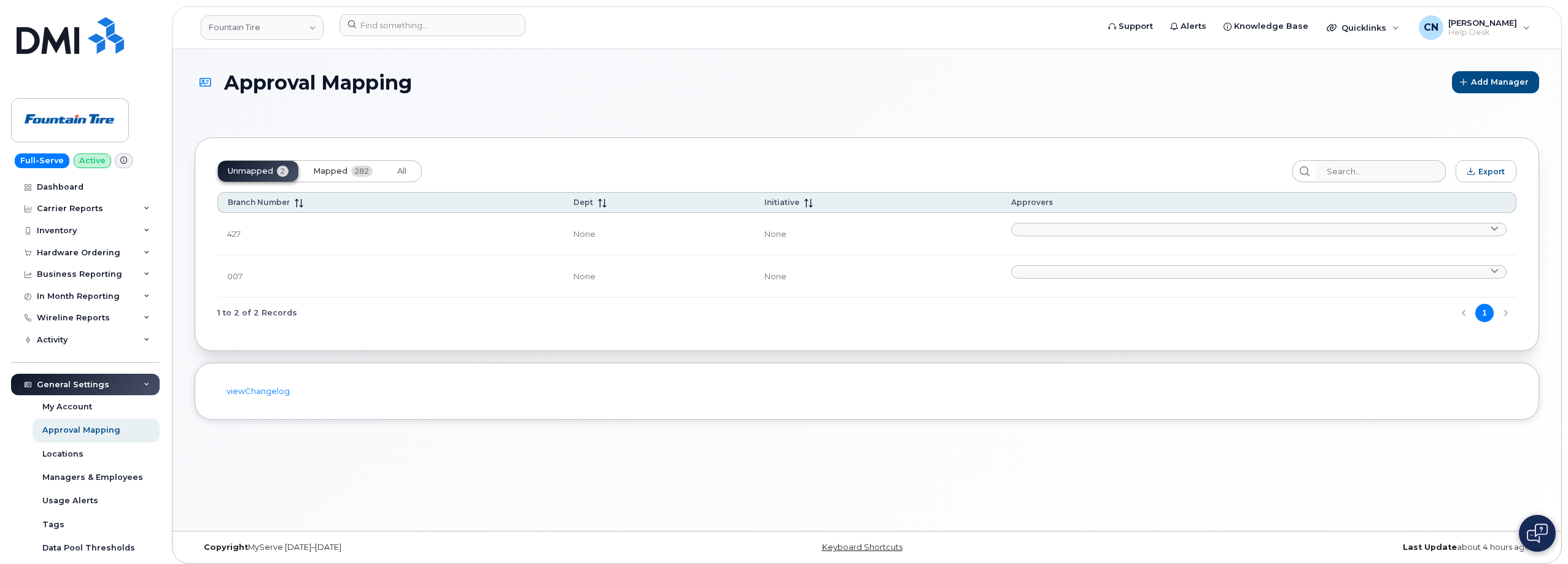
click at [335, 171] on span "Mapped" at bounding box center [331, 171] width 35 height 10
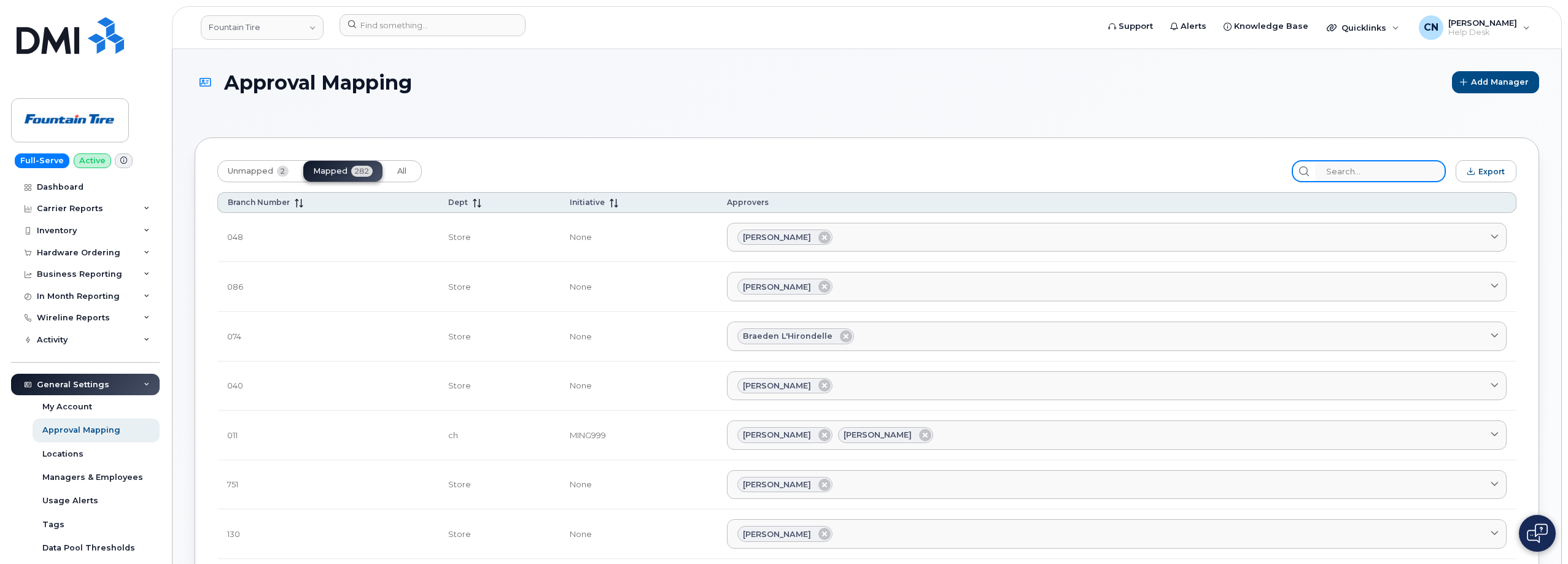
click at [1415, 166] on input "search" at bounding box center [1380, 171] width 131 height 22
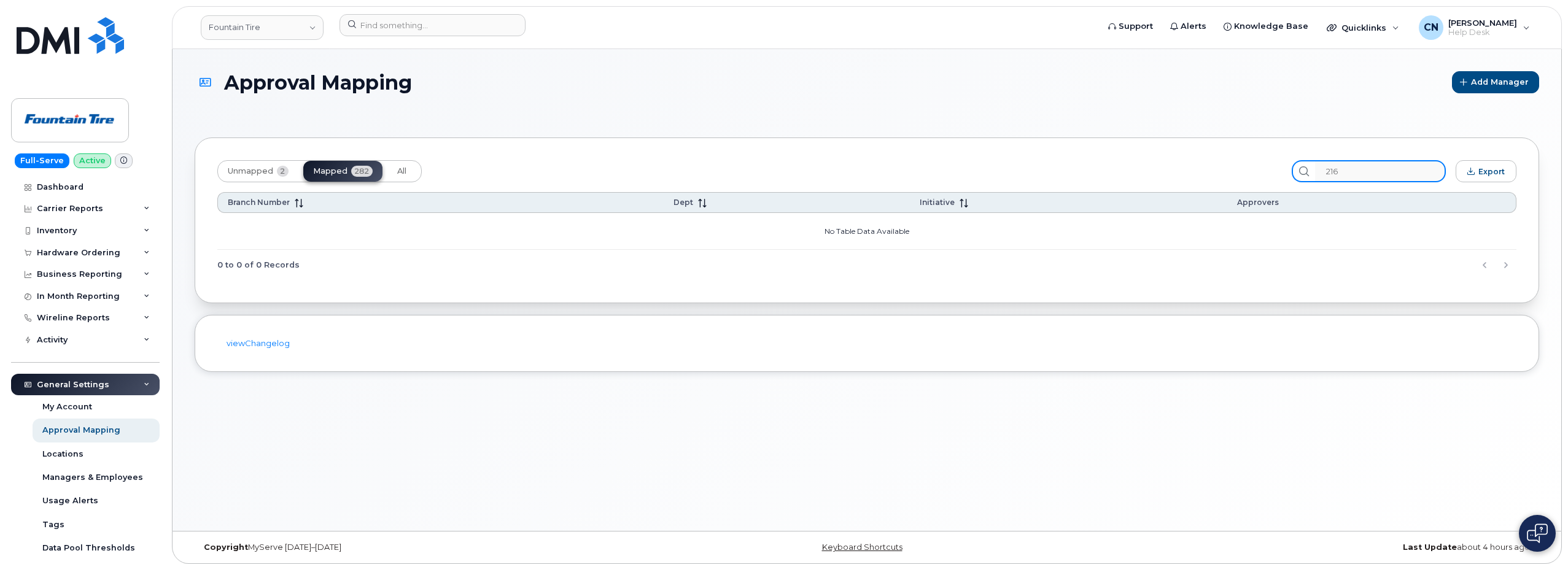
type input "216"
click at [250, 158] on div "Unmapped 2 Mapped 282 All 216 Export Branch Number Dept Initiative Approvers No…" at bounding box center [866, 220] width 1344 height 166
click at [388, 165] on button "Unmapped 2" at bounding box center [402, 171] width 29 height 21
drag, startPoint x: 1385, startPoint y: 173, endPoint x: 1214, endPoint y: 153, distance: 172.2
click at [1215, 153] on div "Unmapped 2 Mapped 282 All 216 Export Branch Number Dept Initiative Approvers No…" at bounding box center [866, 220] width 1344 height 166
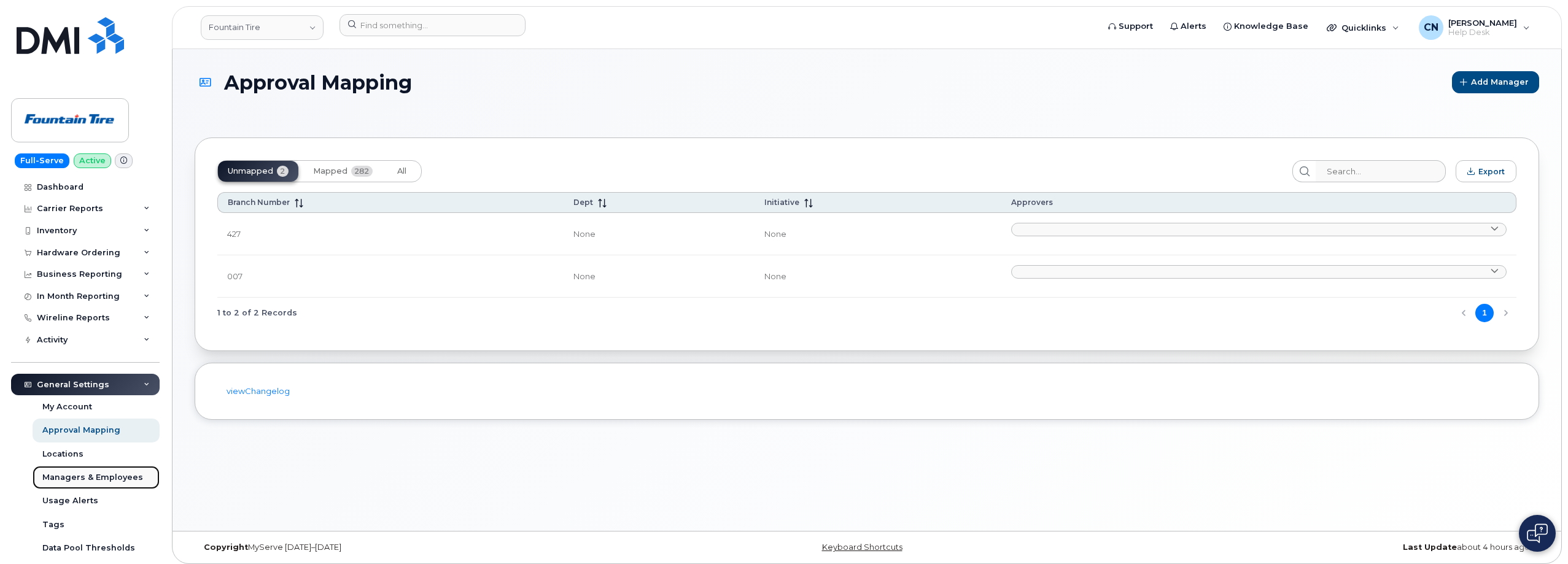
click at [92, 478] on div "Managers & Employees" at bounding box center [93, 477] width 101 height 11
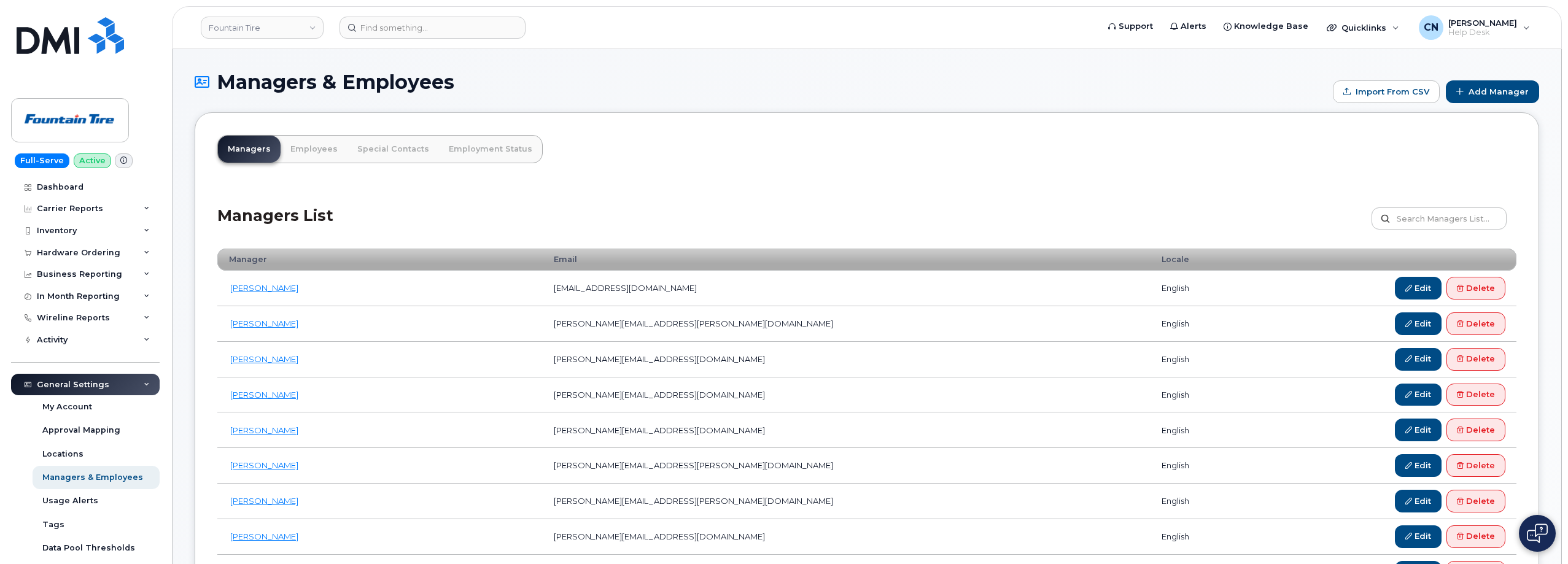
click at [1386, 214] on label at bounding box center [1439, 218] width 135 height 22
click at [1386, 214] on input "text" at bounding box center [1439, 218] width 135 height 22
click at [1417, 221] on input "text" at bounding box center [1439, 218] width 135 height 22
paste input "[PERSON_NAME][EMAIL_ADDRESS][PERSON_NAME][DOMAIN_NAME]"
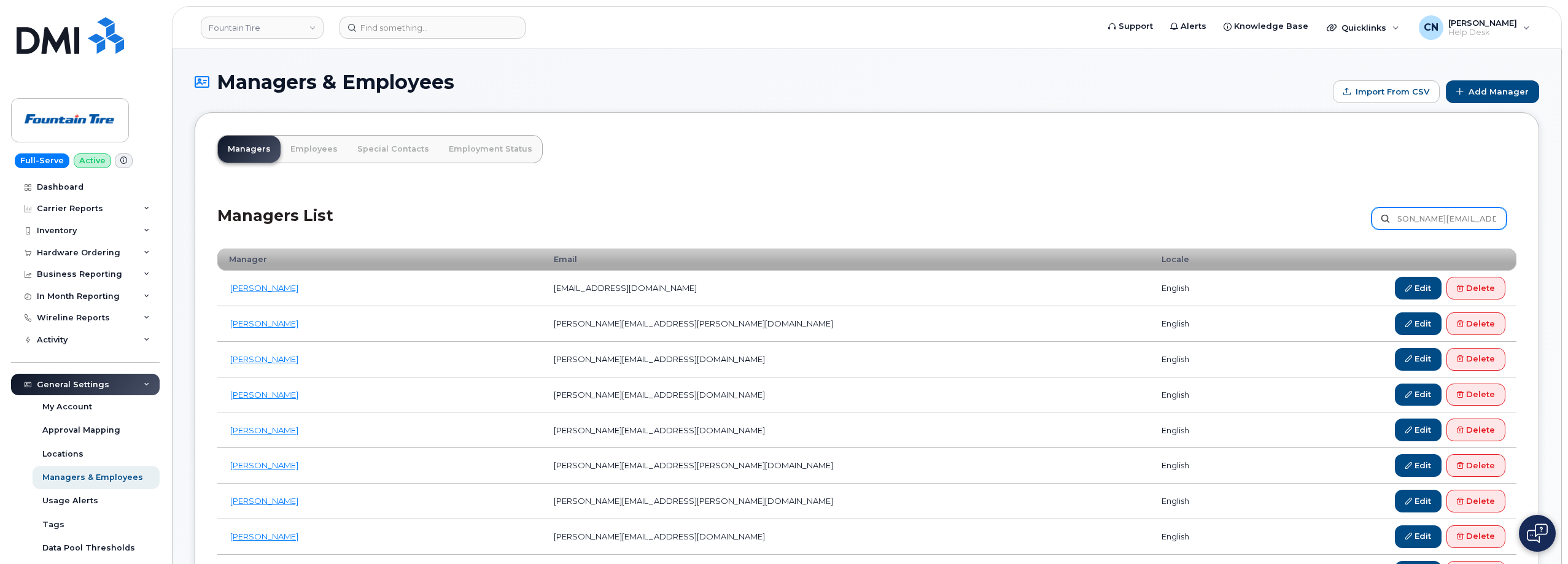
type input "[PERSON_NAME][EMAIL_ADDRESS][PERSON_NAME][DOMAIN_NAME]"
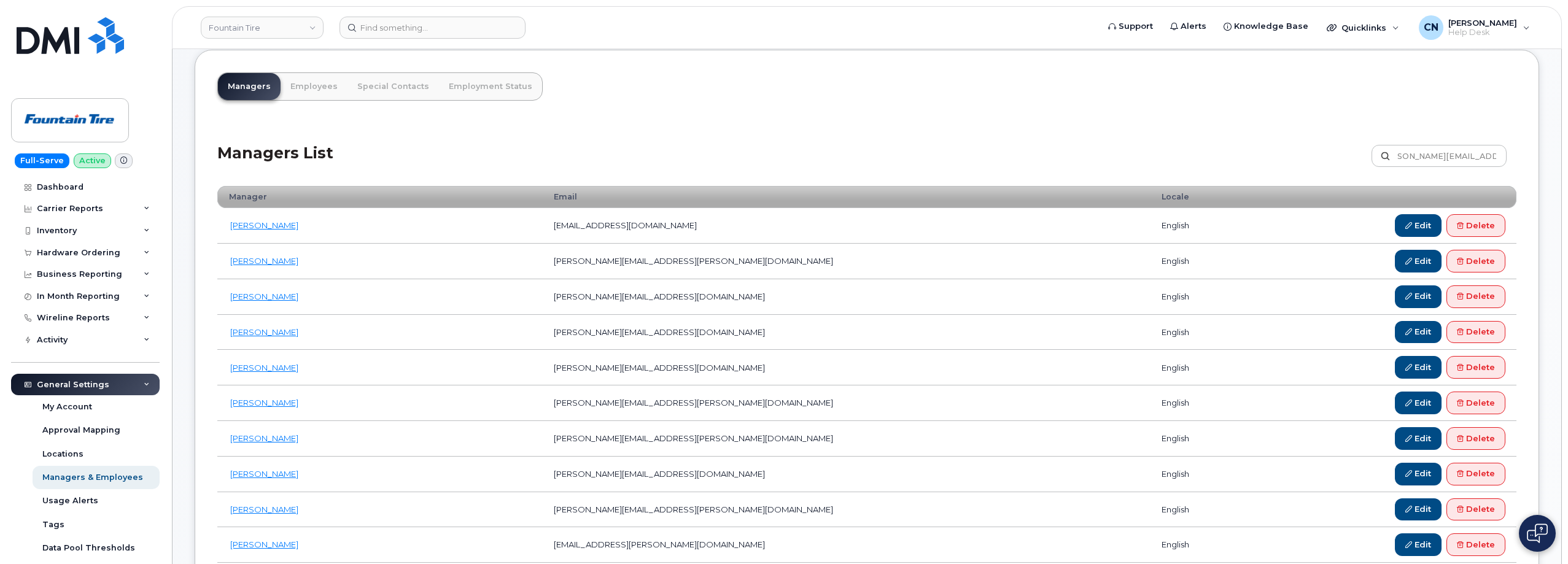
scroll to position [0, 0]
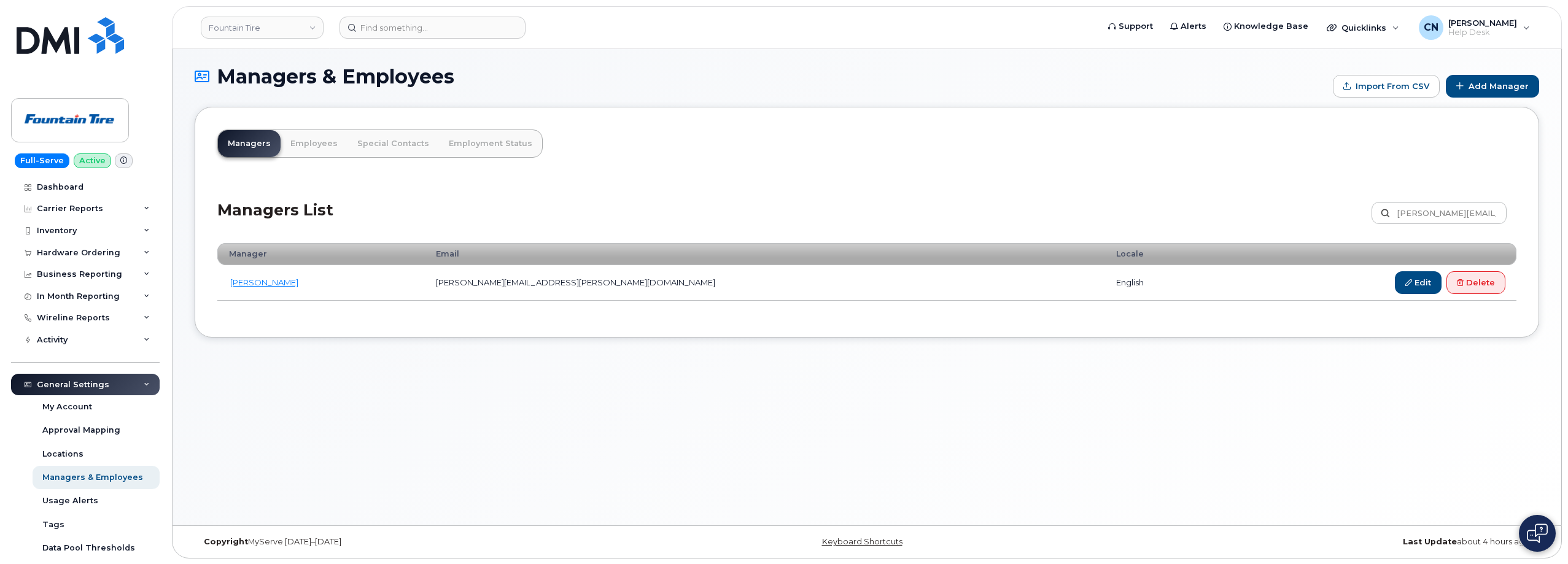
scroll to position [6, 0]
click at [254, 281] on link "[PERSON_NAME]" at bounding box center [264, 281] width 68 height 10
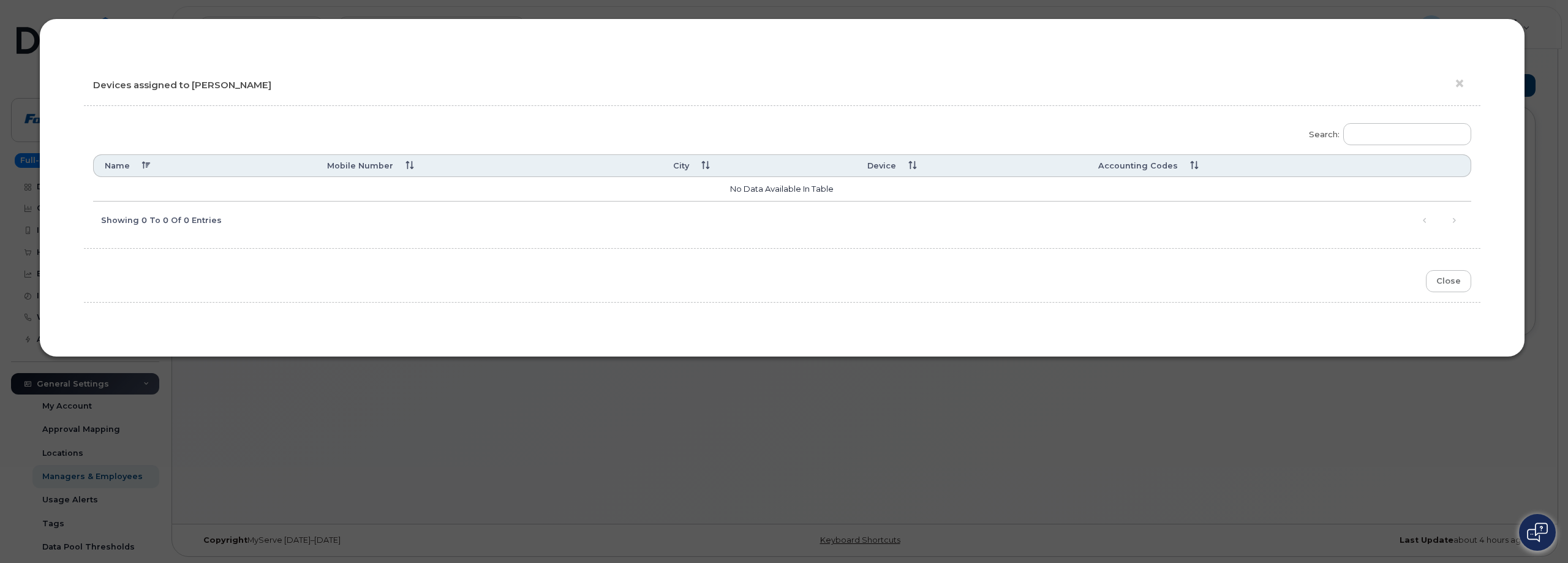
click at [1403, 148] on label "Search:" at bounding box center [1385, 132] width 170 height 34
click at [1403, 145] on input "Search:" at bounding box center [1406, 134] width 128 height 22
click at [1403, 135] on input "Search:" at bounding box center [1406, 134] width 128 height 22
click at [1459, 87] on button "×" at bounding box center [1463, 84] width 17 height 19
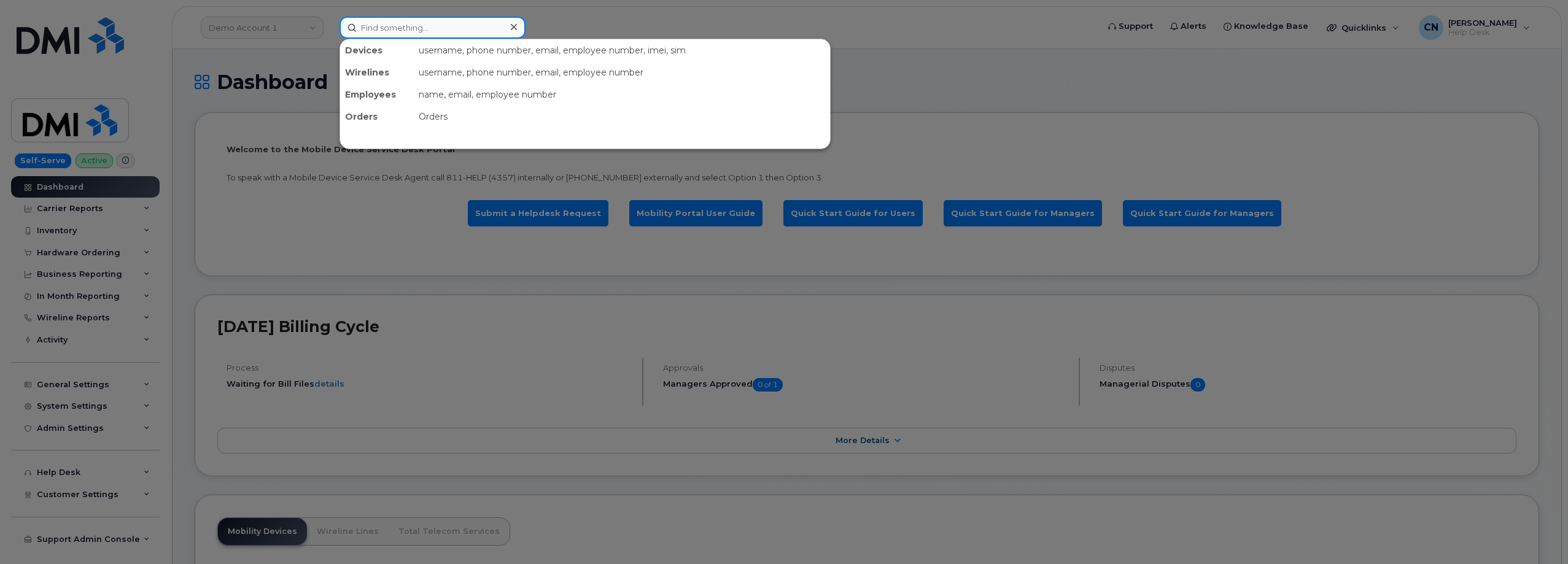
click at [378, 29] on input at bounding box center [432, 27] width 186 height 22
paste input "[PHONE_NUMBER]"
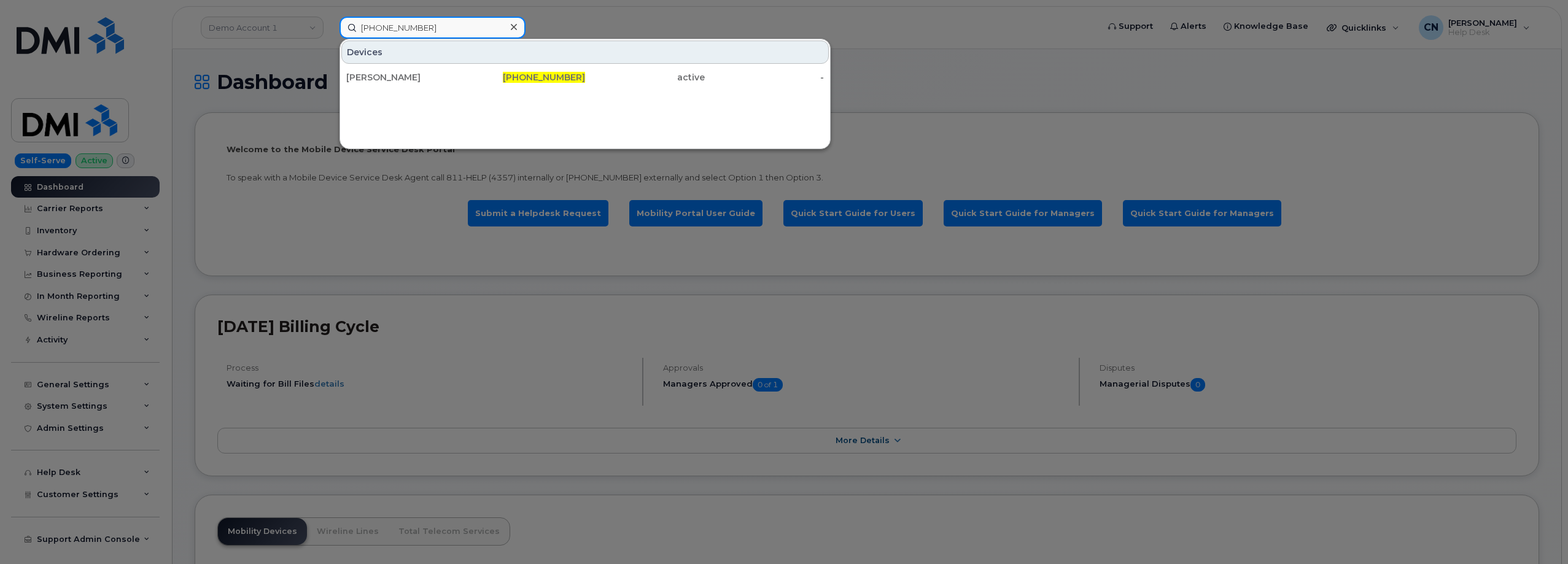
type input "[PHONE_NUMBER]"
click at [422, 80] on div "[PERSON_NAME]" at bounding box center [406, 77] width 119 height 12
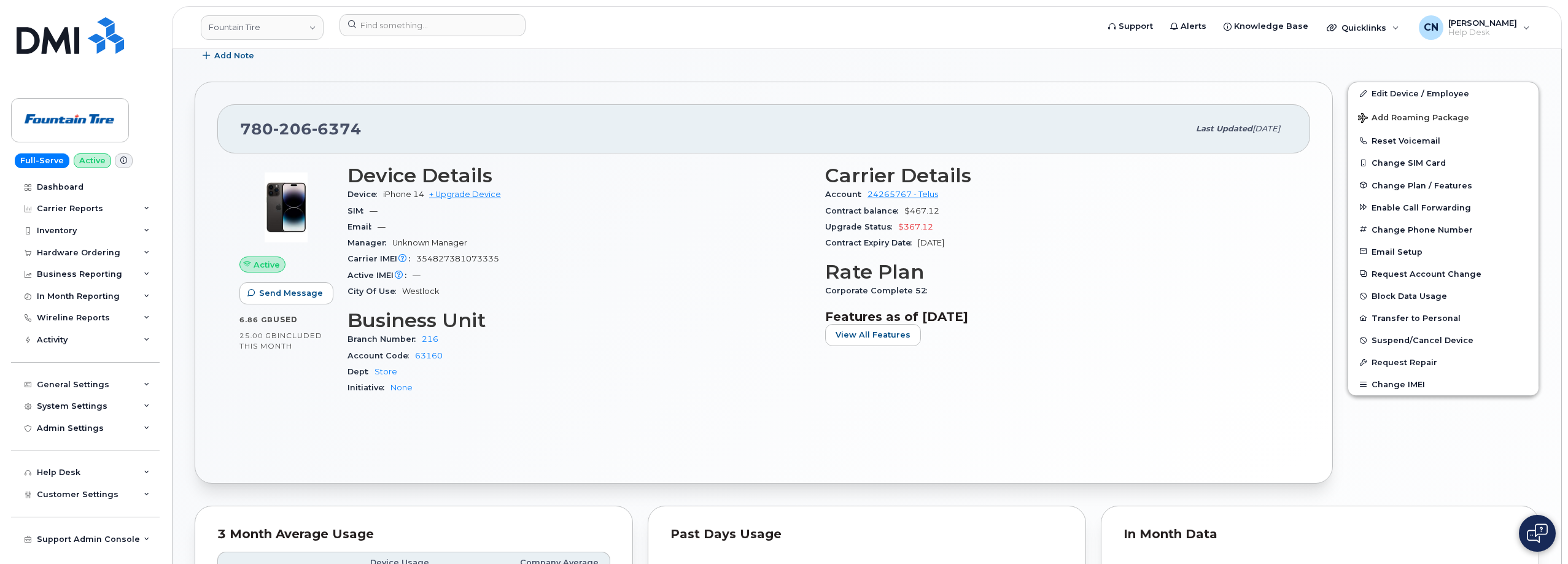
scroll to position [246, 0]
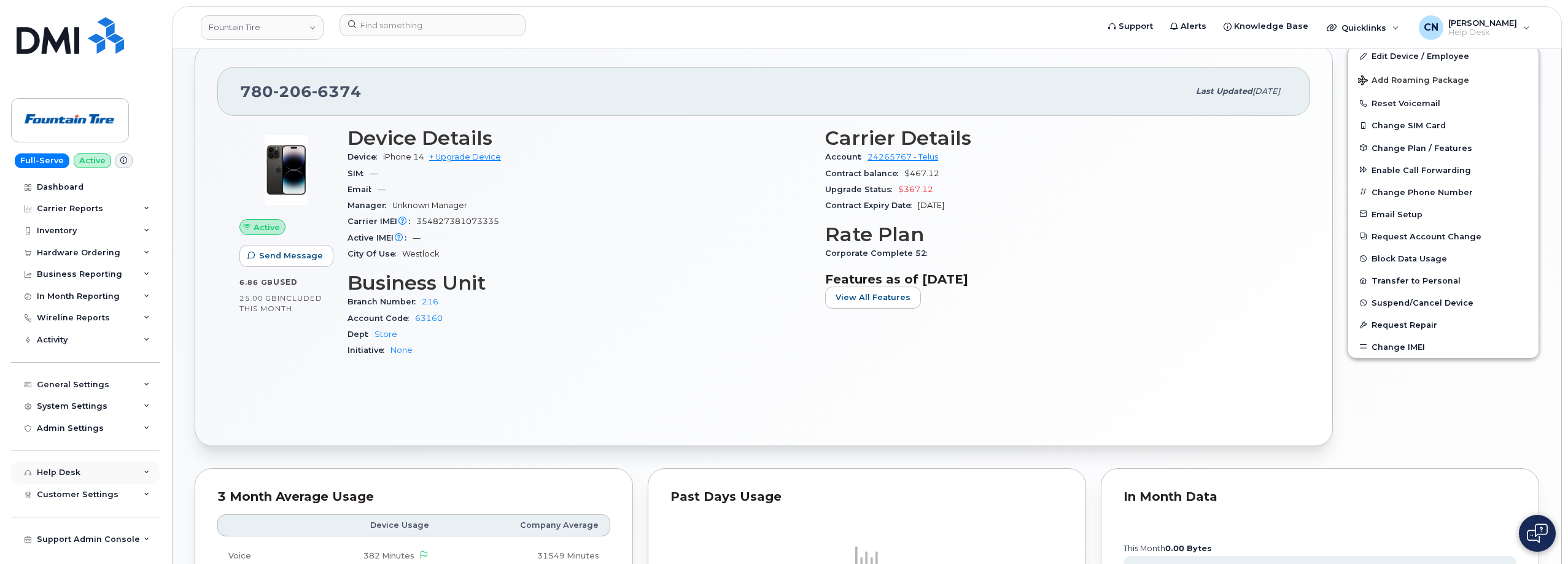
click at [60, 480] on div "Help Desk" at bounding box center [86, 472] width 149 height 22
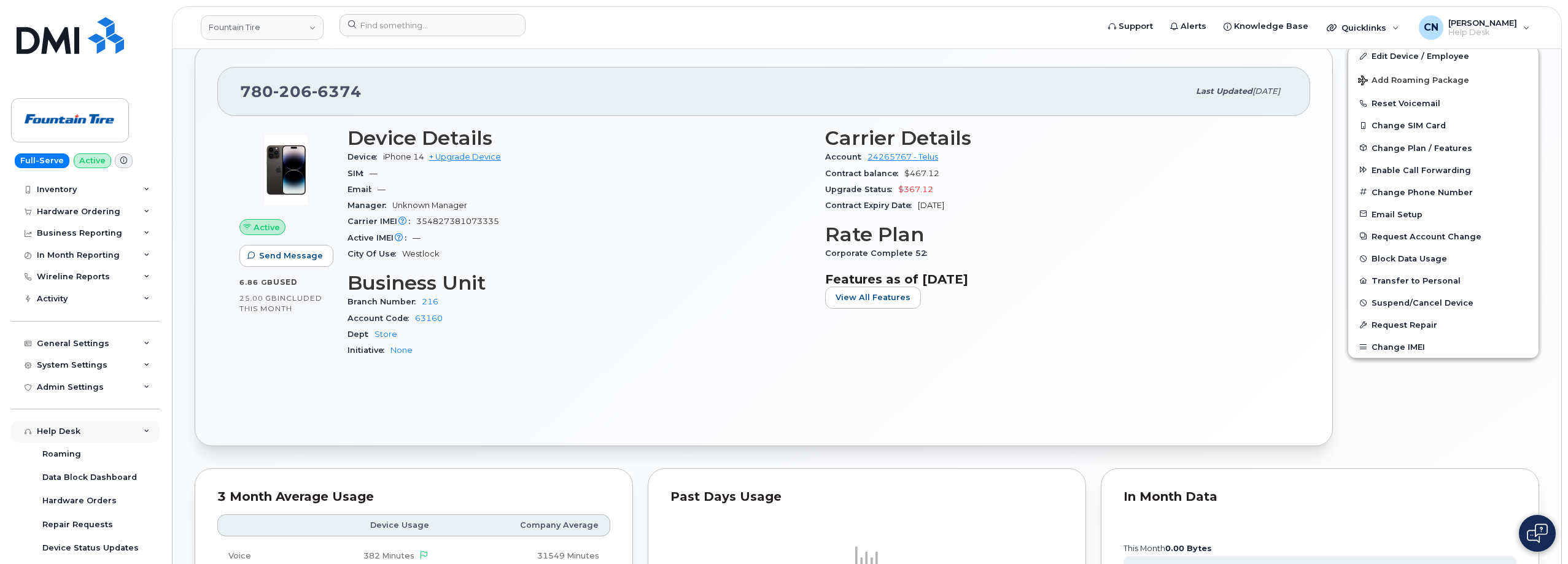
scroll to position [61, 0]
click at [69, 320] on div "General Settings" at bounding box center [72, 323] width 72 height 10
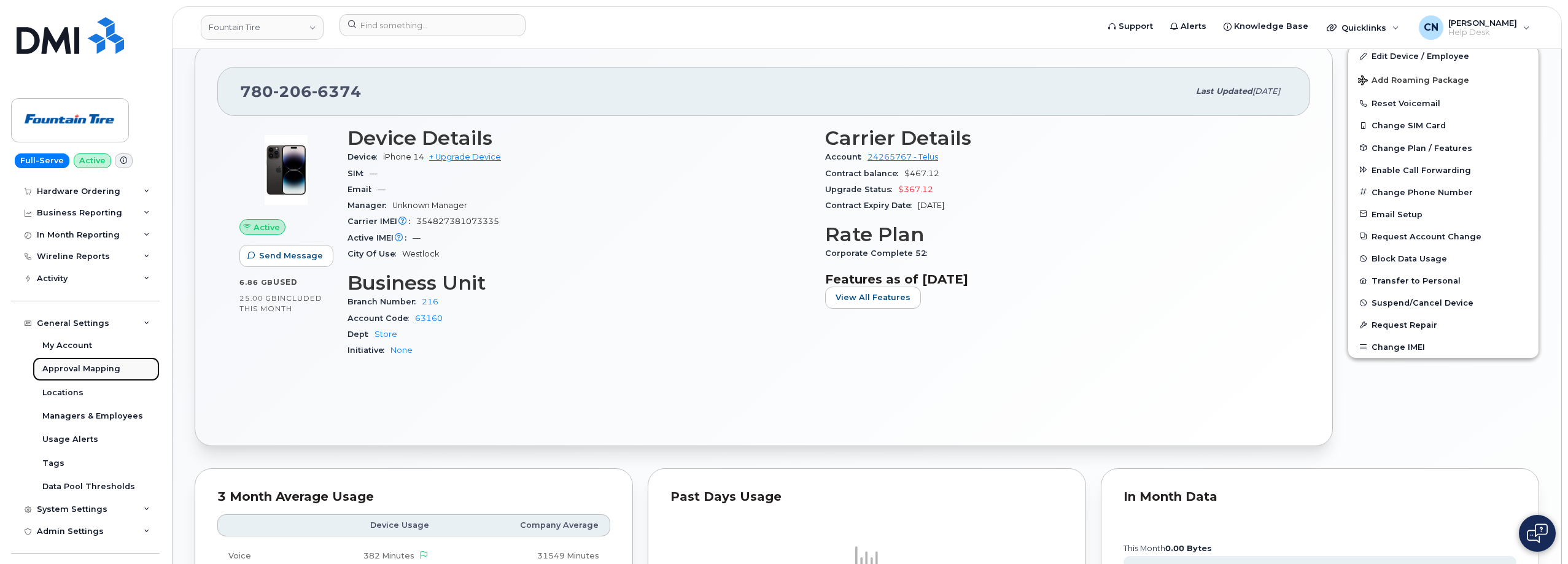
click at [66, 372] on div "Approval Mapping" at bounding box center [81, 369] width 78 height 11
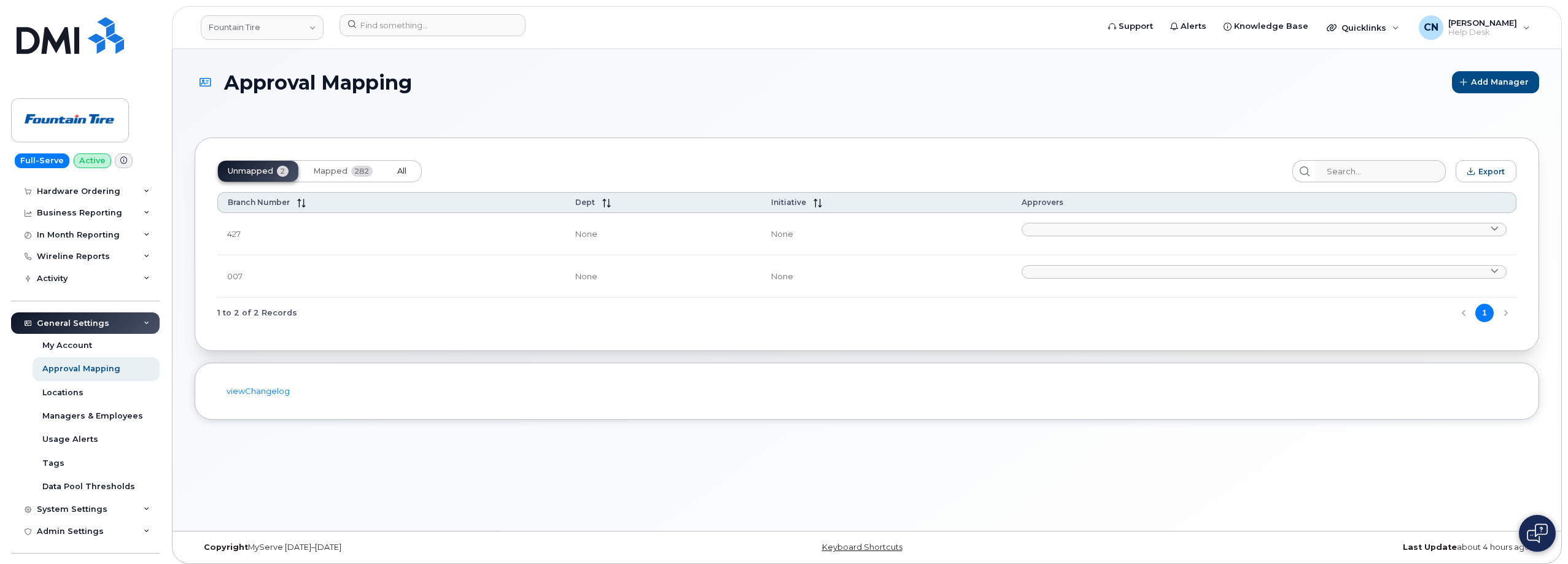
click at [412, 173] on button "All" at bounding box center [402, 171] width 29 height 21
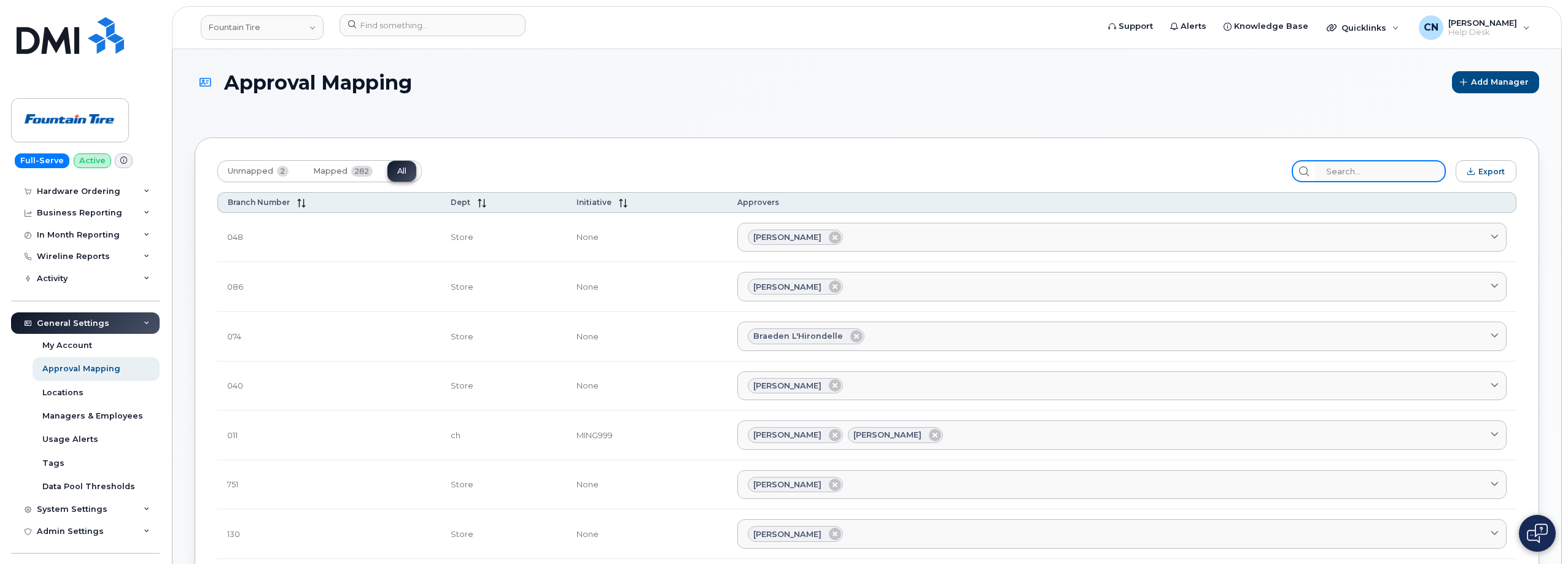
click at [1418, 171] on input "search" at bounding box center [1380, 171] width 131 height 22
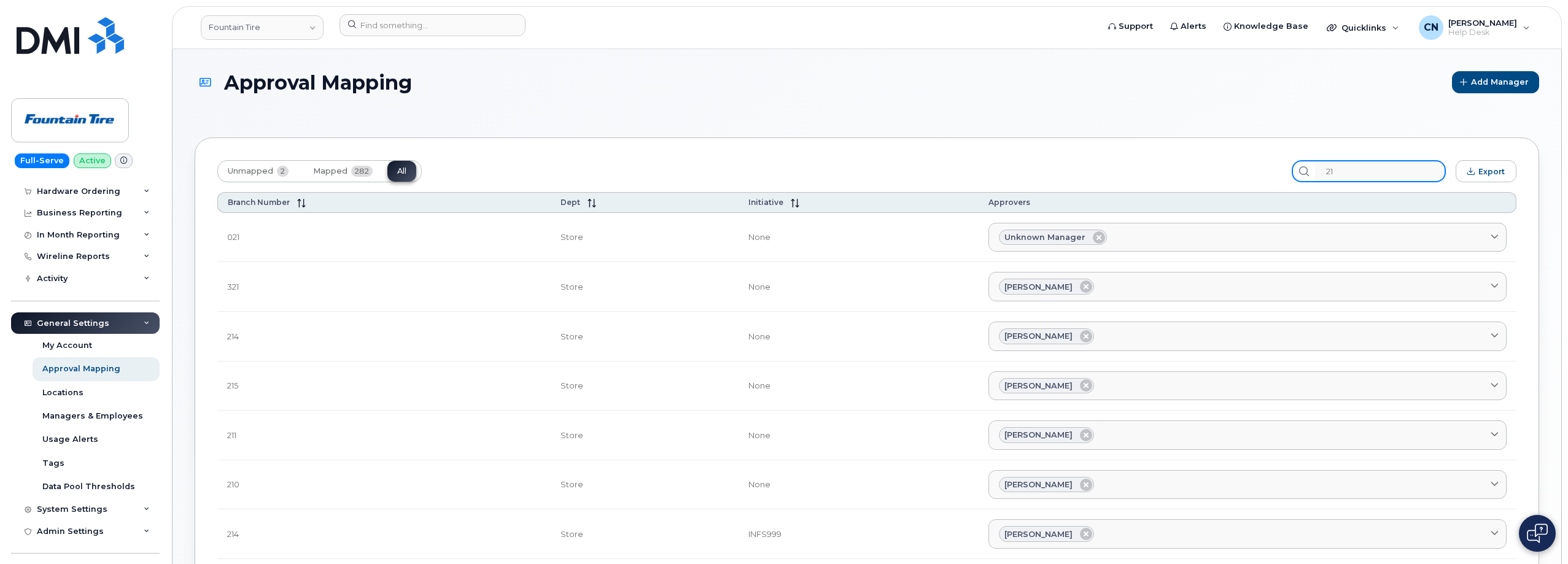
type input "2"
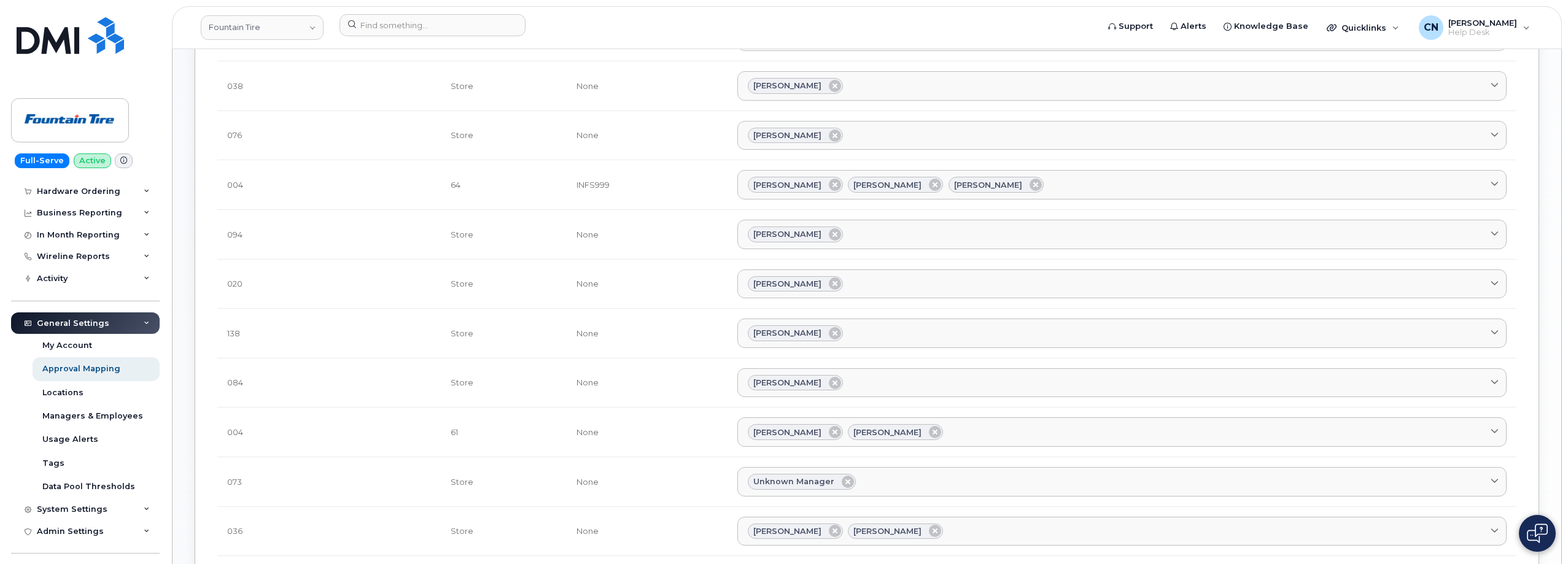
scroll to position [596, 0]
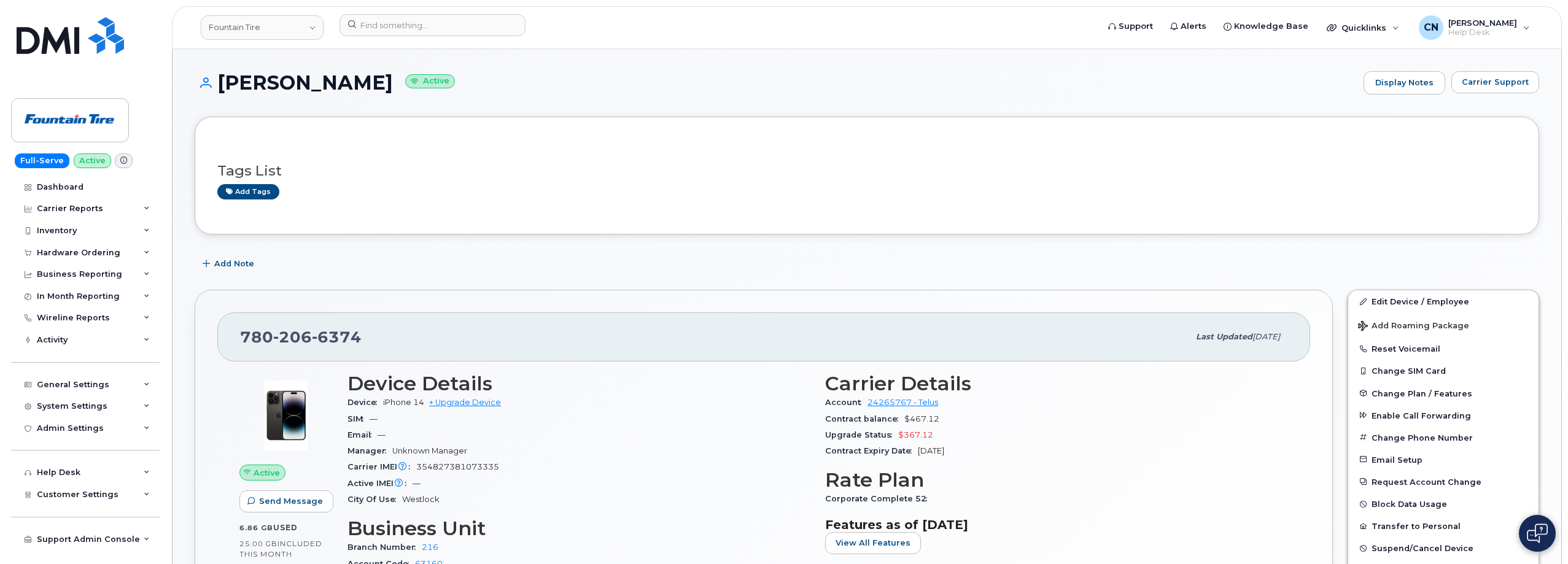
click at [552, 526] on h3 "Business Unit" at bounding box center [578, 528] width 463 height 22
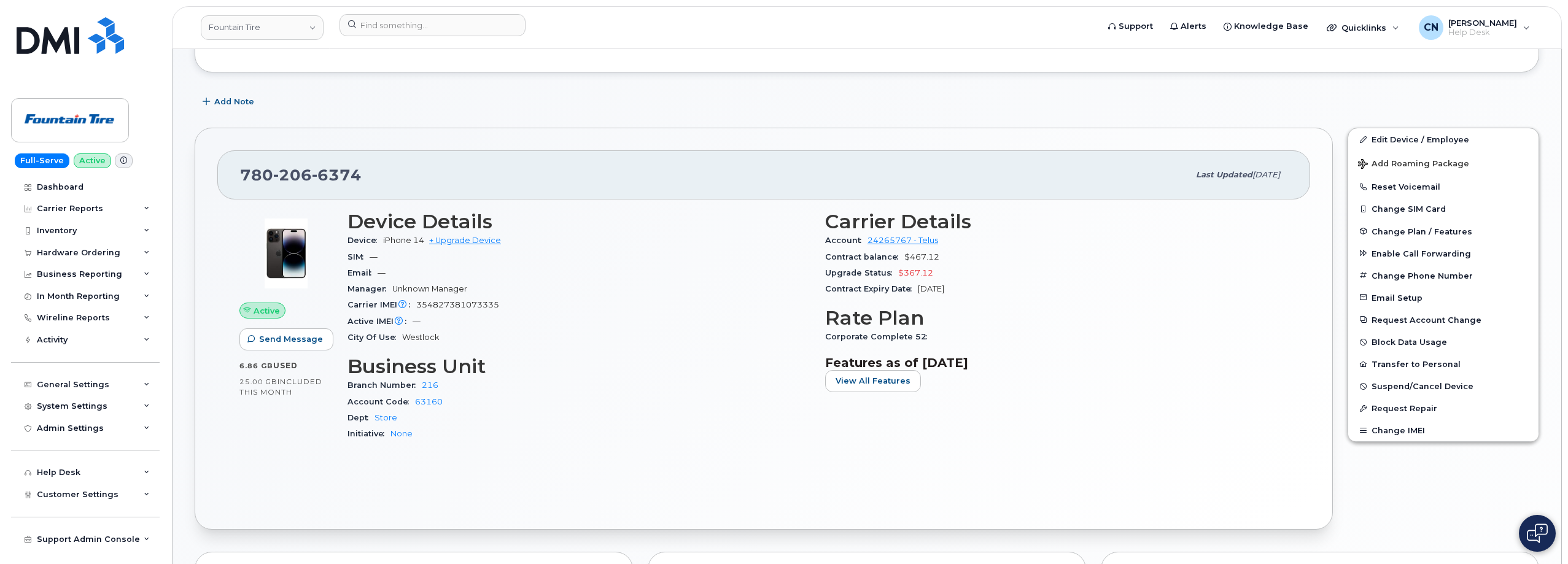
scroll to position [307, 0]
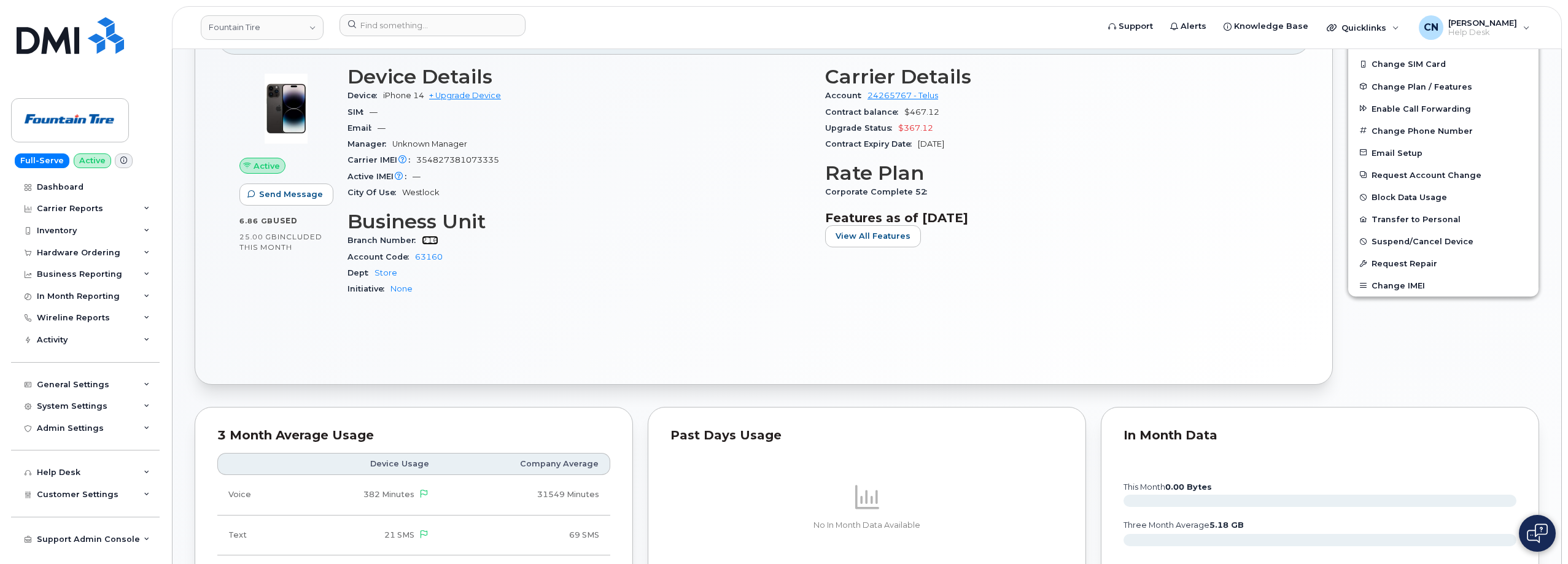
click at [423, 241] on link "216" at bounding box center [430, 240] width 17 height 9
click at [45, 381] on div "General Settings" at bounding box center [72, 384] width 72 height 10
click at [61, 431] on div "Approval Mapping" at bounding box center [81, 430] width 78 height 11
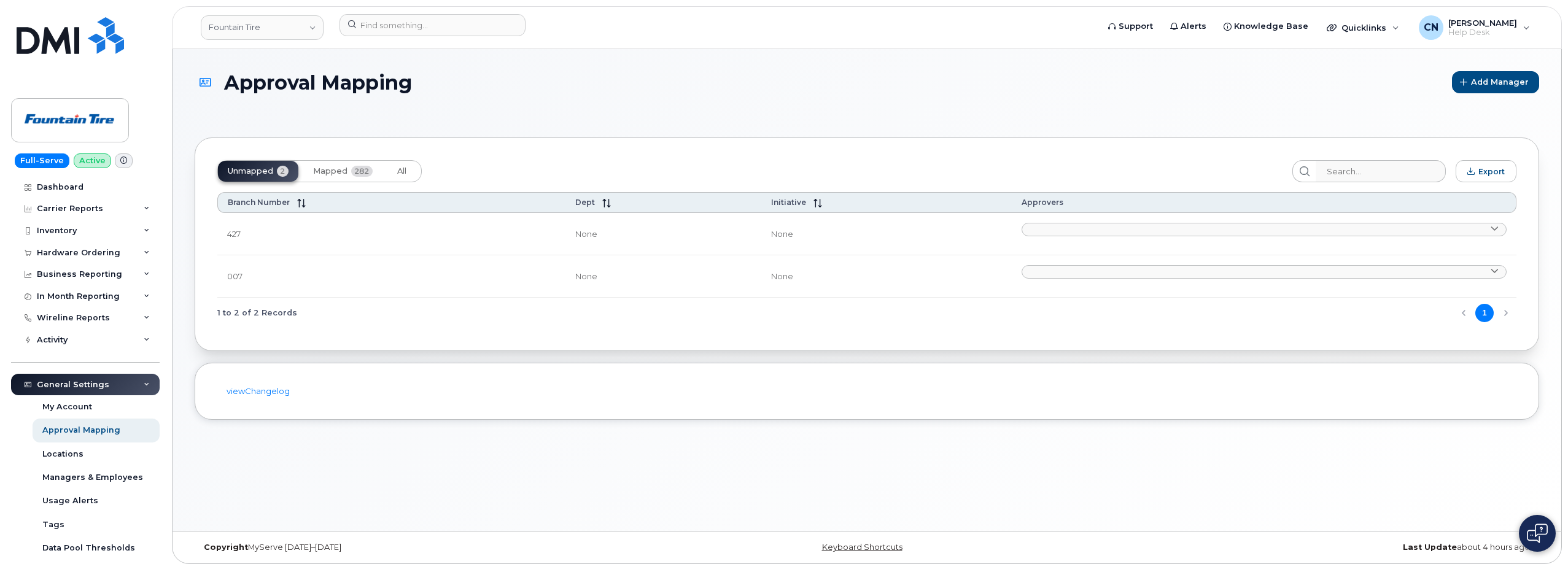
click at [347, 182] on div "Unmapped 2 Mapped 282 All Export Branch Number Dept Initiative Approvers 427 No…" at bounding box center [866, 244] width 1344 height 214
click at [347, 176] on button "Mapped 282" at bounding box center [343, 171] width 79 height 21
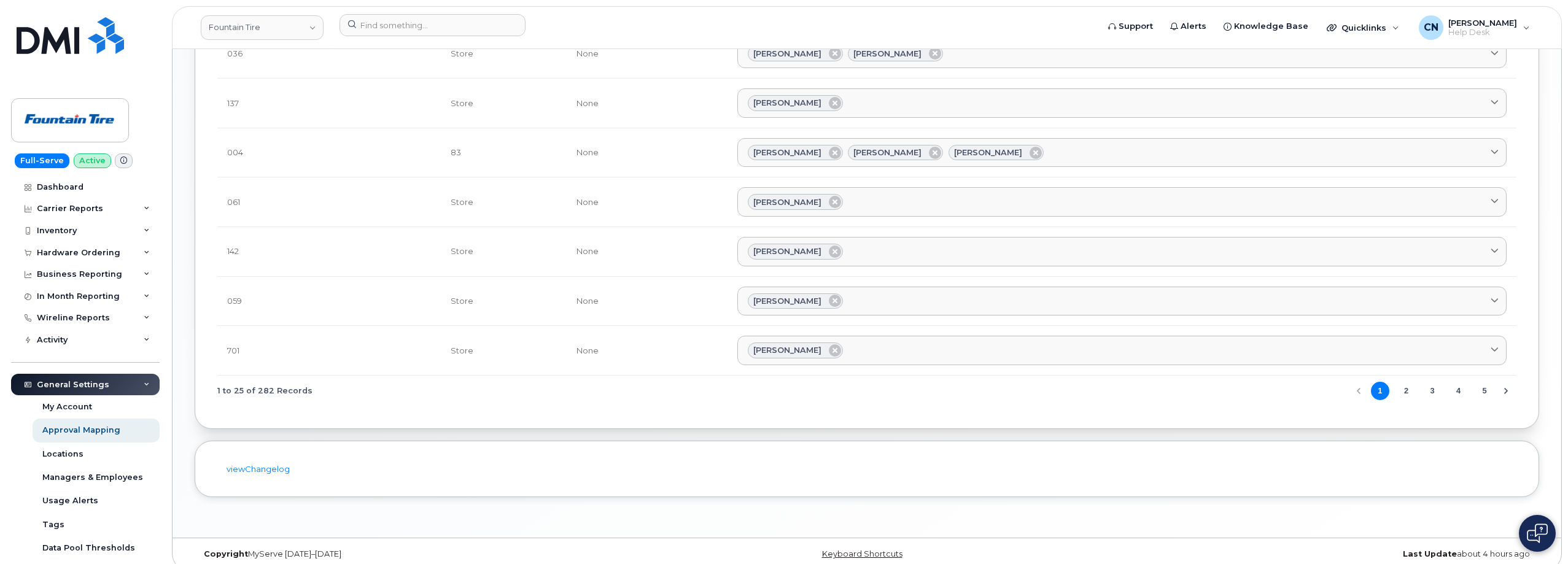
scroll to position [1087, 0]
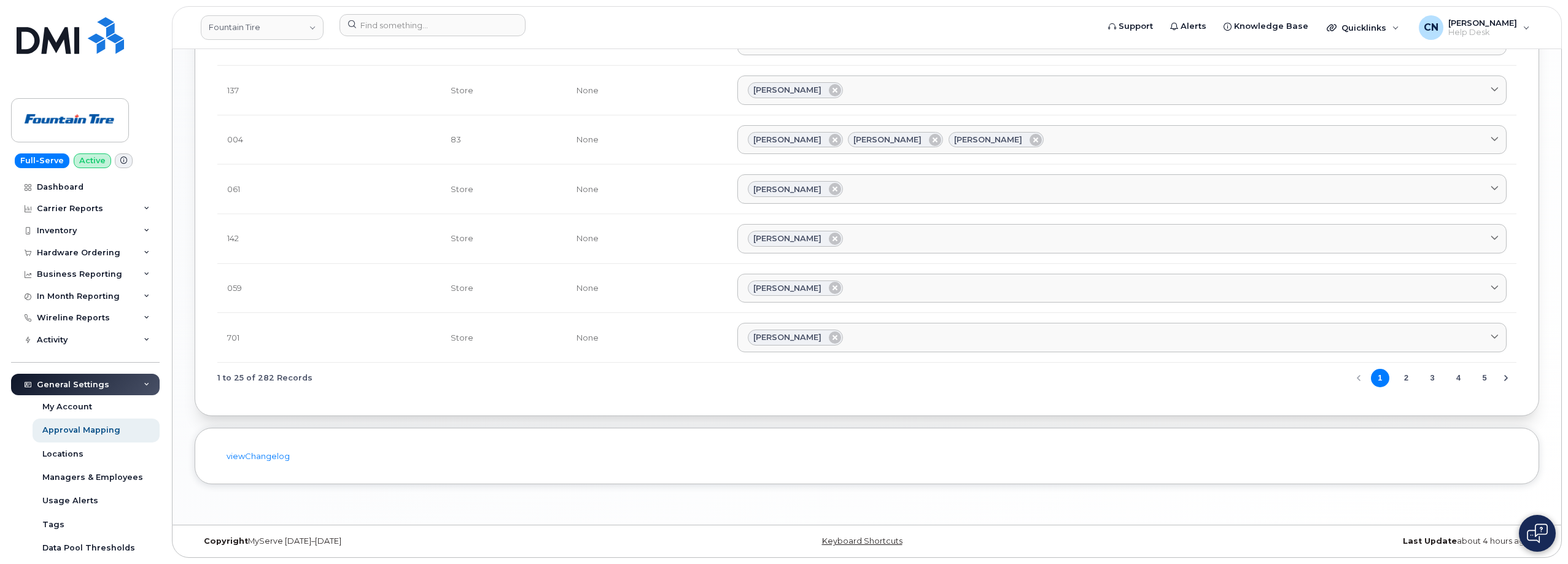
click at [351, 208] on td "061" at bounding box center [329, 189] width 224 height 50
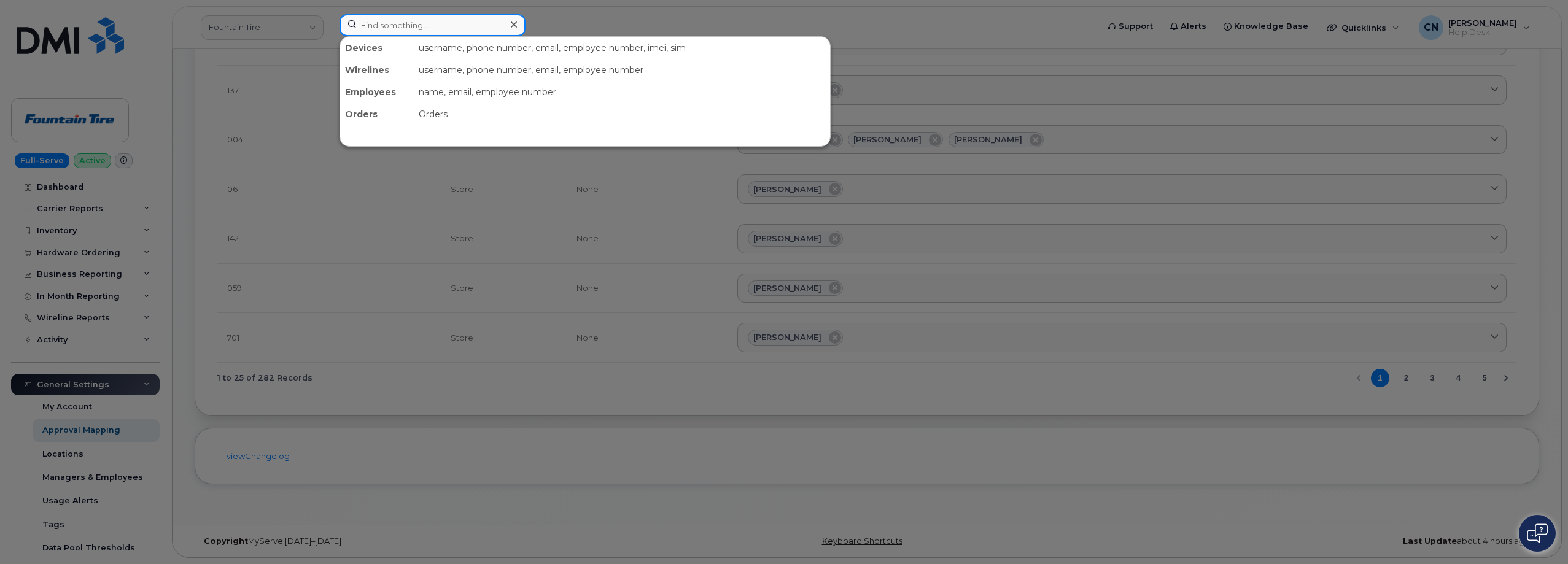
click at [386, 23] on input at bounding box center [432, 25] width 186 height 22
paste input "356380561725736"
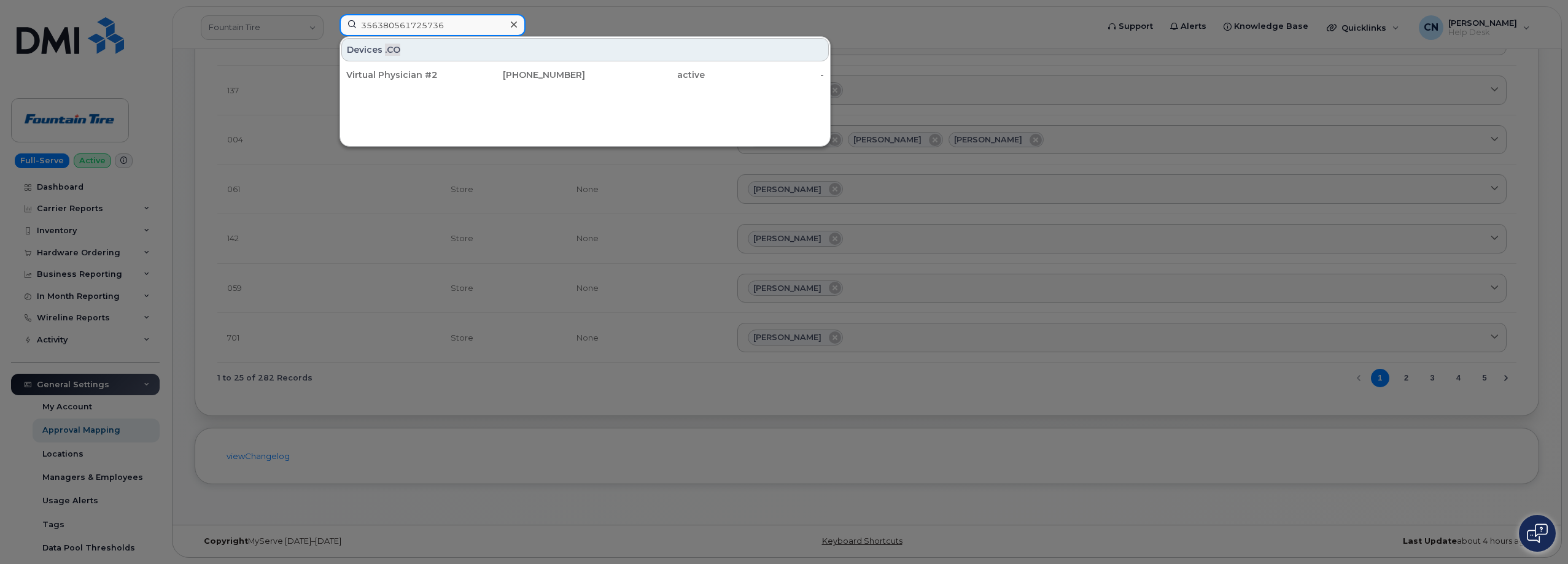
drag, startPoint x: 461, startPoint y: 28, endPoint x: 270, endPoint y: 28, distance: 191.0
click at [330, 26] on div "356380561725736 Devices .CO Virtual Physician #2 306-560-8804 active -" at bounding box center [715, 27] width 770 height 27
paste input "8086004254"
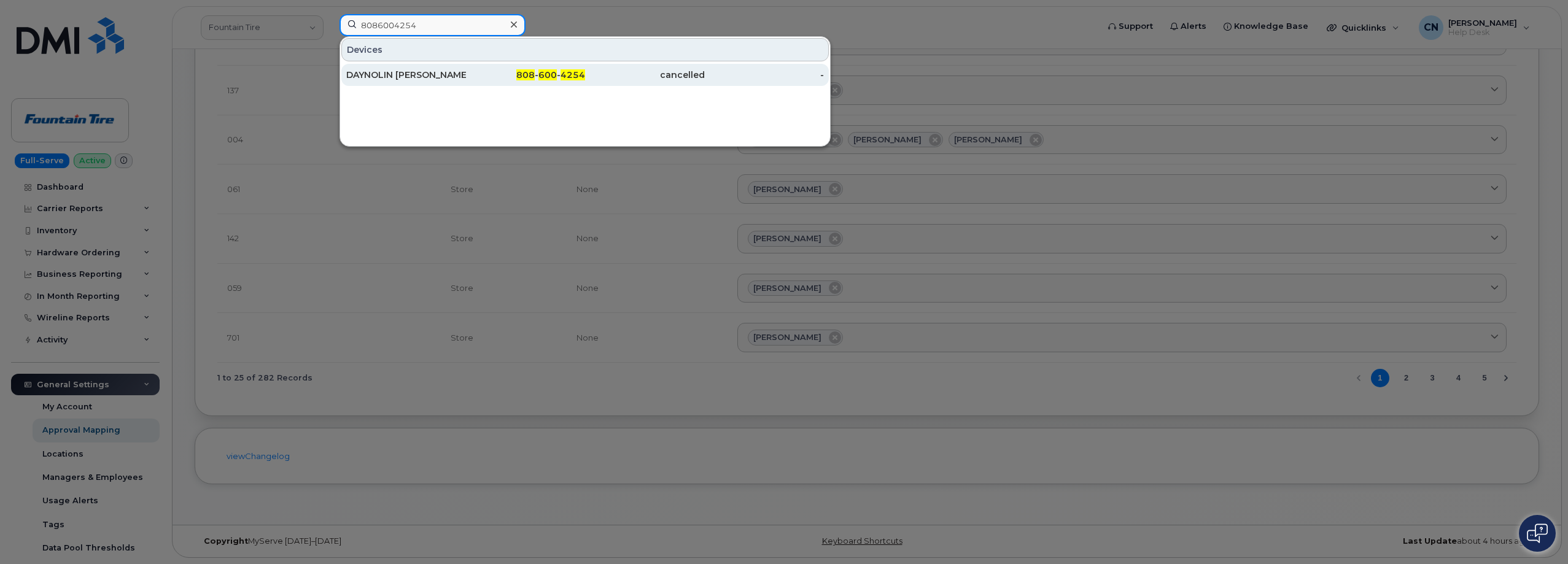
type input "8086004254"
click at [429, 76] on div "DAYNOLIN FELICIANO" at bounding box center [406, 75] width 119 height 12
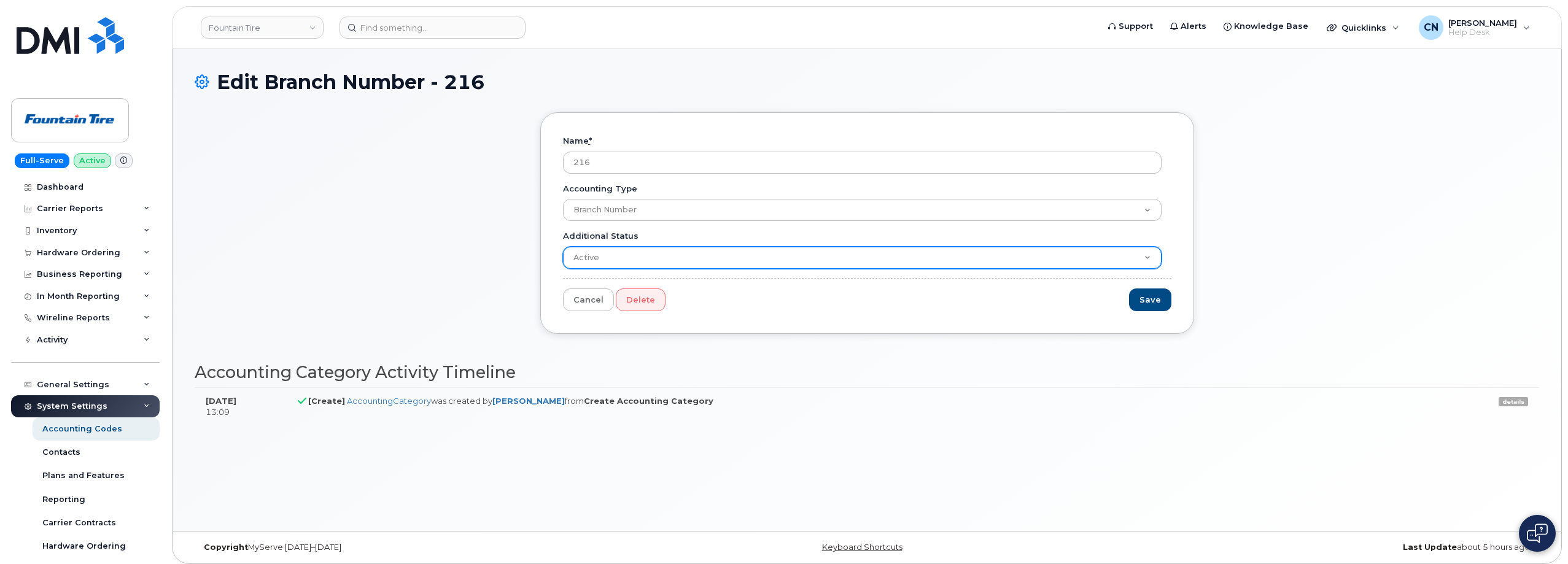
click at [605, 263] on select "Active Suspended Cancelled Closed" at bounding box center [862, 257] width 599 height 22
click at [609, 258] on select "Active Suspended Cancelled Closed" at bounding box center [862, 257] width 599 height 22
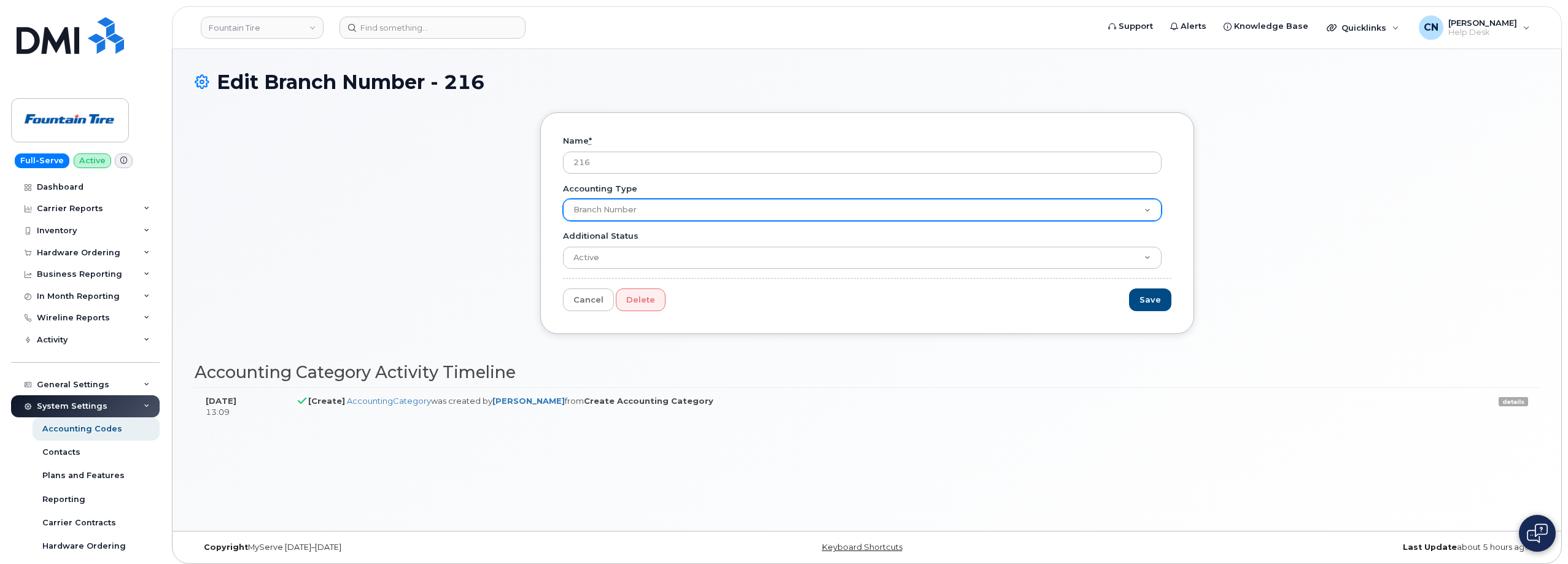
click at [605, 216] on select "Branch Number Account Code Dept Initiative" at bounding box center [862, 210] width 599 height 22
click at [609, 210] on select "Branch Number Account Code Dept Initiative" at bounding box center [862, 210] width 599 height 22
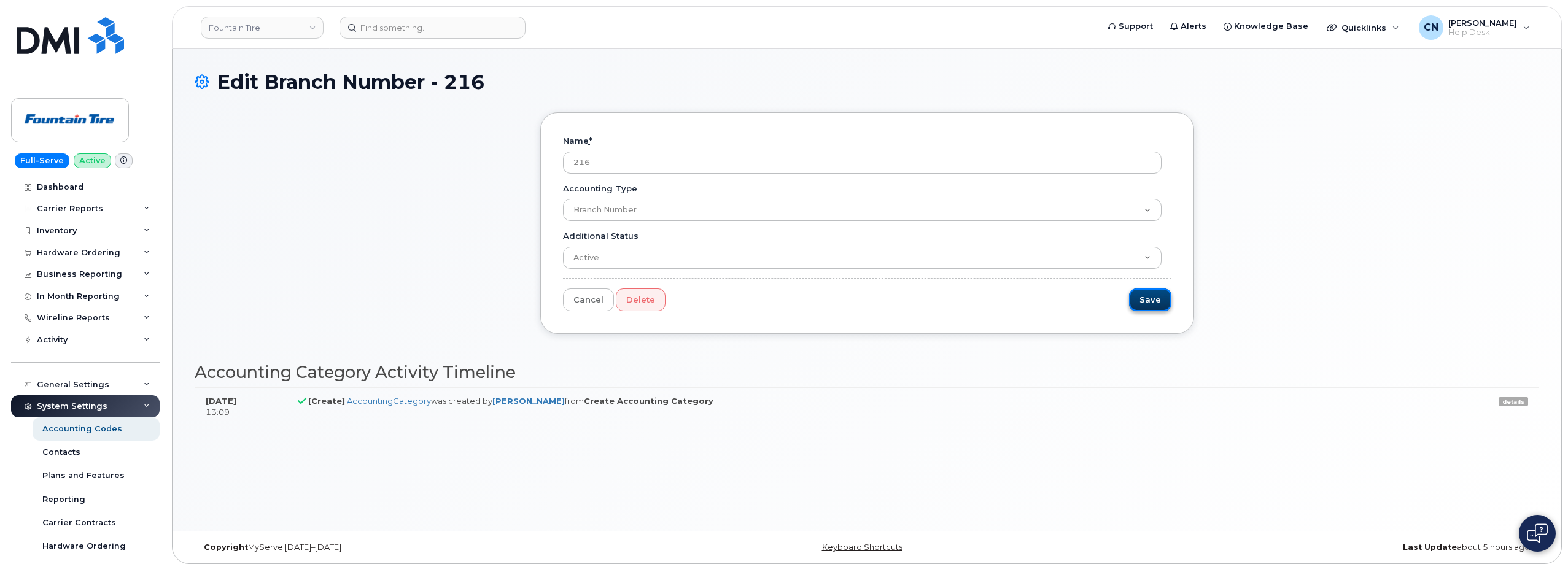
click at [1151, 307] on input "Save" at bounding box center [1150, 300] width 42 height 23
type input "Save"
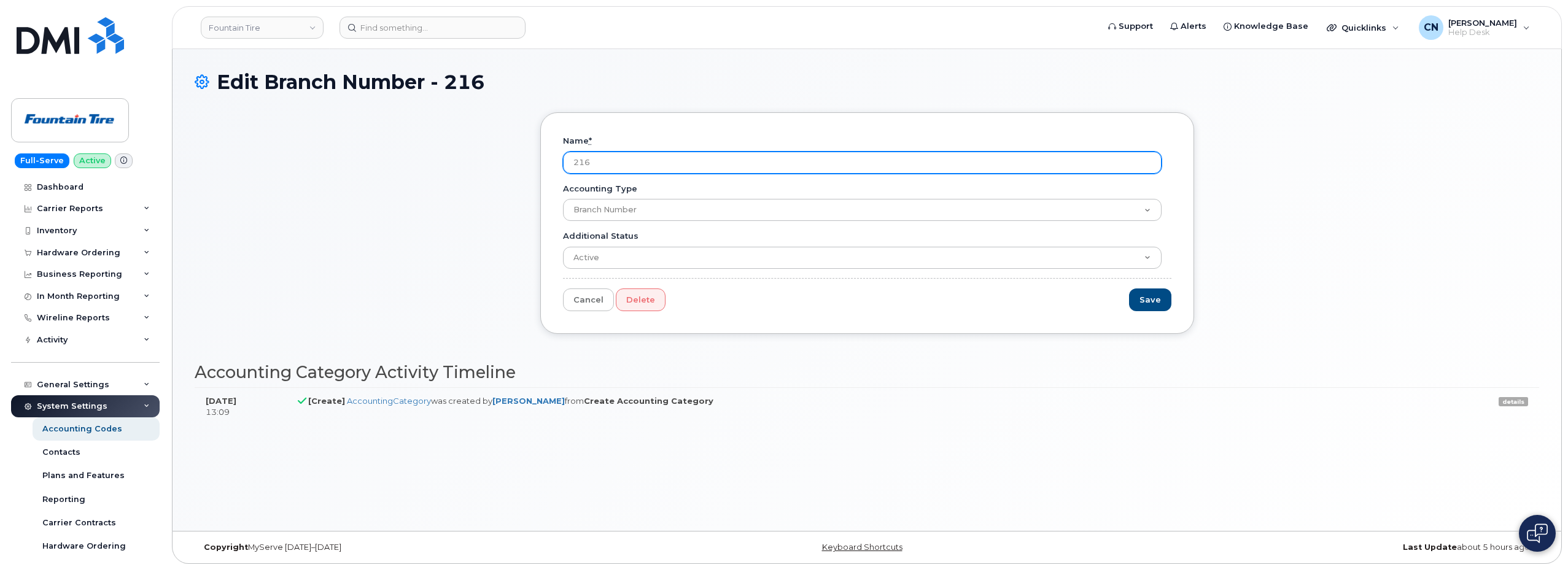
drag, startPoint x: 619, startPoint y: 163, endPoint x: 528, endPoint y: 154, distance: 91.4
click at [528, 154] on div "Name * 216 Accounting Type Branch Number Account Code Dept Initiative Additiona…" at bounding box center [866, 232] width 1344 height 240
click at [570, 161] on input "216" at bounding box center [862, 162] width 599 height 22
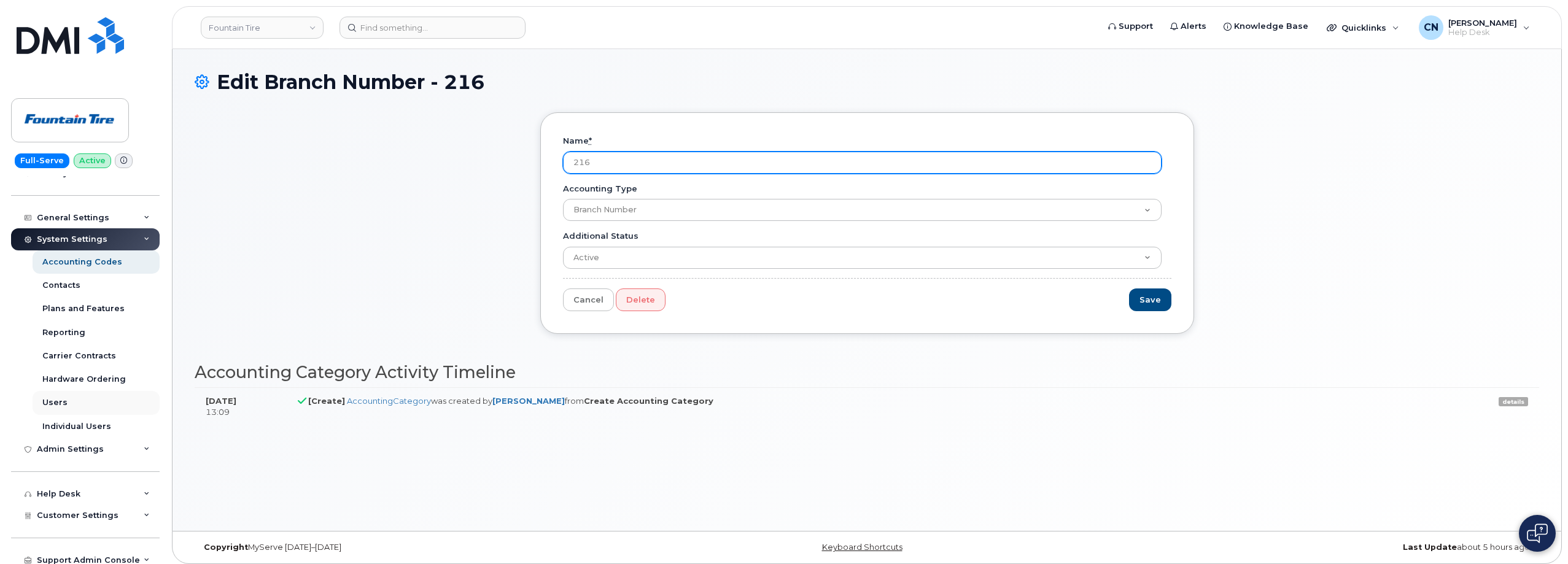
scroll to position [173, 0]
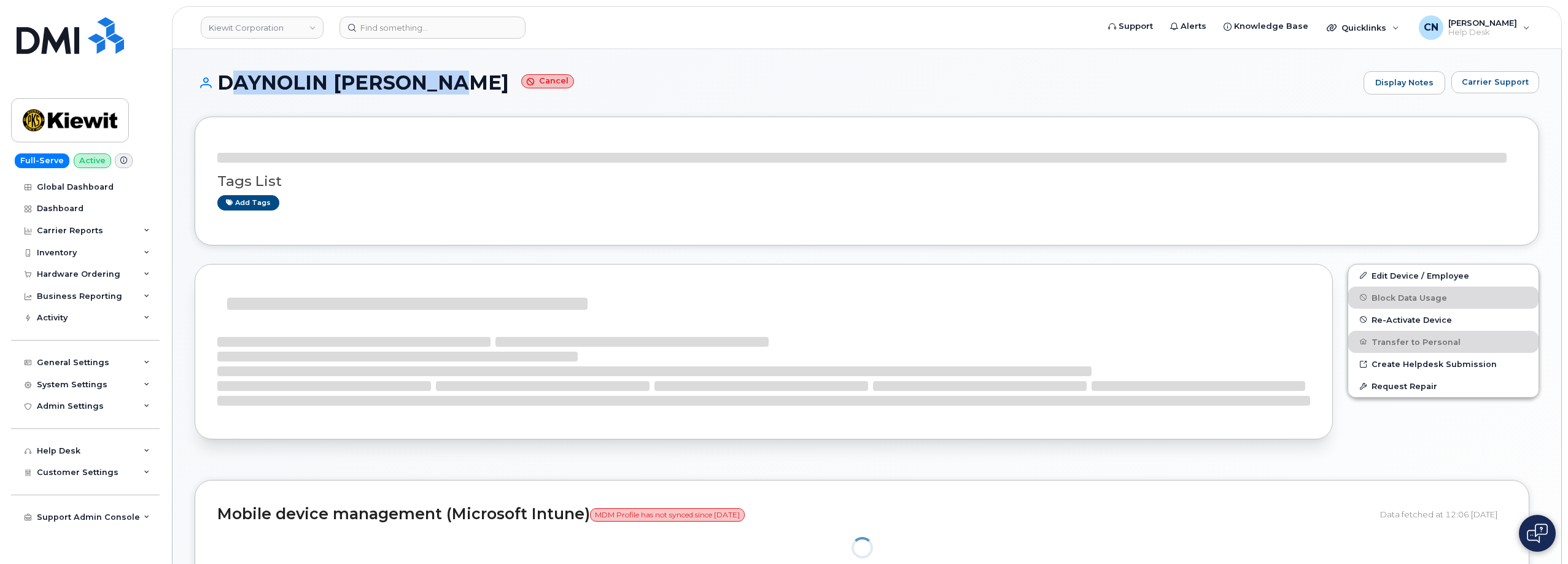
drag, startPoint x: 222, startPoint y: 86, endPoint x: 440, endPoint y: 88, distance: 218.0
click at [440, 88] on h1 "DAYNOLIN [PERSON_NAME]" at bounding box center [776, 82] width 1163 height 21
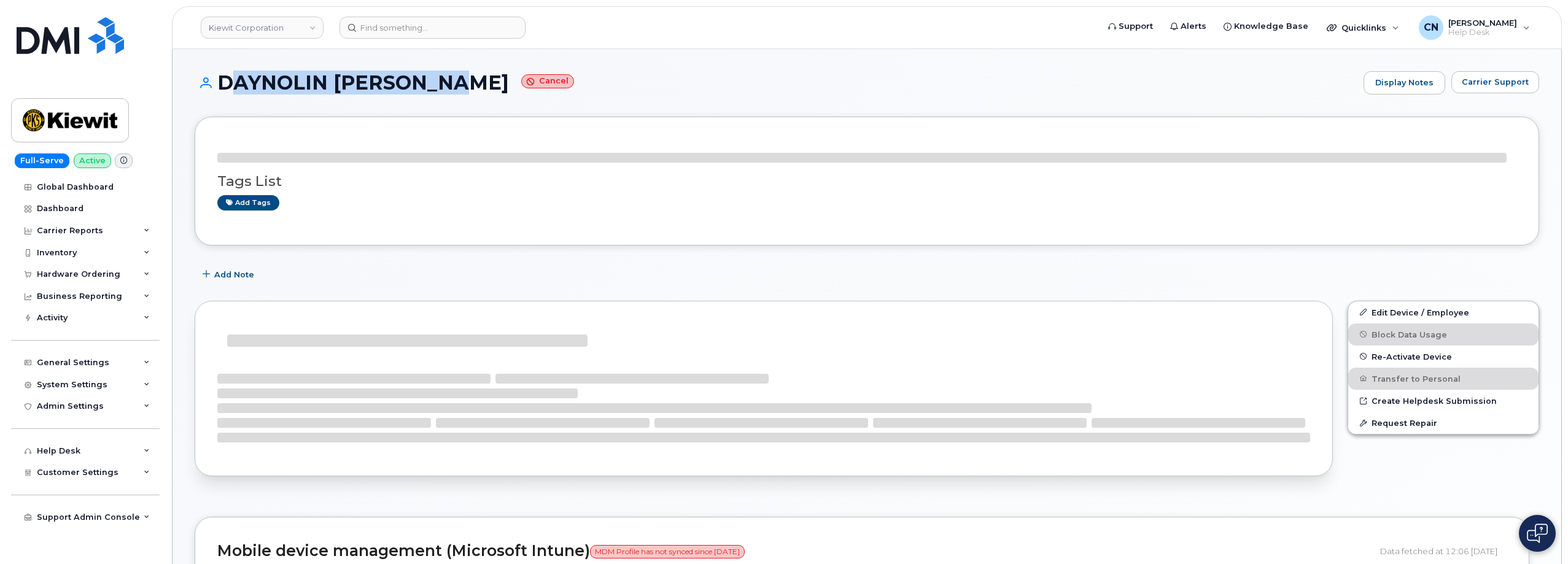
copy h1 "DAYNOLIN [PERSON_NAME]"
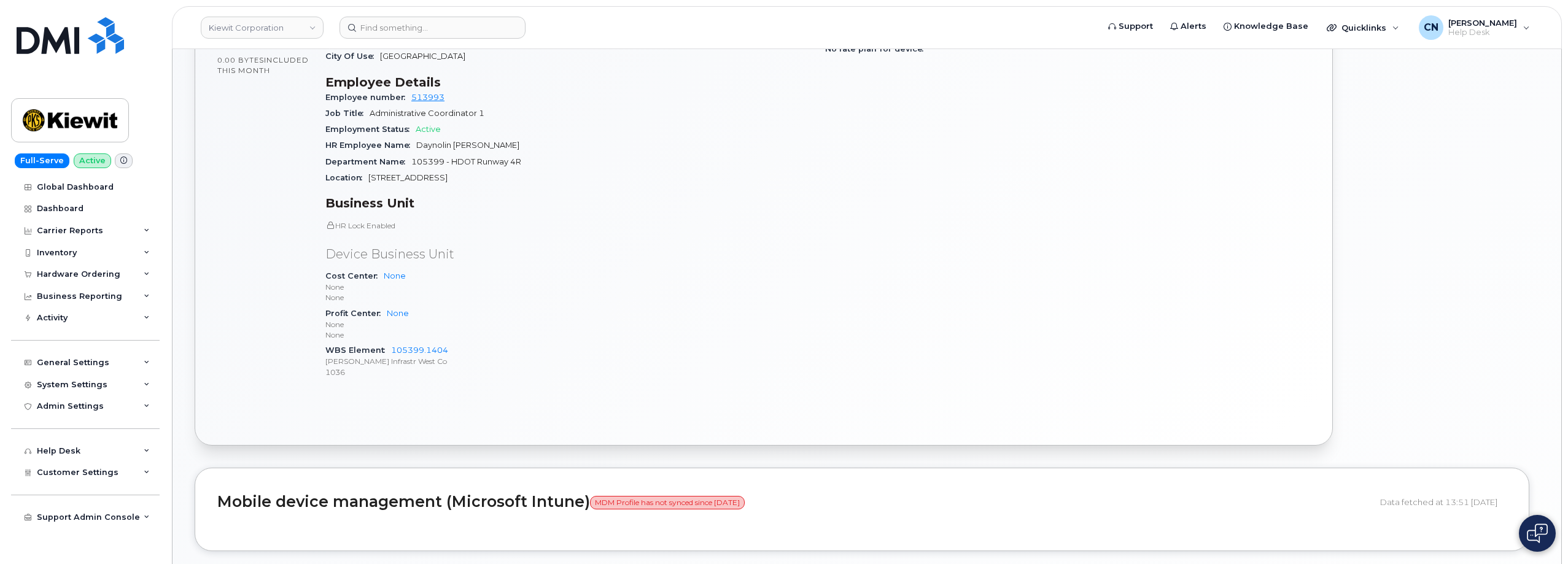
scroll to position [184, 0]
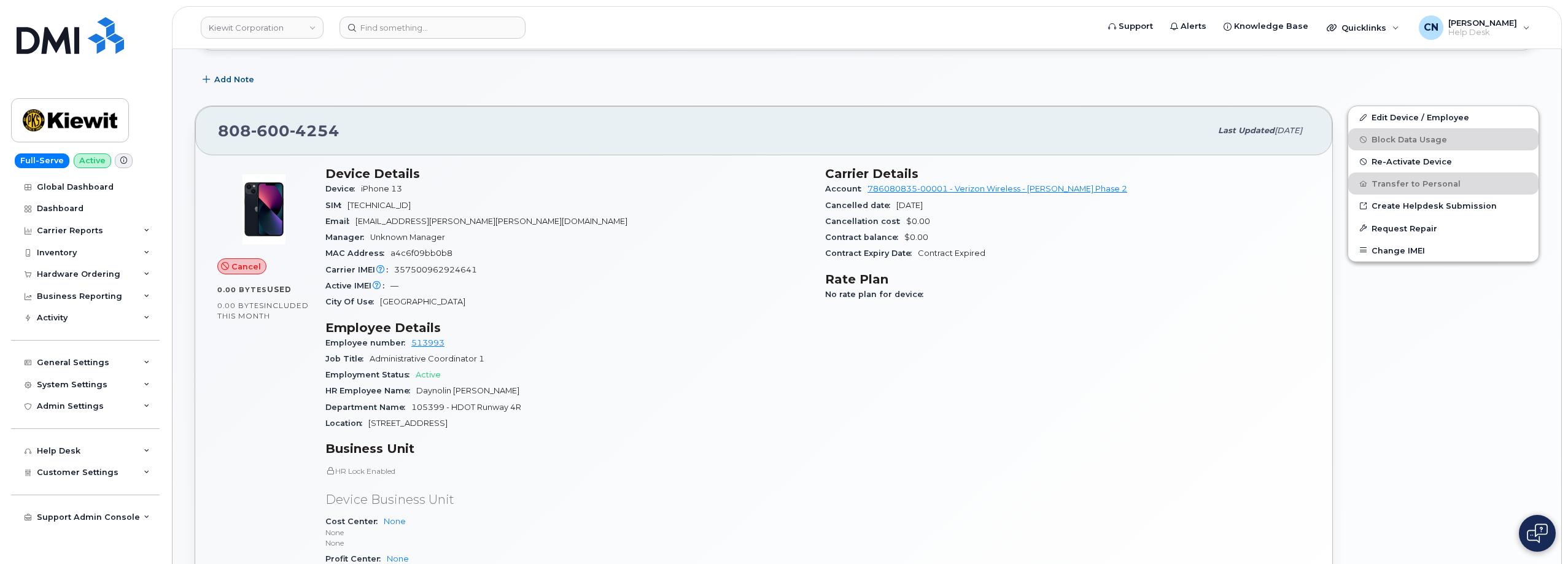
click at [420, 268] on span "357500962924641" at bounding box center [435, 270] width 83 height 9
copy span "357500962924641"
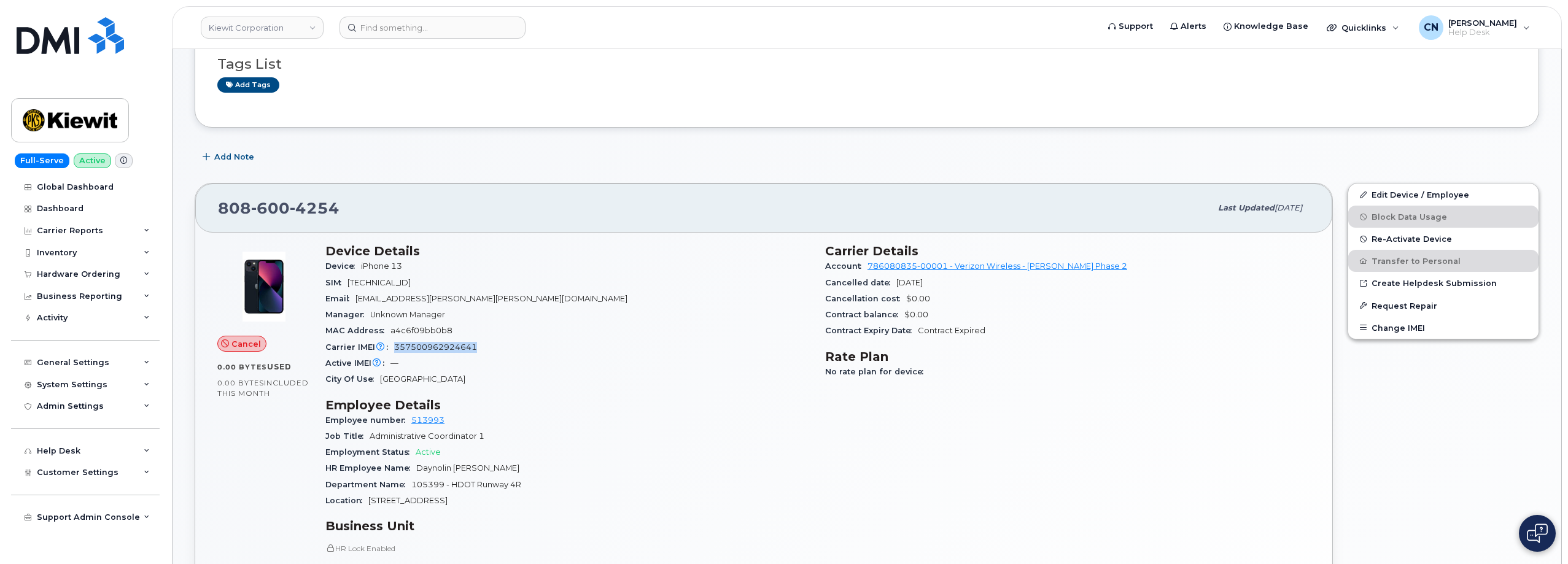
scroll to position [0, 0]
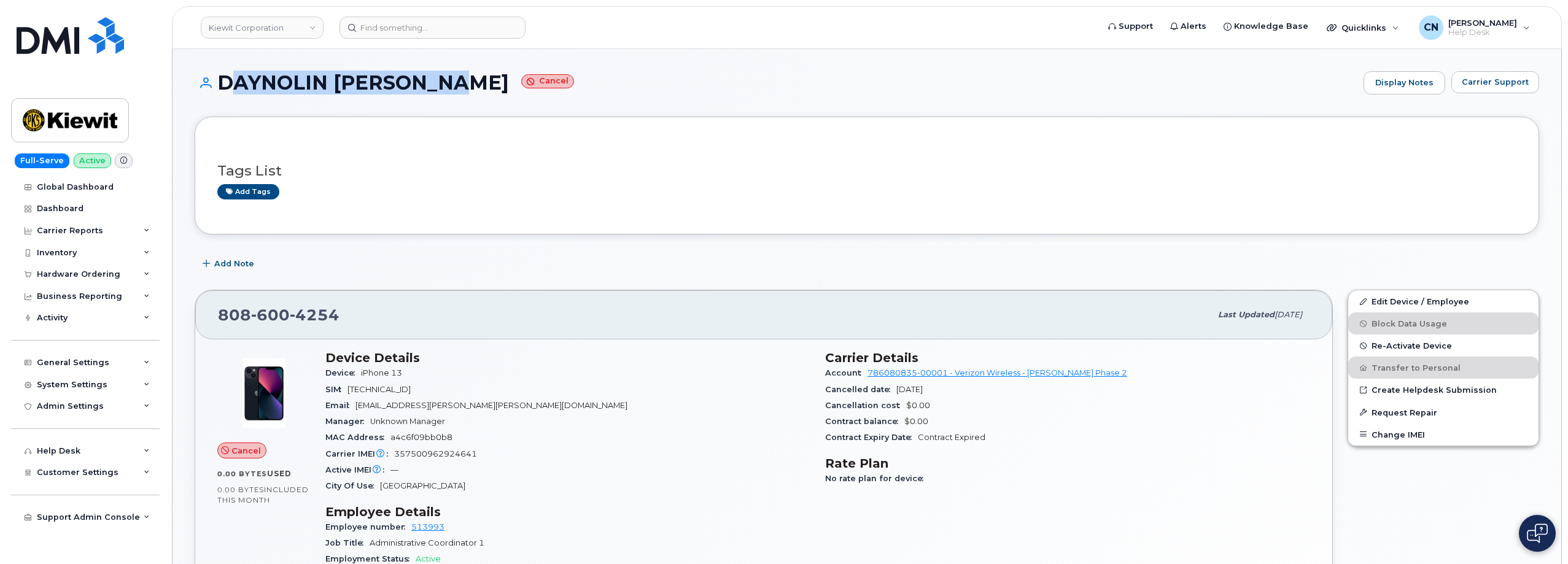
drag, startPoint x: 439, startPoint y: 81, endPoint x: 217, endPoint y: 87, distance: 222.1
click at [217, 87] on h1 "DAYNOLIN FELICIANO Cancel" at bounding box center [776, 82] width 1163 height 21
copy h1 "DAYNOLIN FELICIANO"
click at [423, 431] on div "MAC Address a4c6f09bb0b8" at bounding box center [568, 437] width 485 height 16
click at [421, 453] on span "357500962924641" at bounding box center [435, 454] width 83 height 9
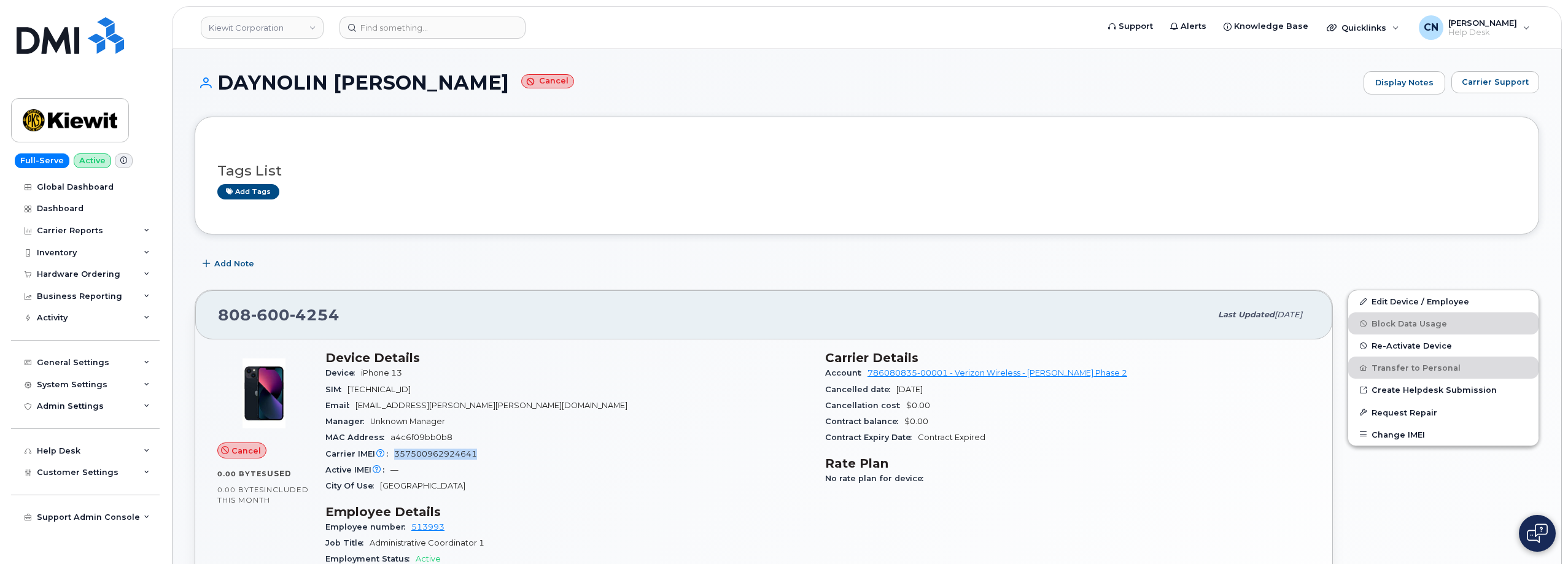
click at [421, 453] on span "357500962924641" at bounding box center [435, 454] width 83 height 9
copy span "357500962924641"
click at [396, 27] on input at bounding box center [432, 27] width 186 height 22
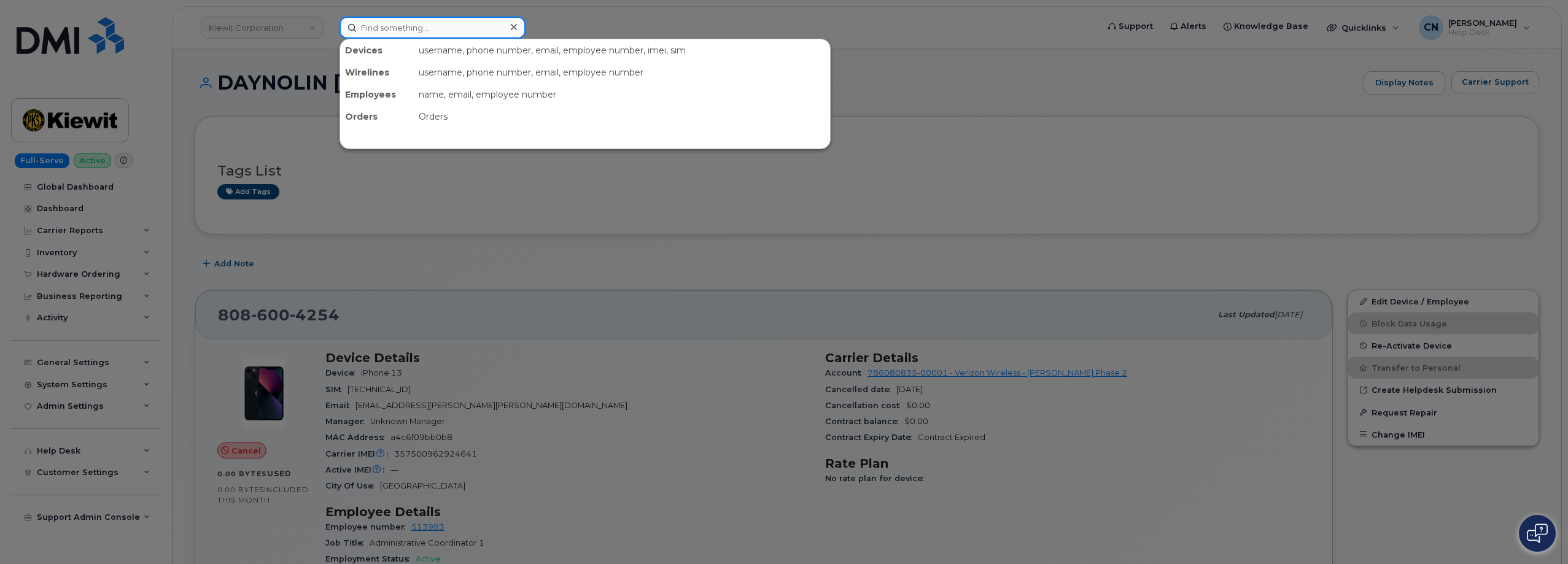
paste input "QTD5141"
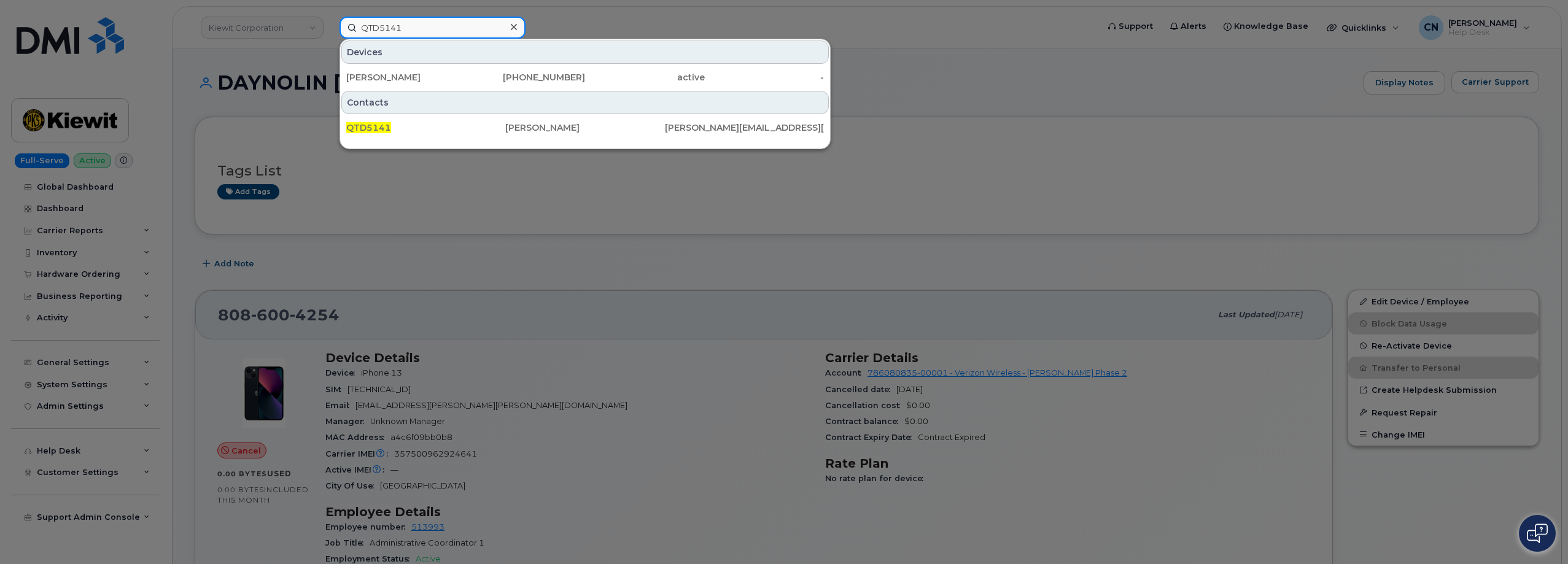
click at [436, 33] on input "QTD5141" at bounding box center [432, 27] width 186 height 22
drag, startPoint x: 433, startPoint y: 32, endPoint x: 240, endPoint y: 35, distance: 193.0
click at [330, 33] on div "QTD5141 Devices Sanford Skinner 864-999-0599 active - Contacts QTD5141 Sanford …" at bounding box center [715, 27] width 770 height 22
paste input "3"
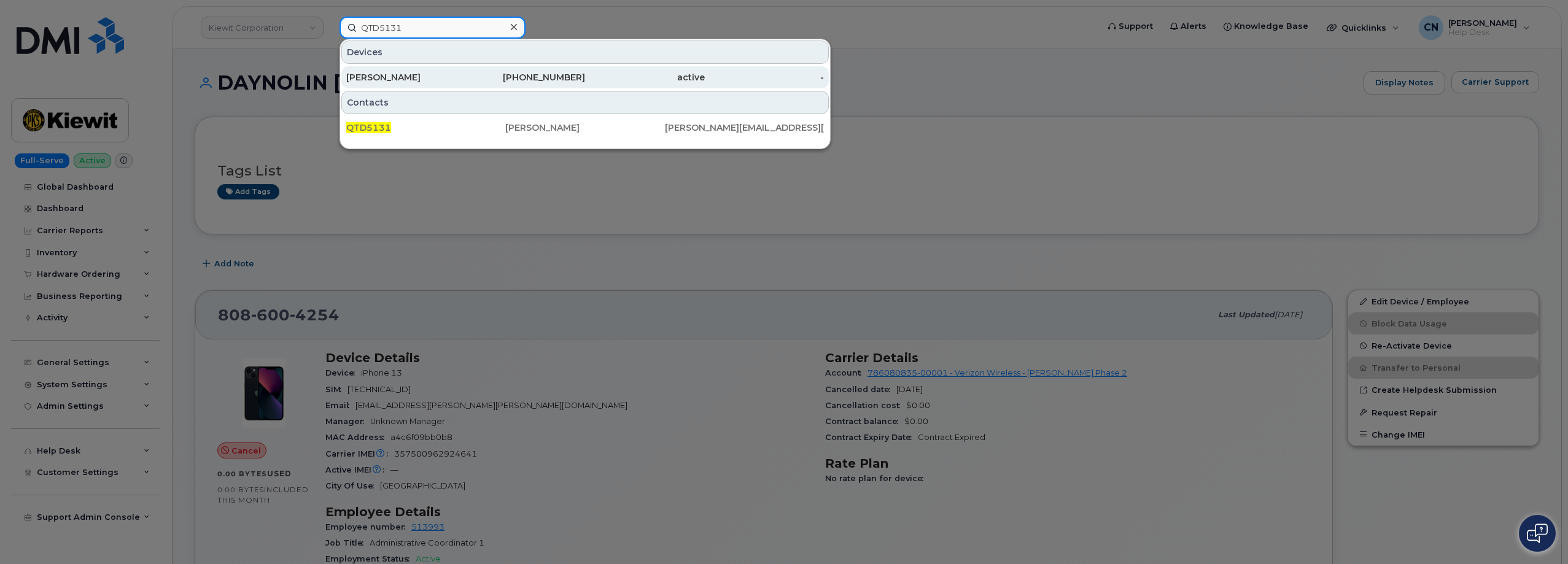
type input "QTD5131"
click at [388, 82] on div "[PERSON_NAME]" at bounding box center [406, 77] width 119 height 12
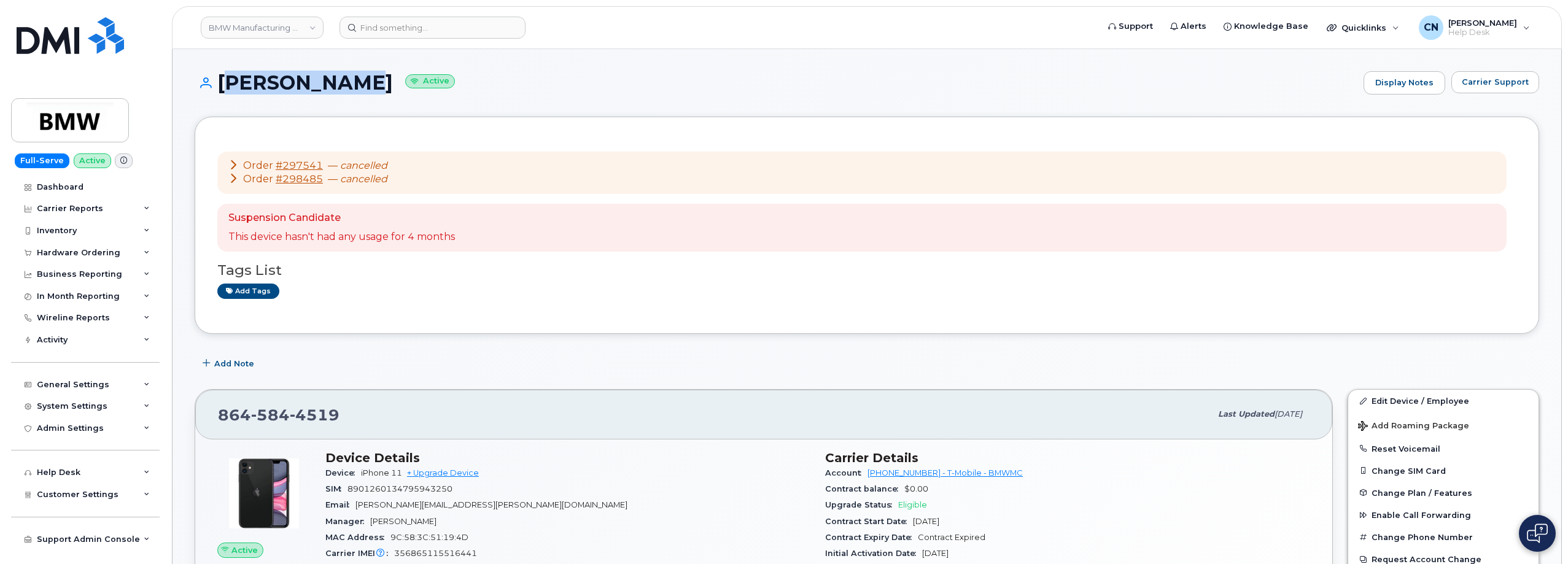
drag, startPoint x: 307, startPoint y: 80, endPoint x: 224, endPoint y: 81, distance: 83.0
click at [224, 81] on h1 "[PERSON_NAME] Active" at bounding box center [776, 82] width 1163 height 21
copy h1 "[PERSON_NAME]"
drag, startPoint x: 402, startPoint y: 182, endPoint x: 245, endPoint y: 165, distance: 157.9
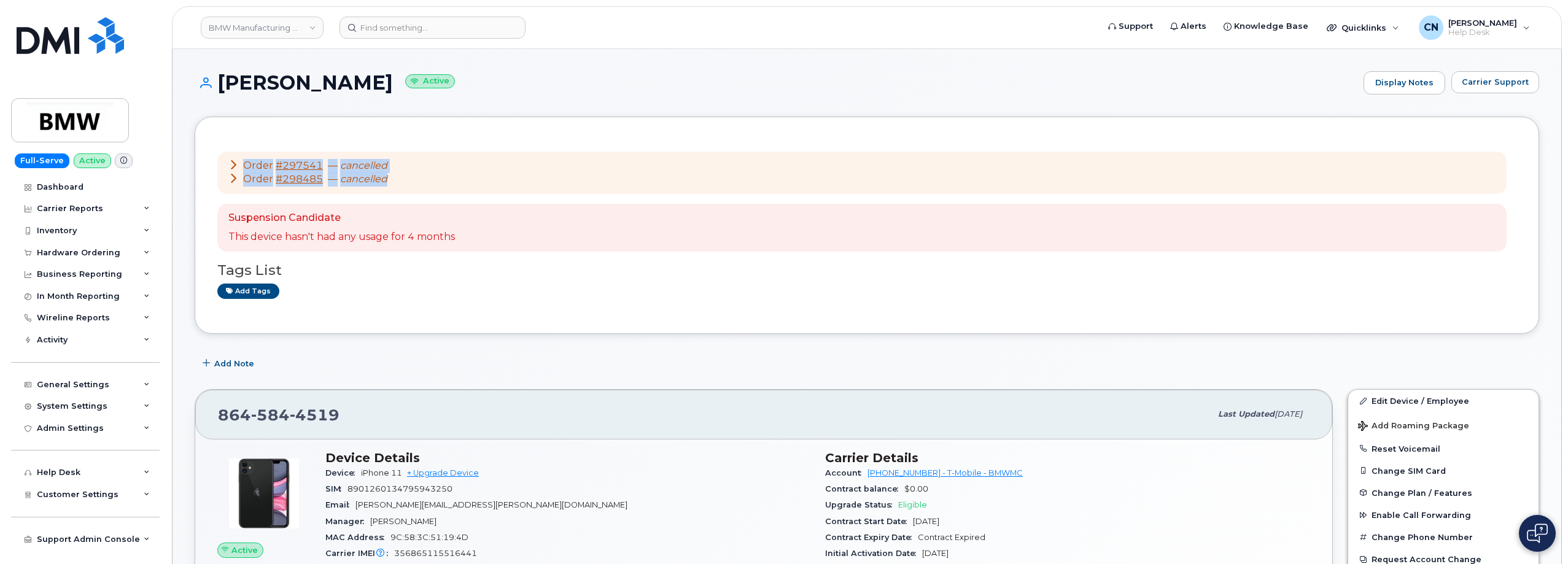
click at [245, 165] on div "Order #297541 — cancelled Order #298485 — cancelled" at bounding box center [862, 173] width 1289 height 43
copy div "Order #297541 — cancelled Order #298485 — cancelled"
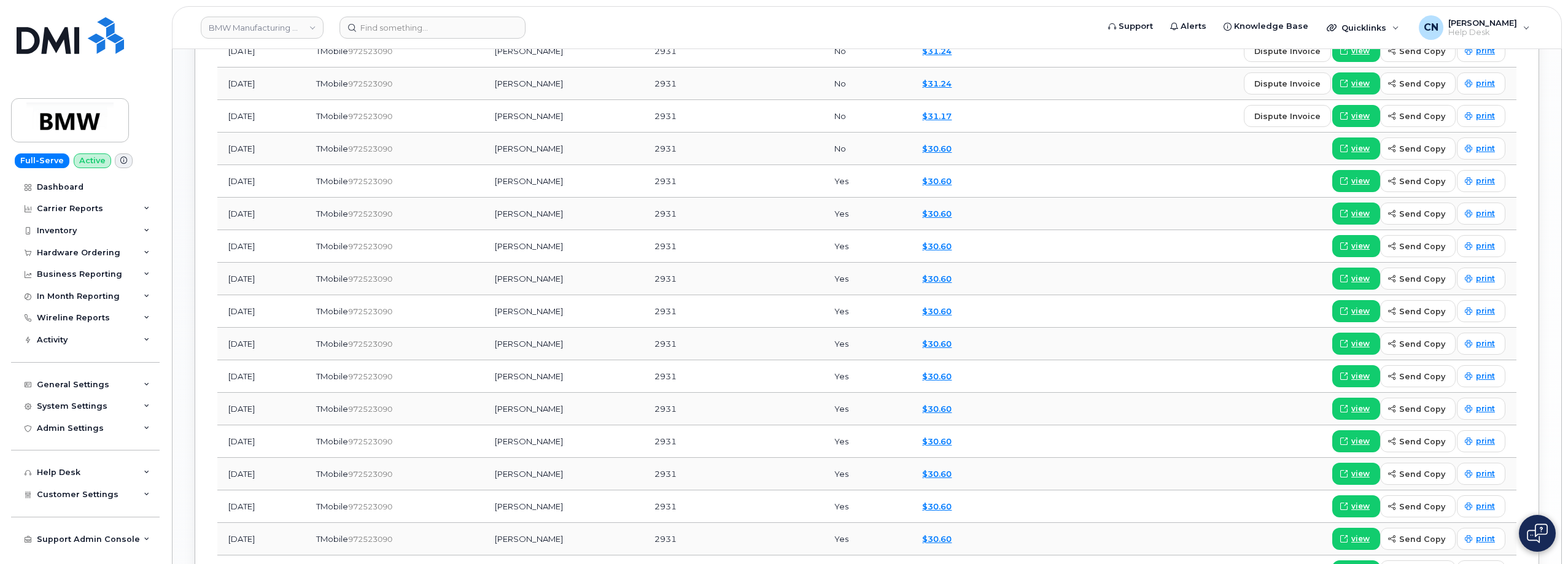
scroll to position [859, 0]
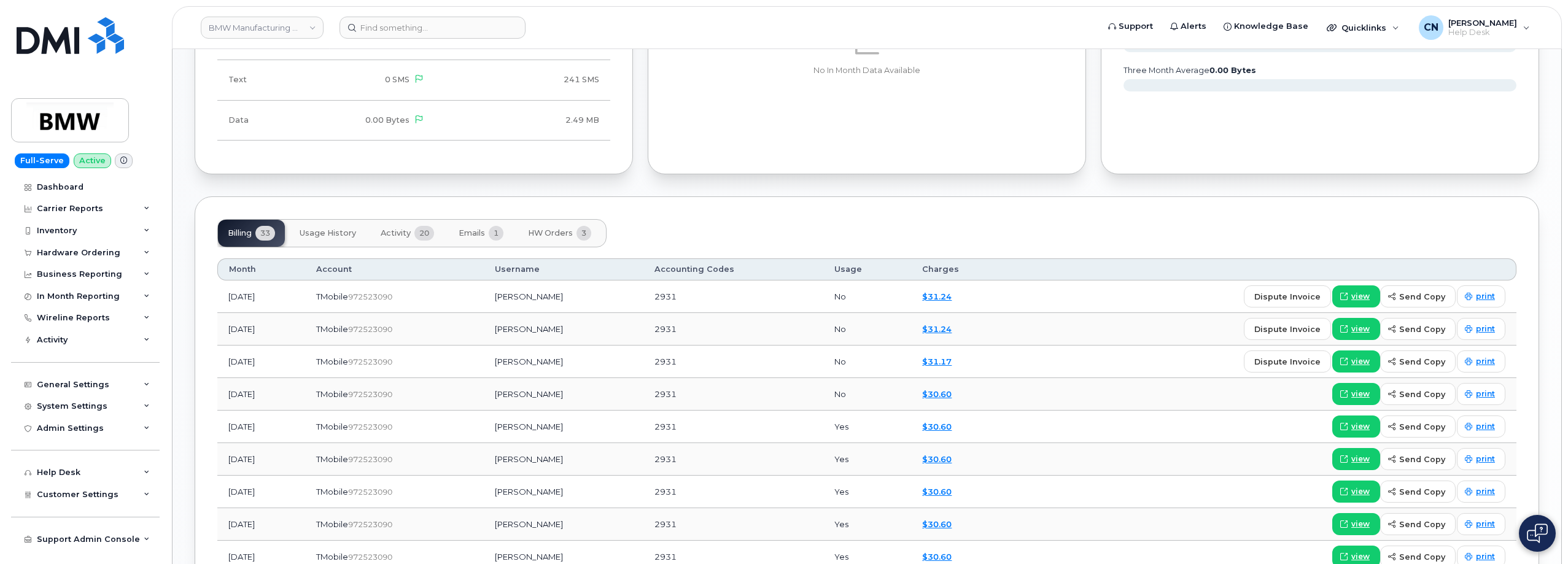
click at [395, 239] on button "Activity 20" at bounding box center [408, 233] width 73 height 27
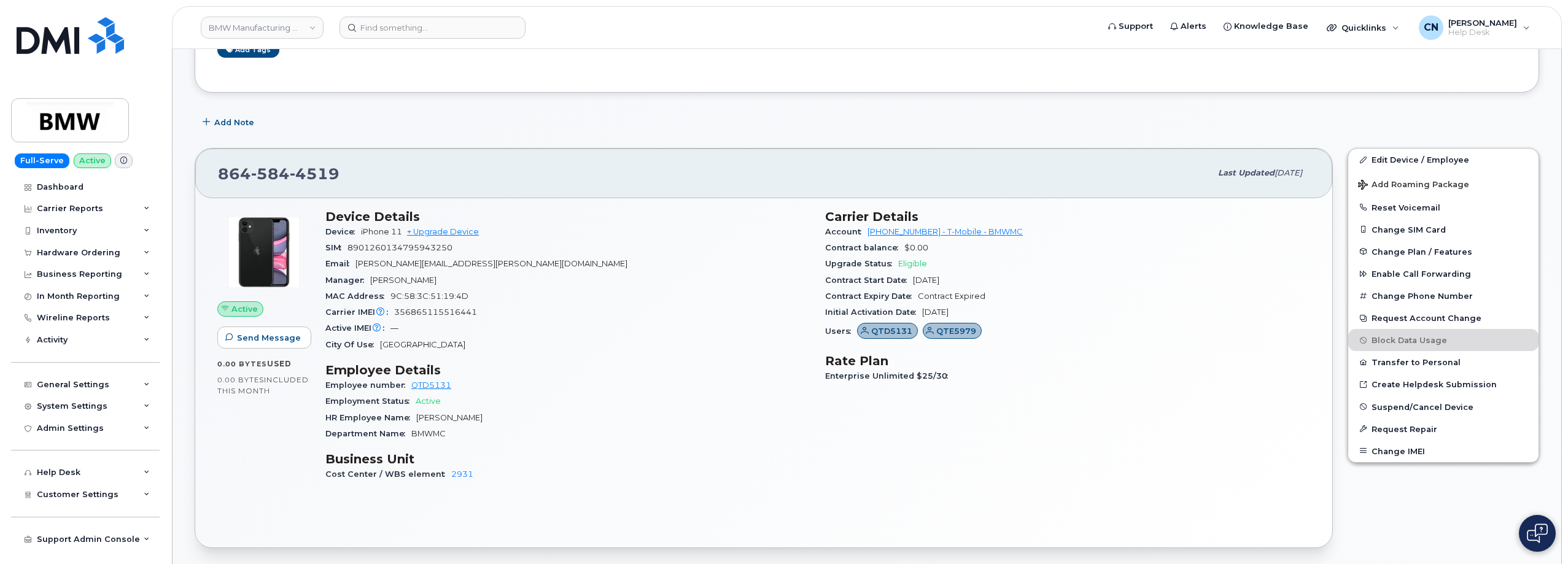
scroll to position [246, 0]
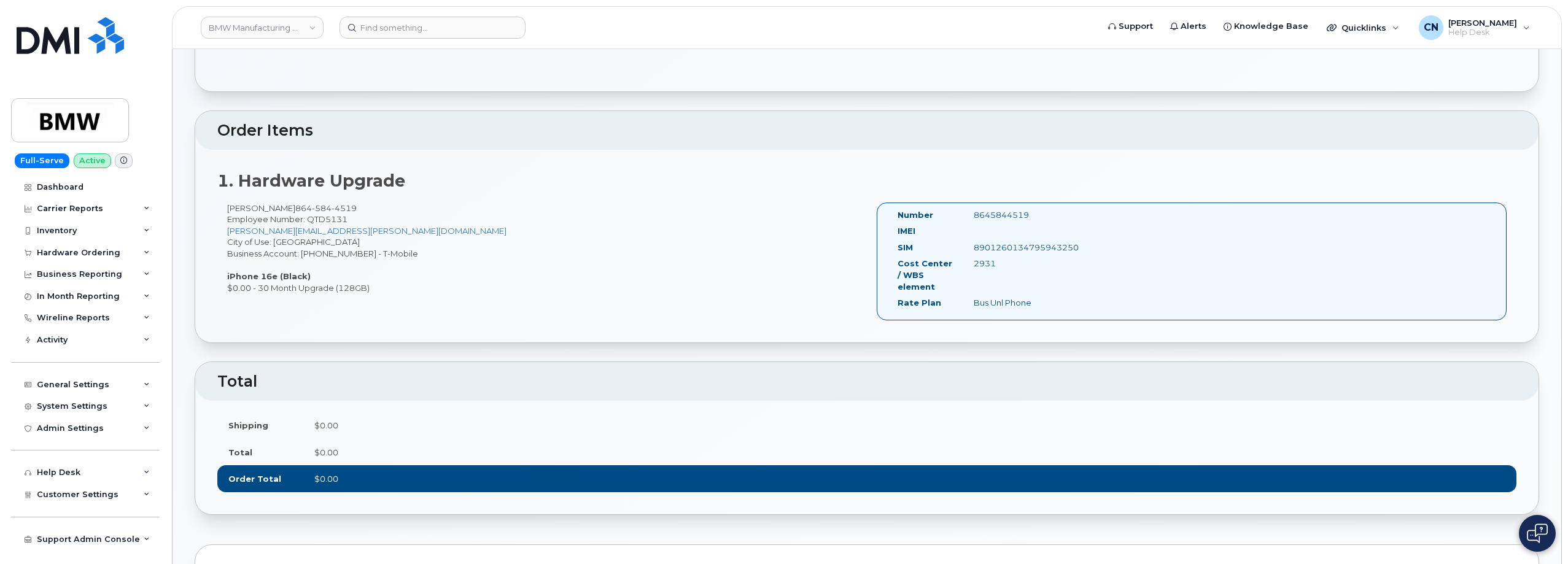
scroll to position [429, 0]
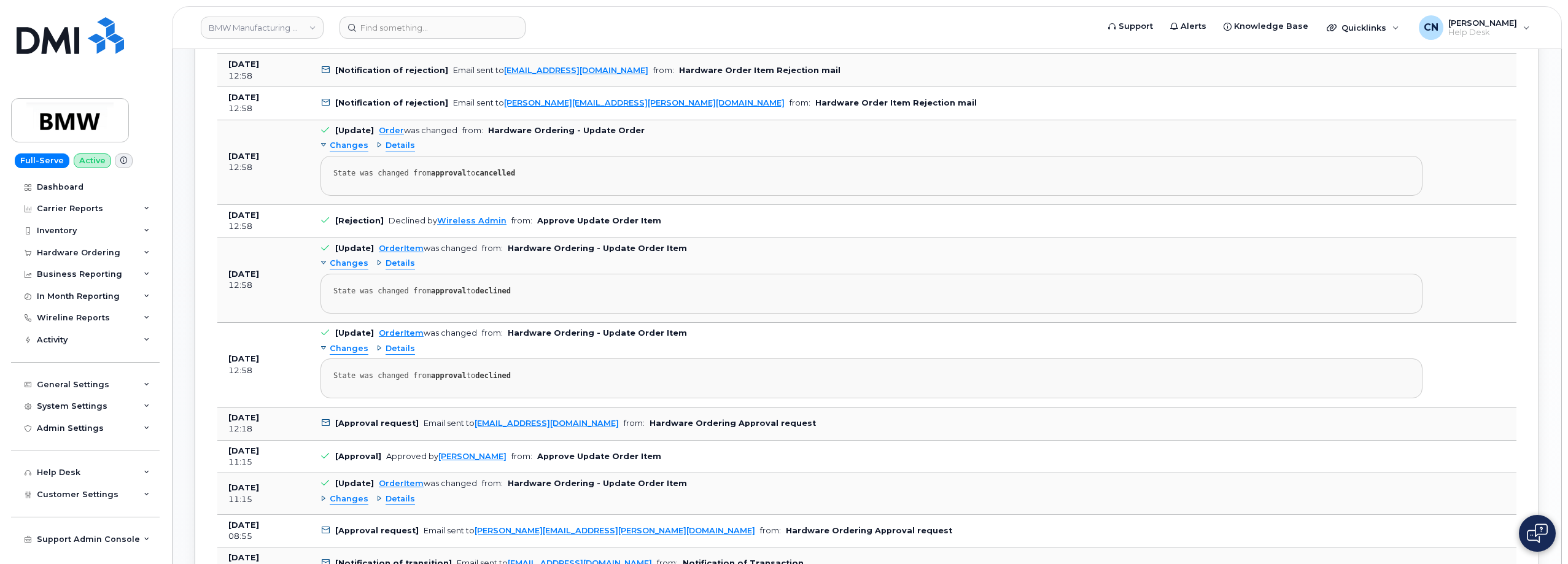
scroll to position [859, 0]
